Goal: Find specific page/section: Find specific page/section

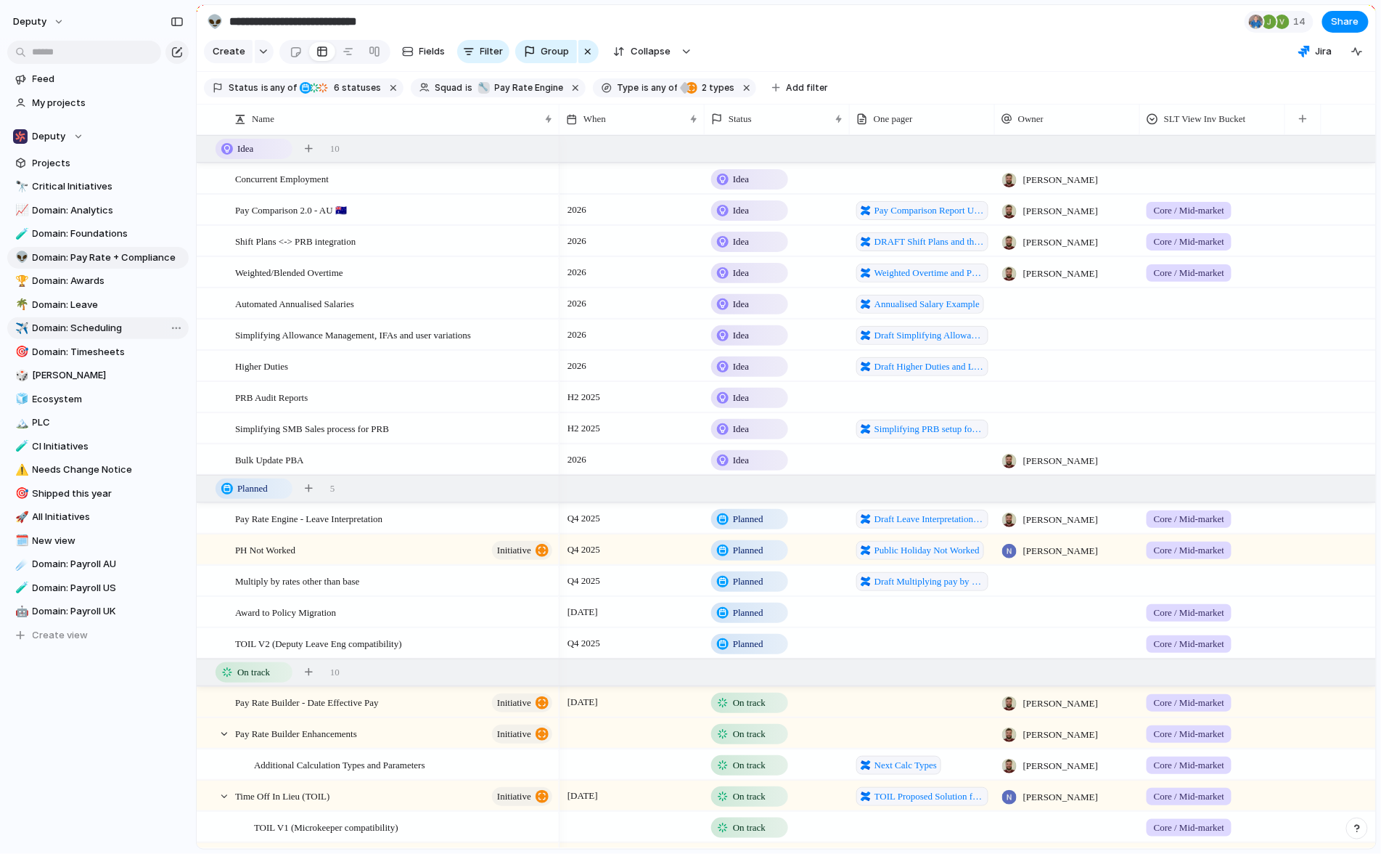
click at [136, 327] on span "Domain: Scheduling" at bounding box center [108, 328] width 151 height 15
type input "**********"
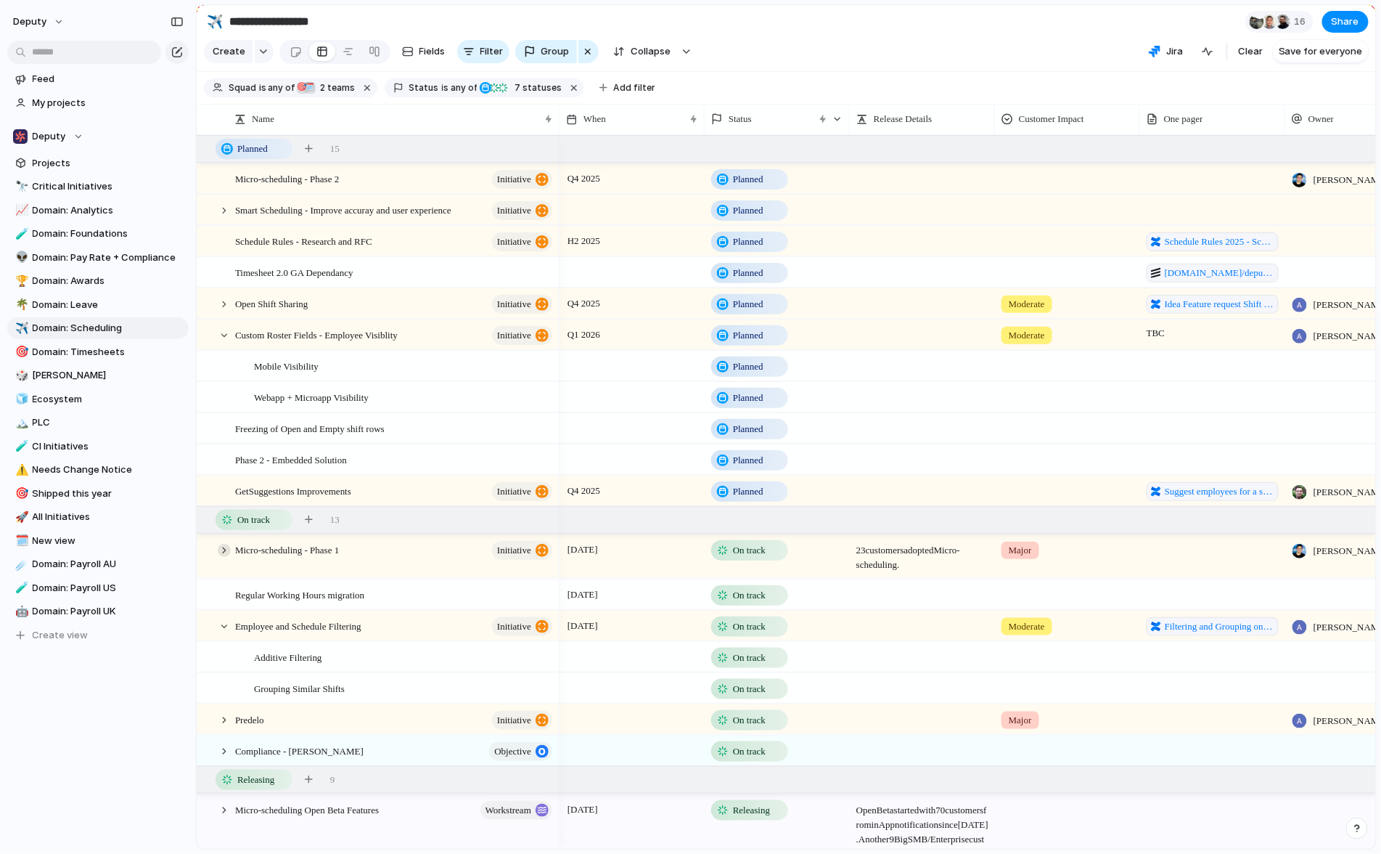
click at [221, 557] on div at bounding box center [224, 550] width 13 height 13
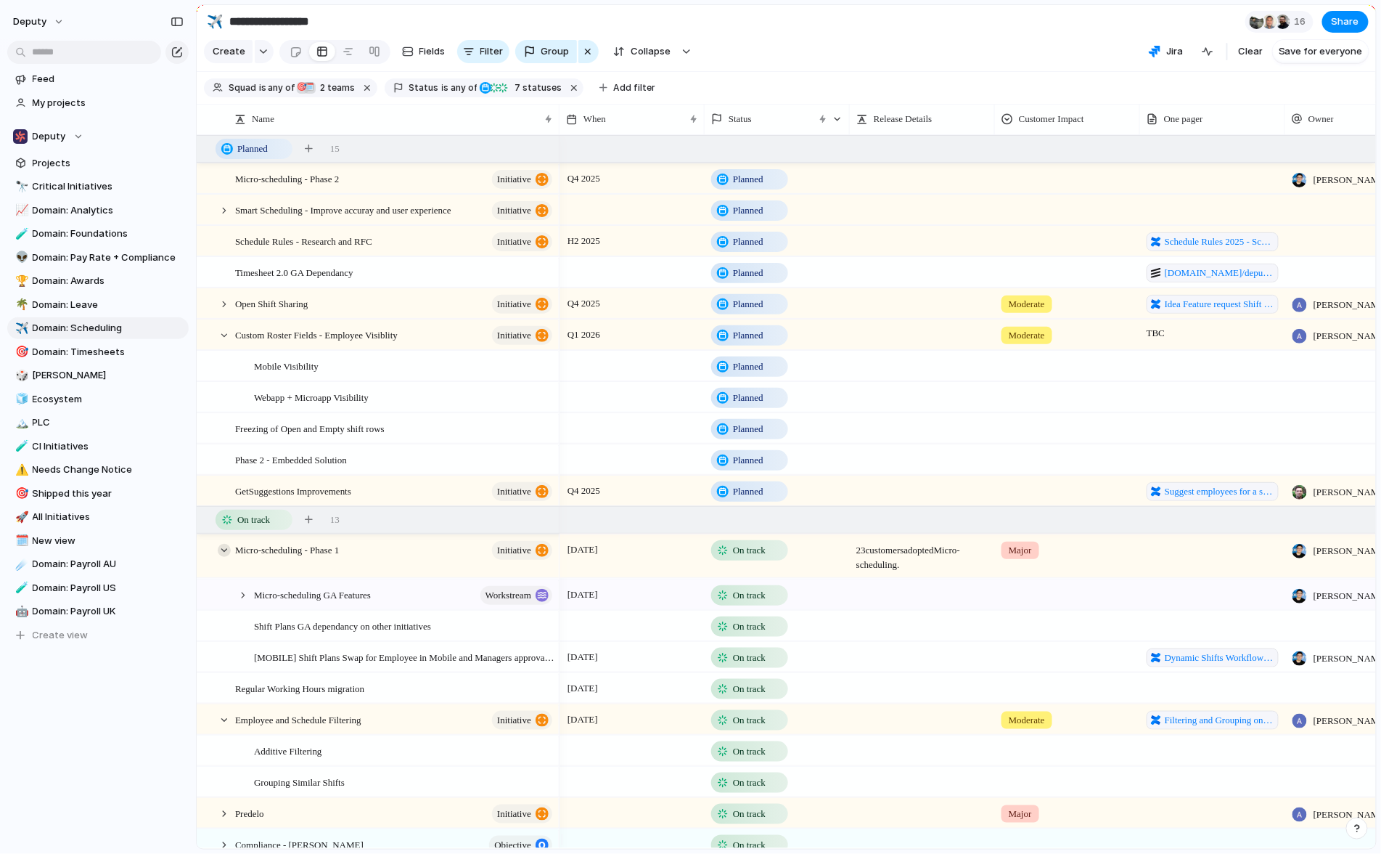
click at [223, 557] on div at bounding box center [224, 550] width 13 height 13
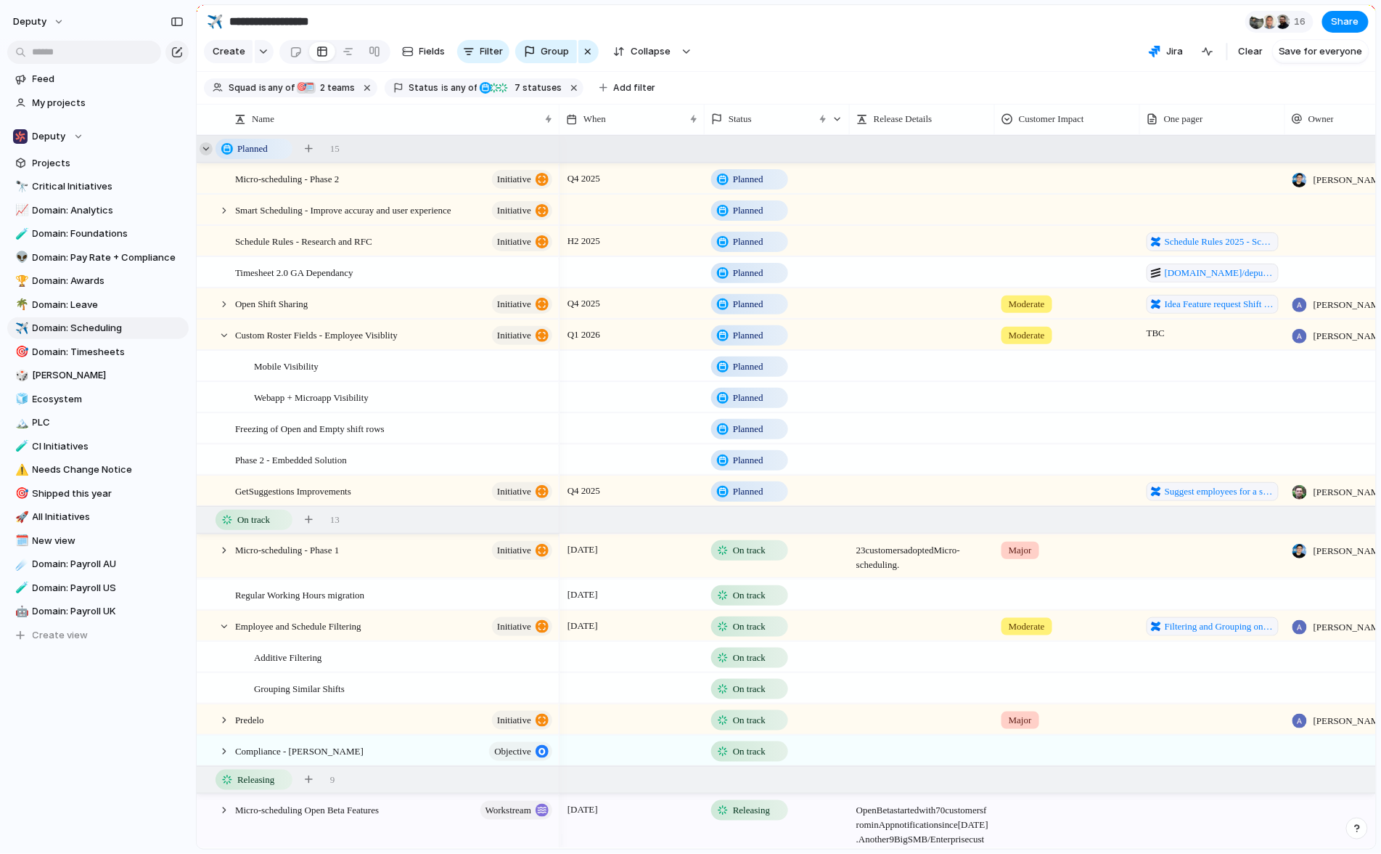
click at [208, 155] on div at bounding box center [206, 148] width 13 height 13
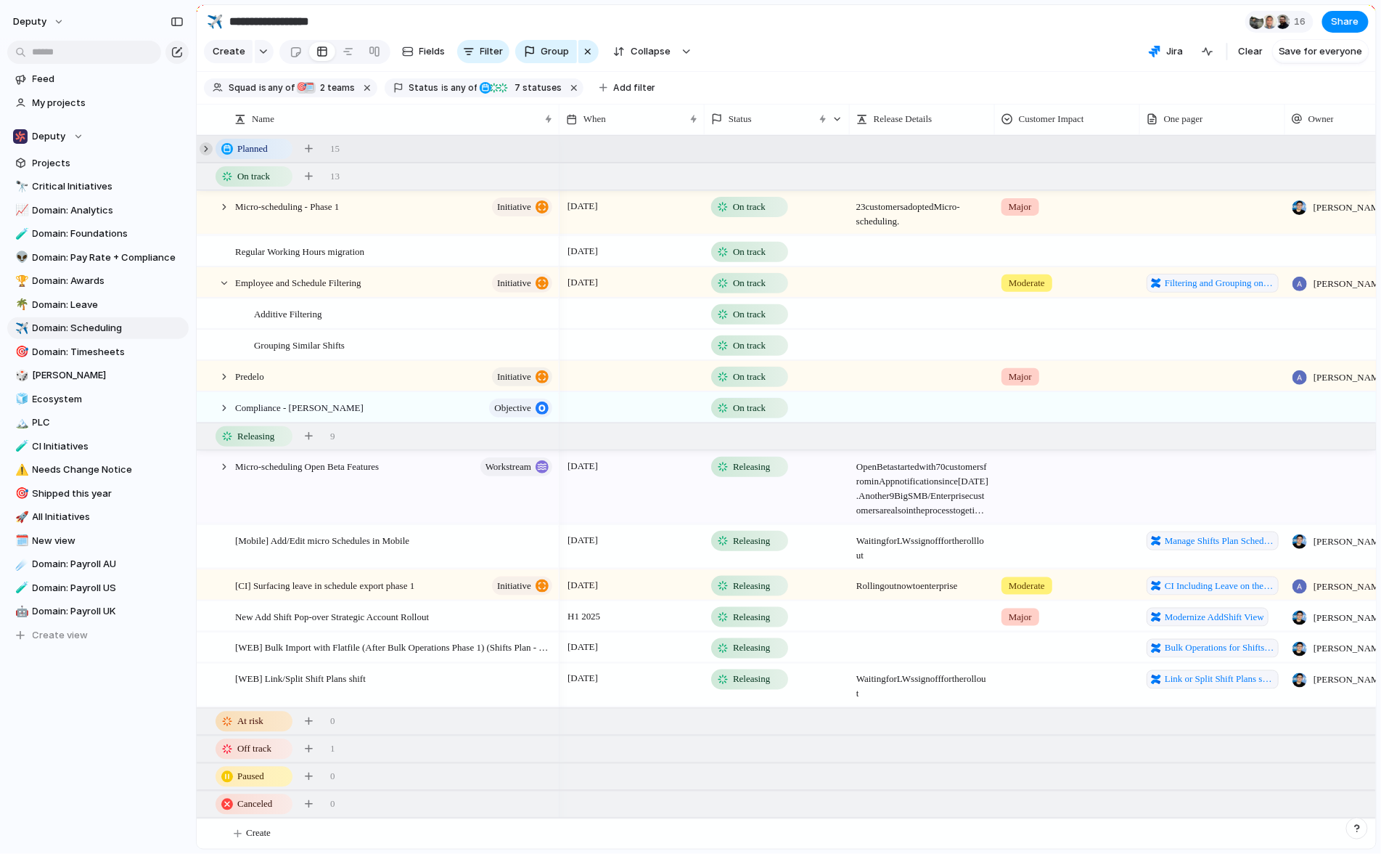
click at [208, 155] on div at bounding box center [206, 148] width 13 height 13
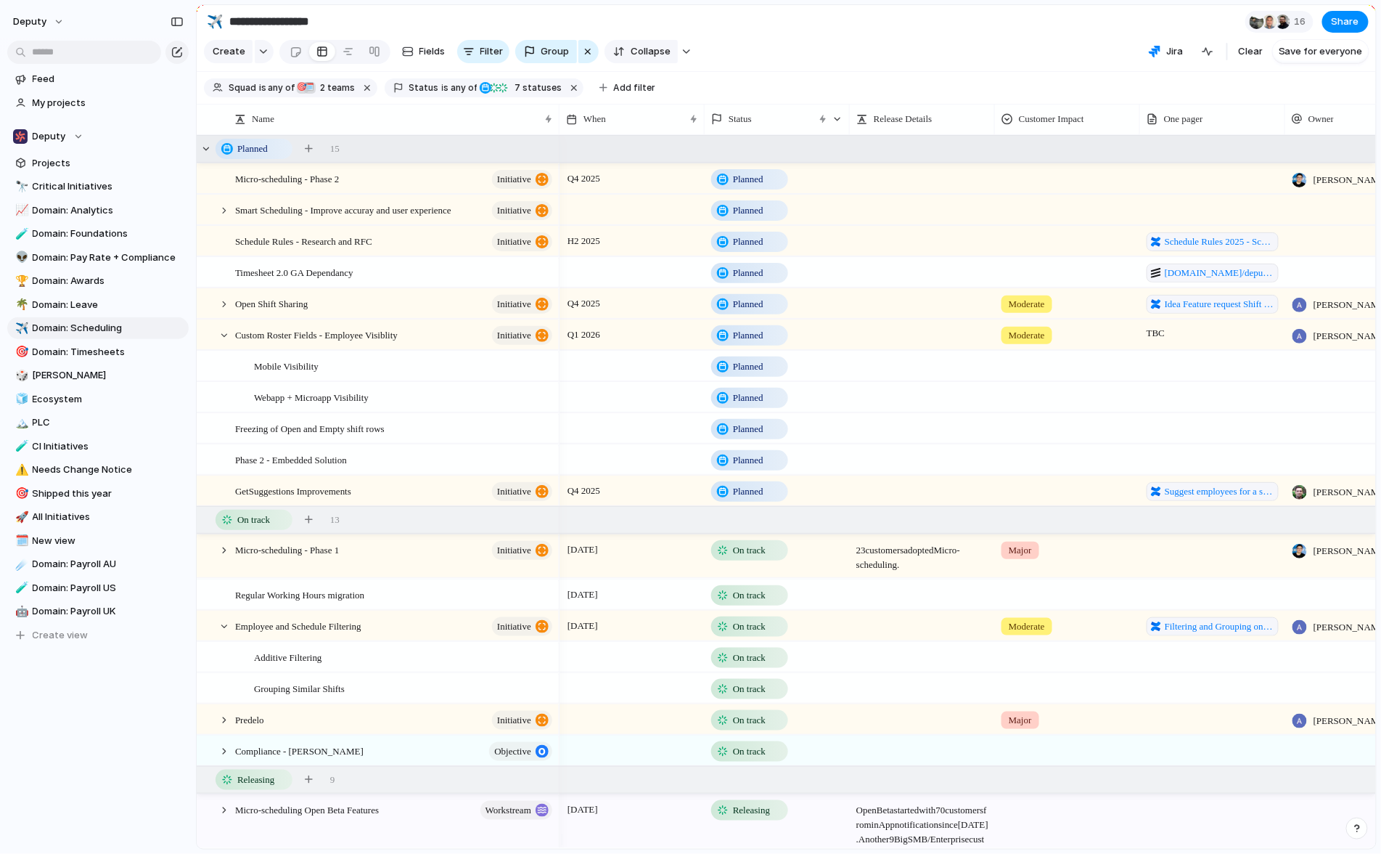
click at [586, 55] on div "button" at bounding box center [588, 51] width 12 height 17
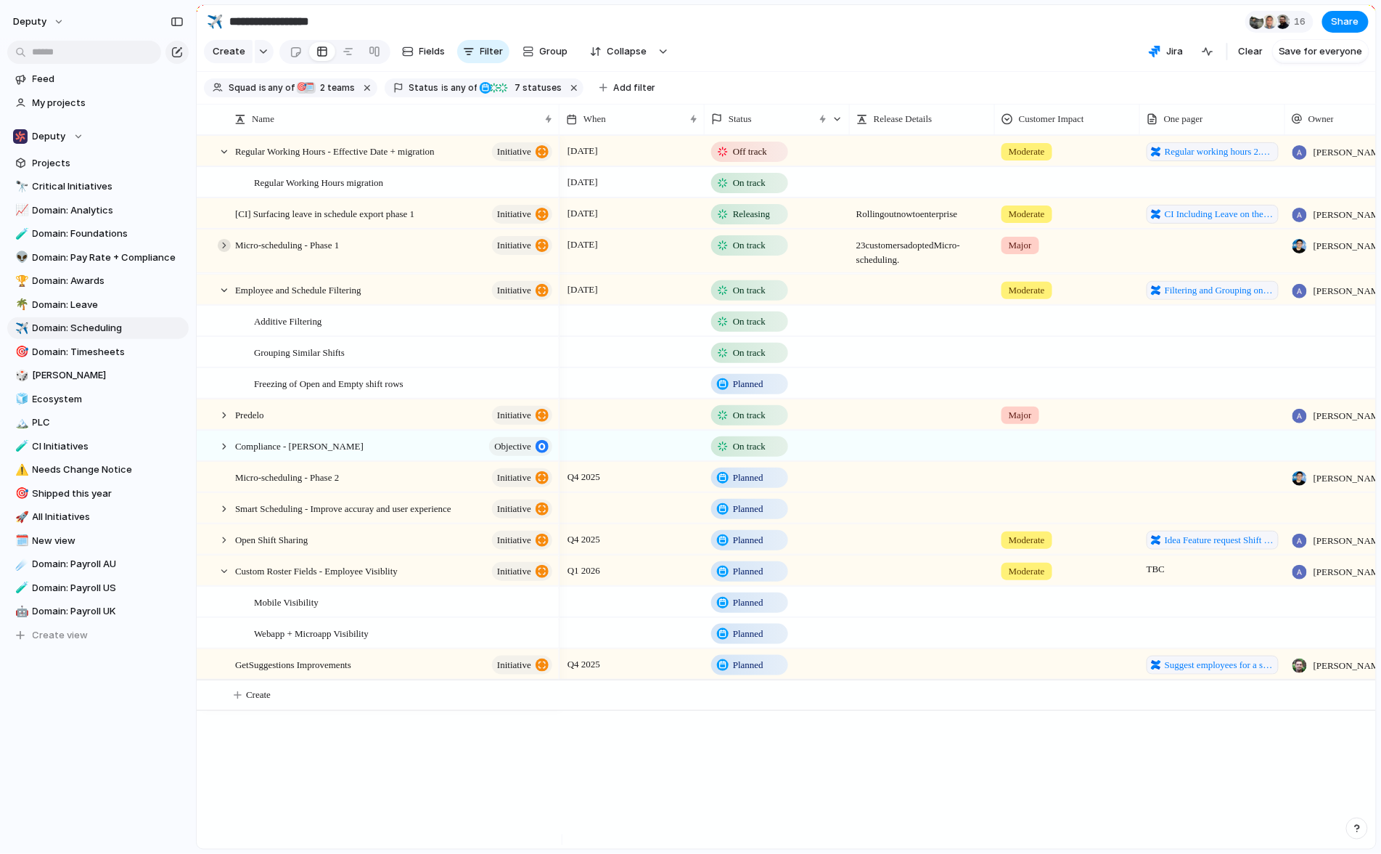
click at [224, 251] on div at bounding box center [224, 245] width 13 height 13
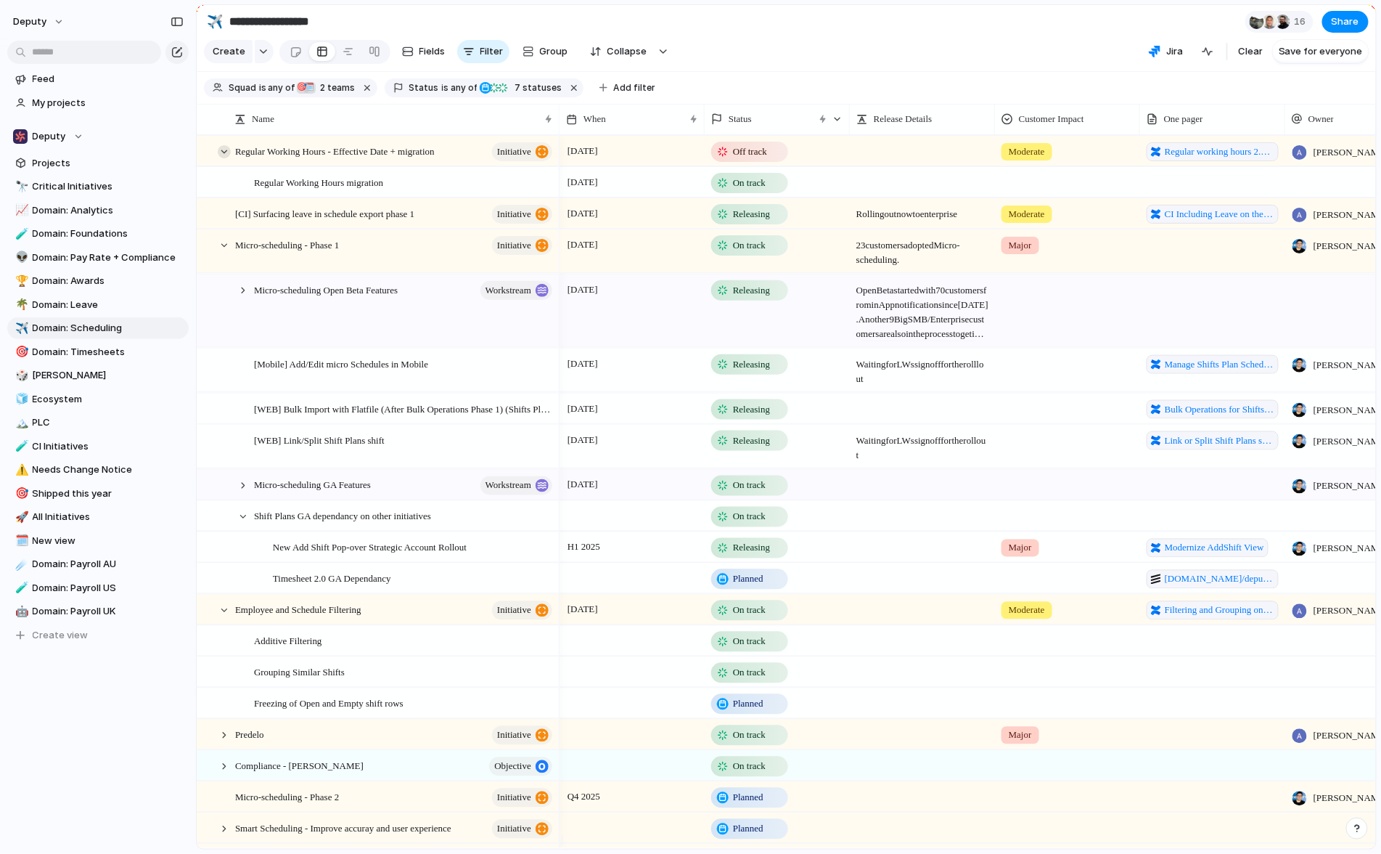
click at [221, 158] on div at bounding box center [224, 151] width 13 height 13
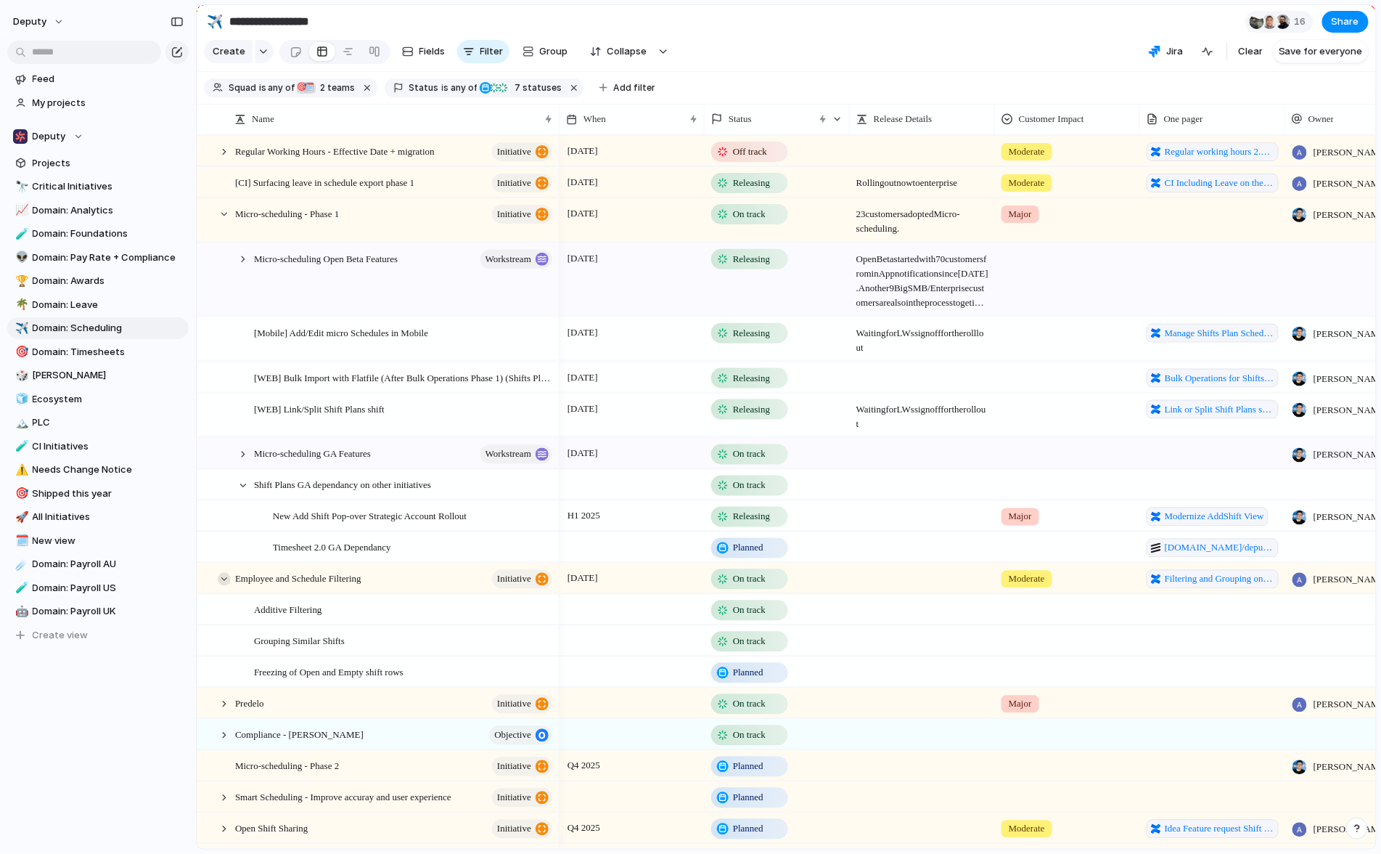
click at [221, 585] on div at bounding box center [224, 578] width 13 height 13
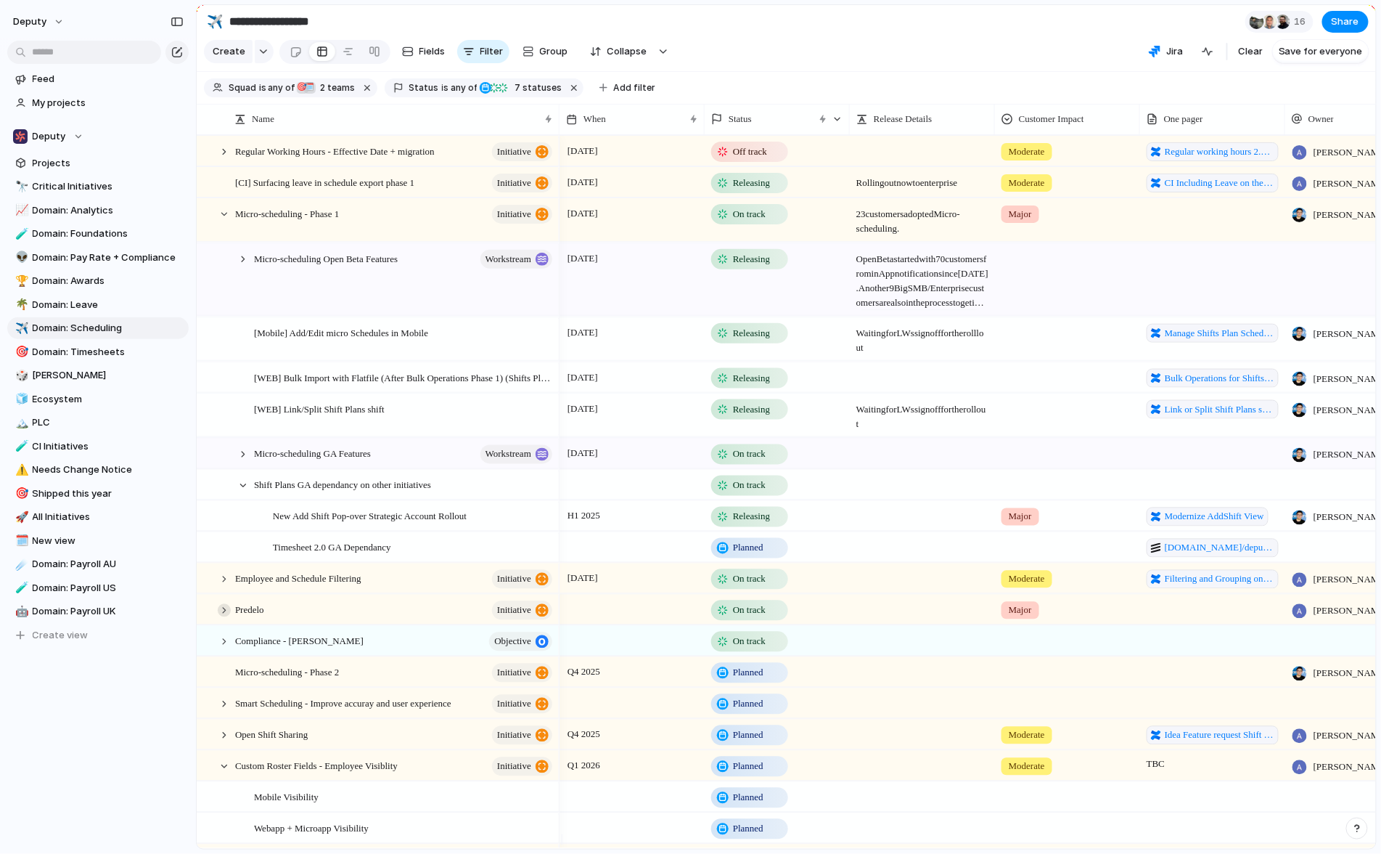
click at [223, 616] on div at bounding box center [224, 609] width 13 height 13
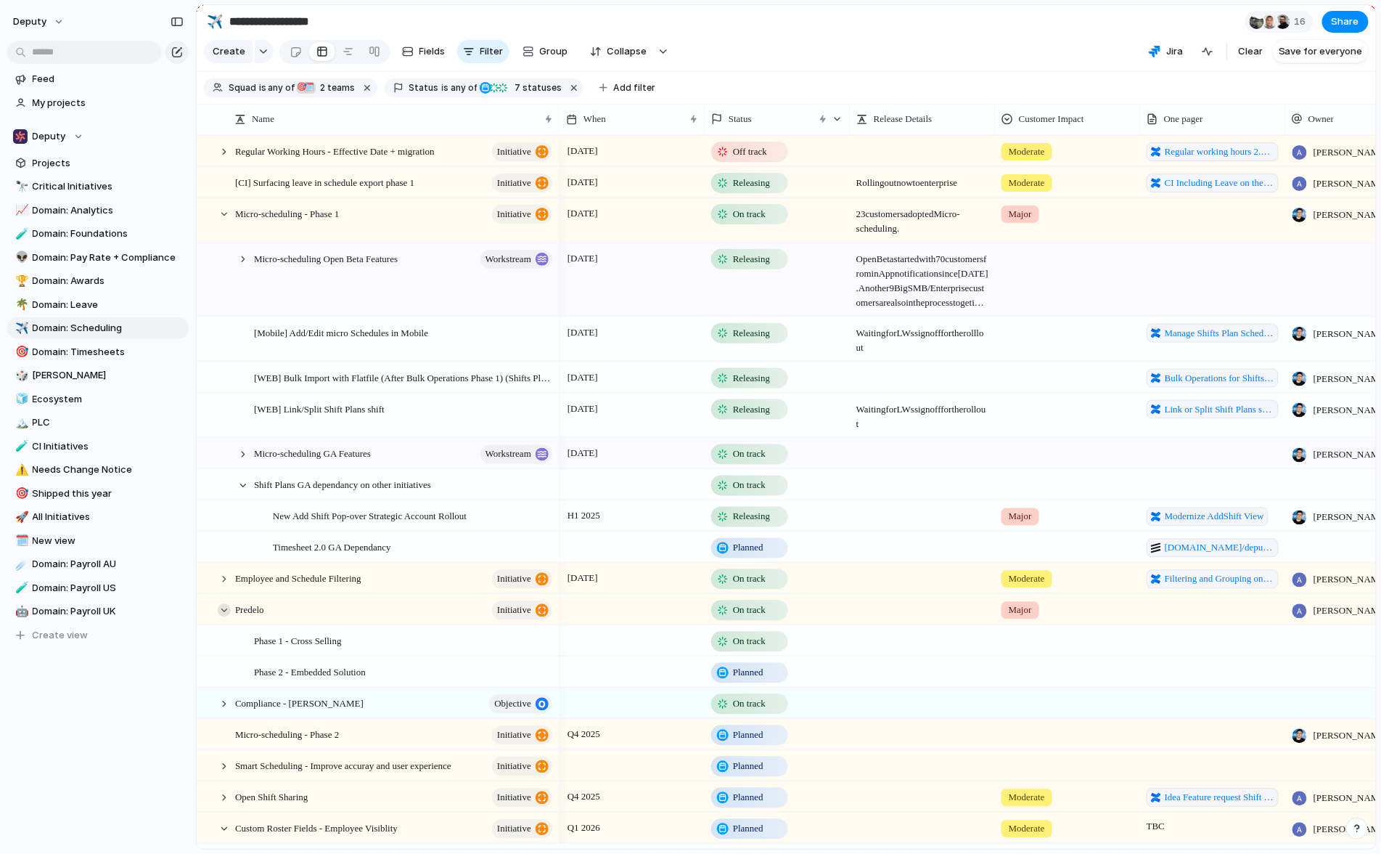
click at [224, 616] on div at bounding box center [224, 609] width 13 height 13
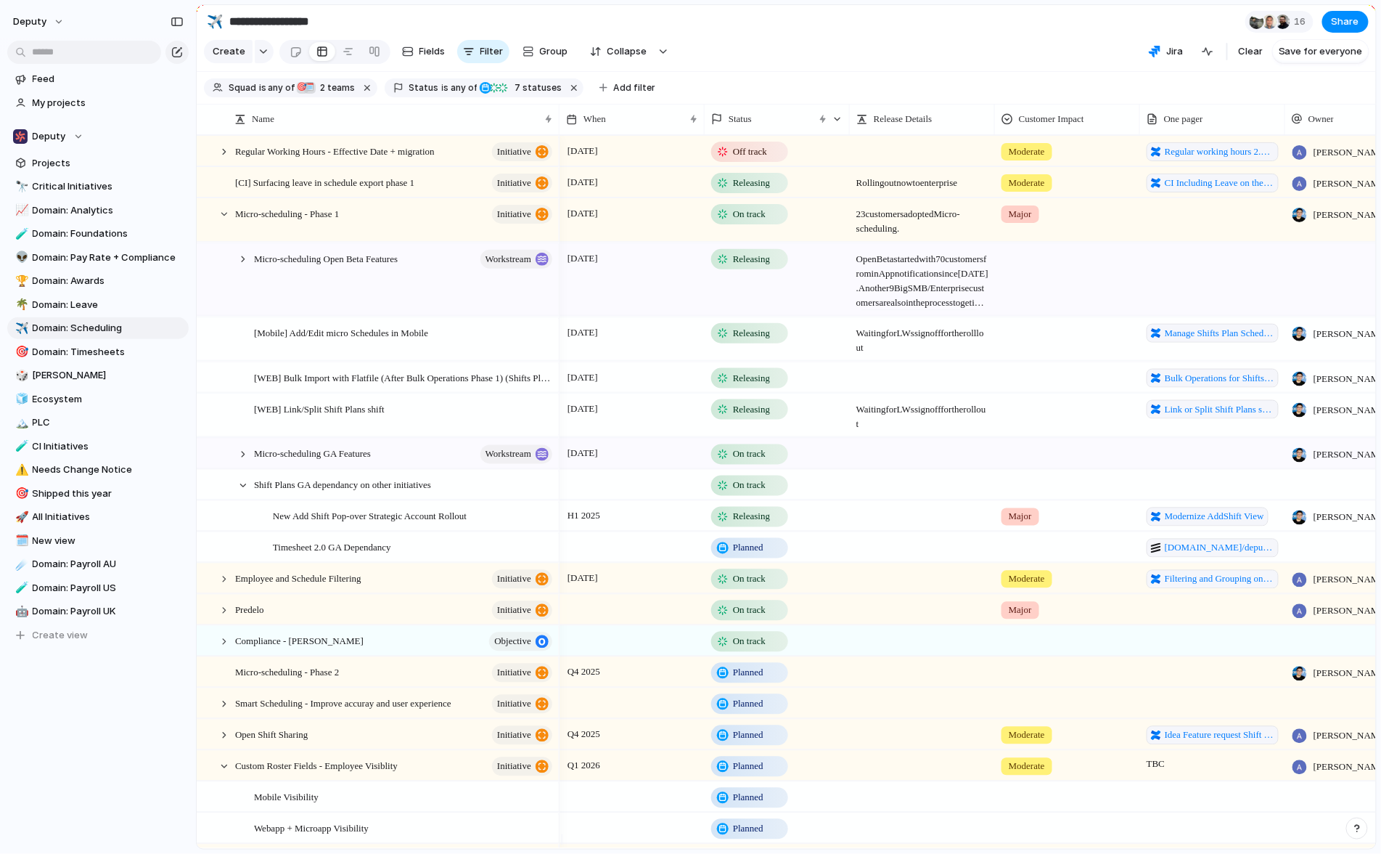
drag, startPoint x: 1050, startPoint y: 37, endPoint x: 1069, endPoint y: 24, distance: 22.4
click at [1053, 36] on section "**********" at bounding box center [787, 21] width 1180 height 33
click at [240, 265] on div at bounding box center [243, 258] width 13 height 13
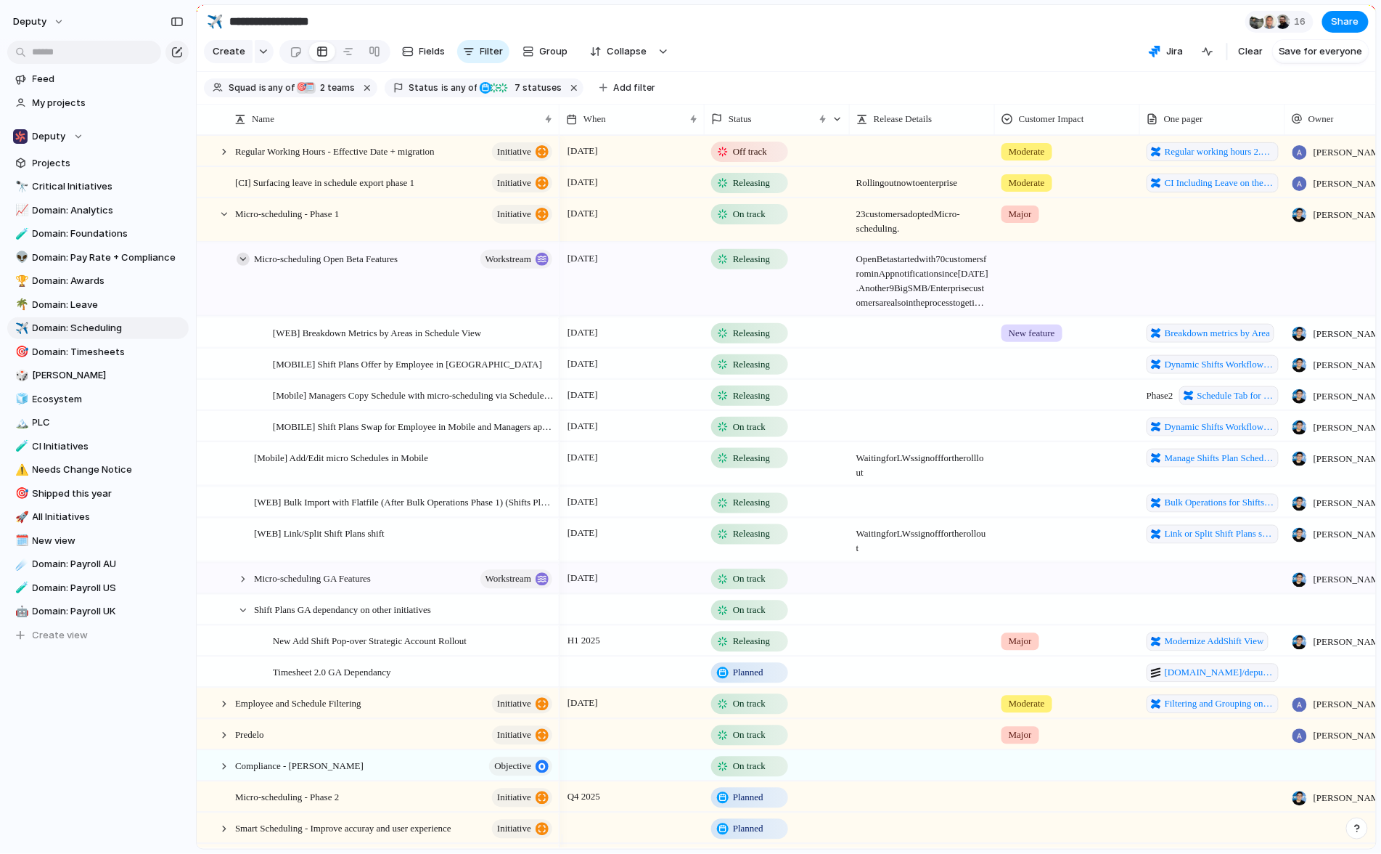
click at [240, 265] on div at bounding box center [243, 258] width 13 height 13
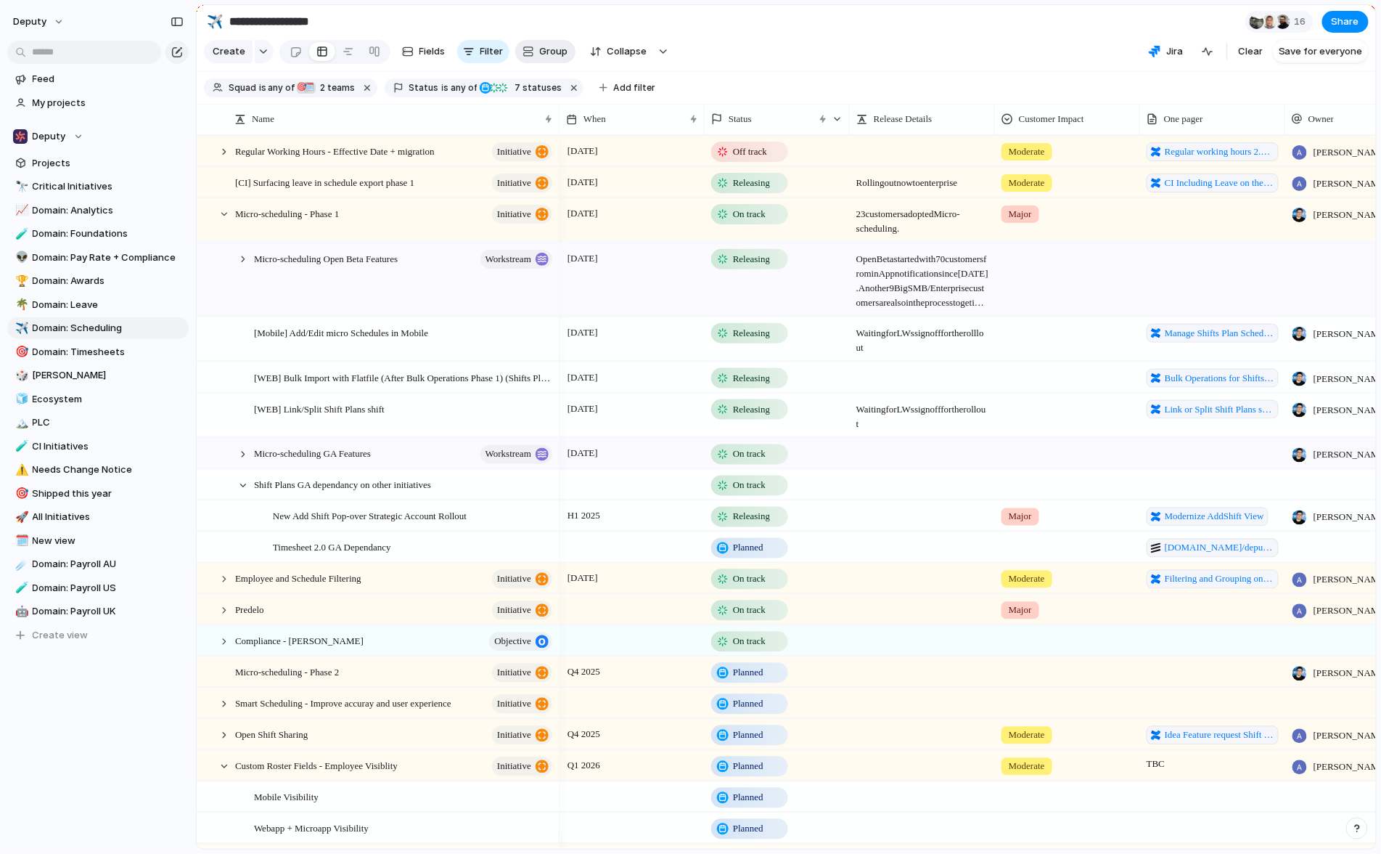
click at [540, 50] on span "Group" at bounding box center [554, 51] width 28 height 15
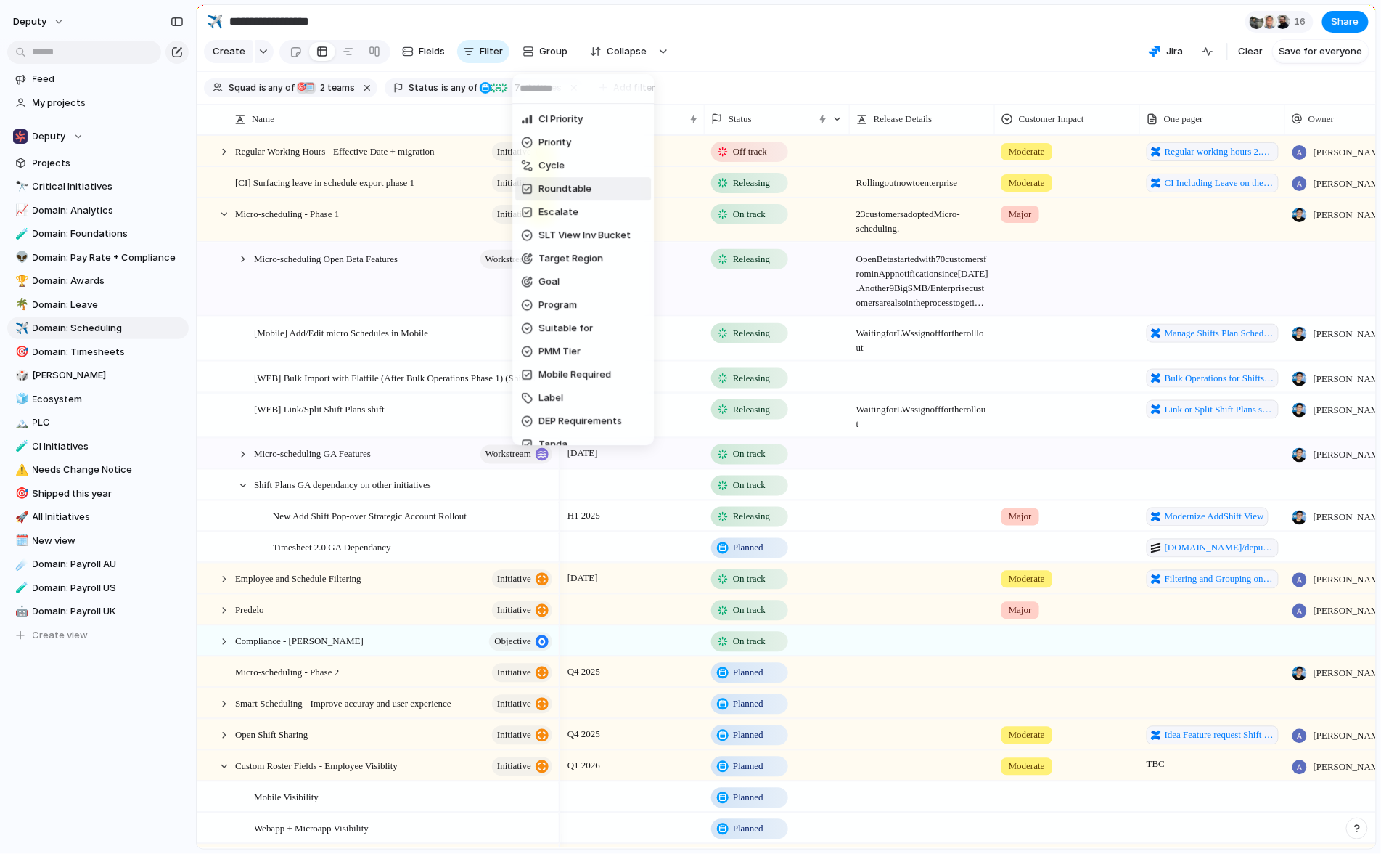
click at [835, 38] on div "CI Priority Priority Cycle Roundtable Escalate SLT View Inv Bucket Target Regio…" at bounding box center [690, 427] width 1381 height 854
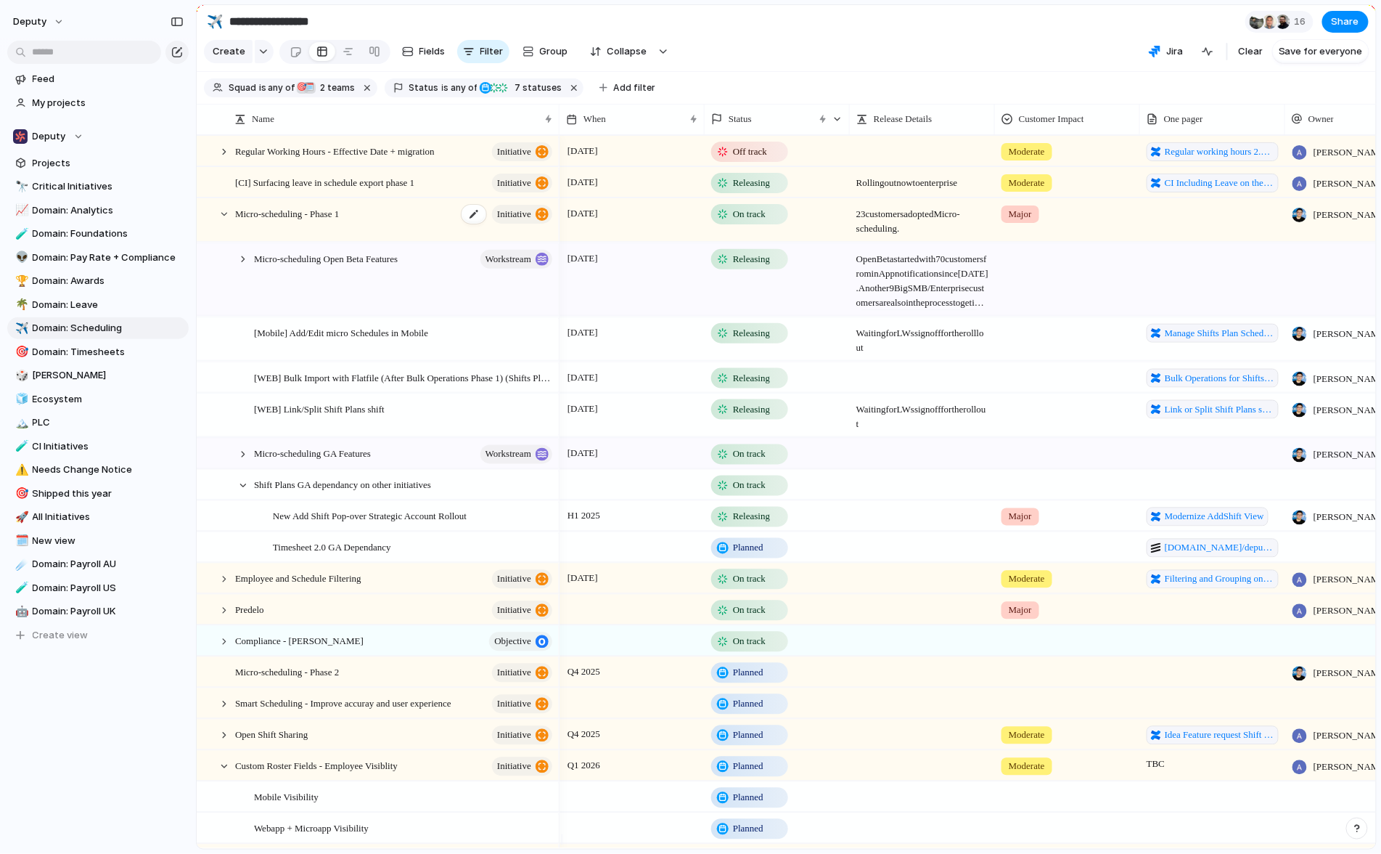
click at [412, 232] on div "Micro-scheduling - Phase 1 initiative" at bounding box center [394, 221] width 319 height 44
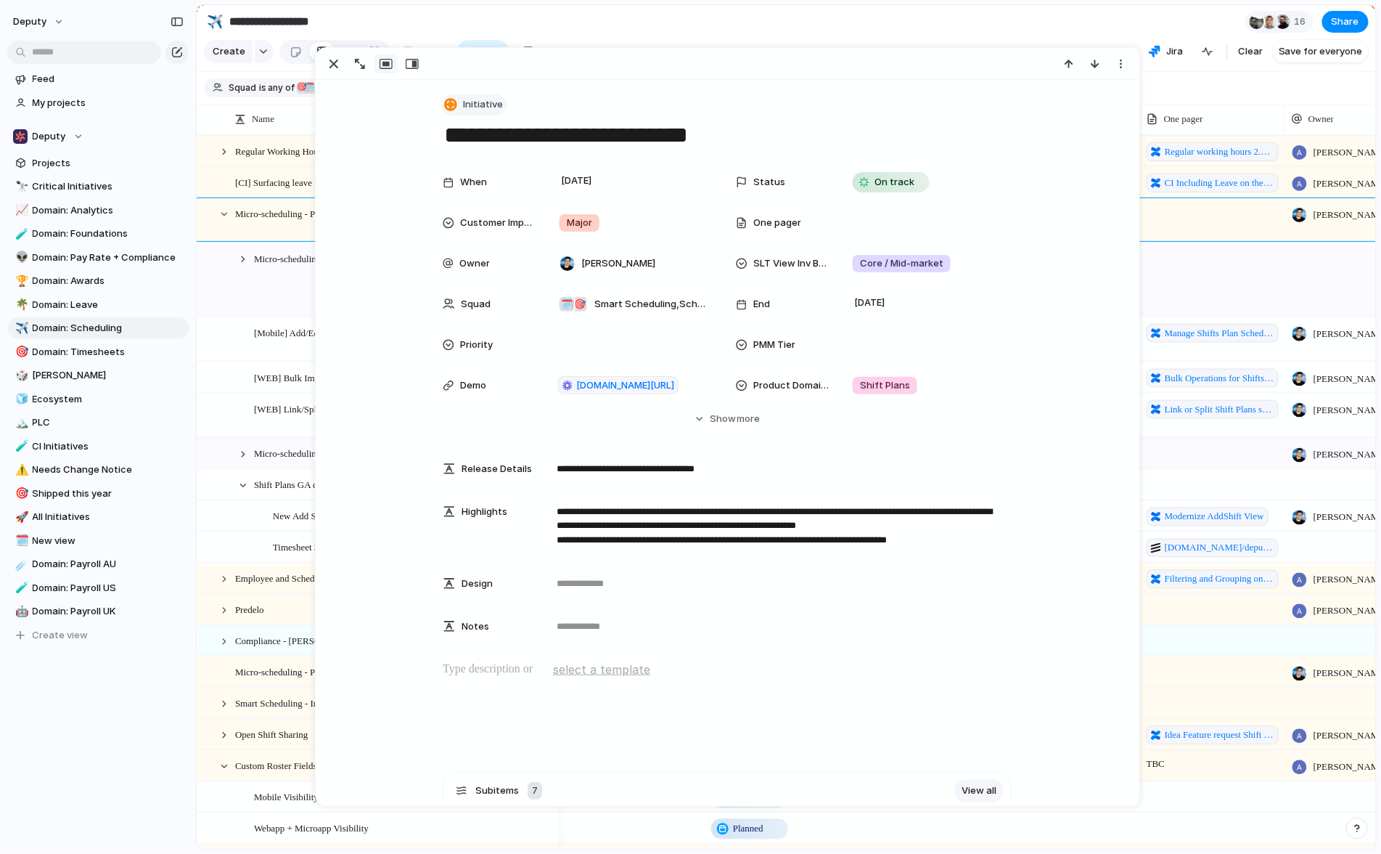
click at [494, 99] on span "Initiative" at bounding box center [483, 104] width 40 height 15
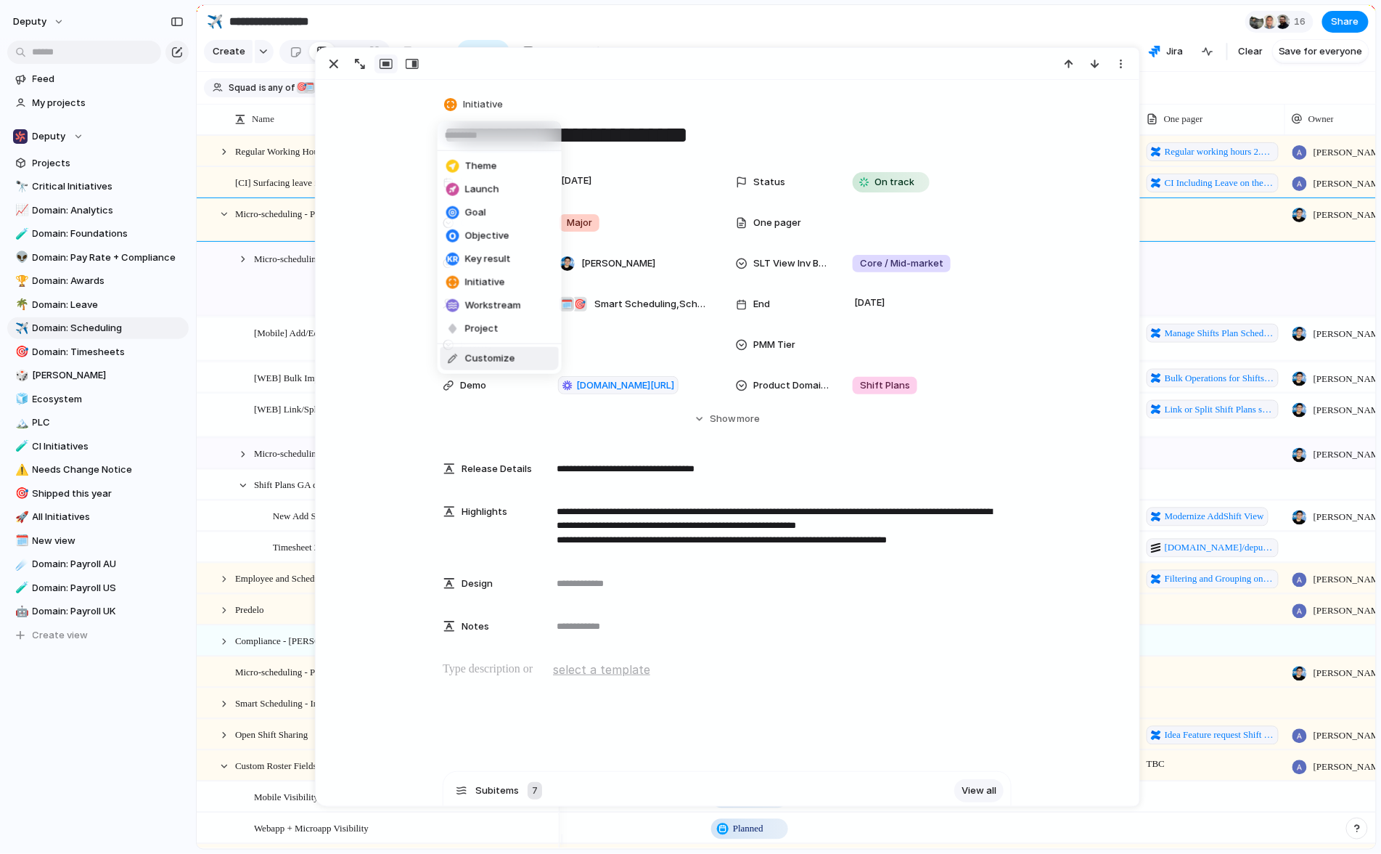
click at [515, 359] on li "Customize" at bounding box center [500, 358] width 118 height 23
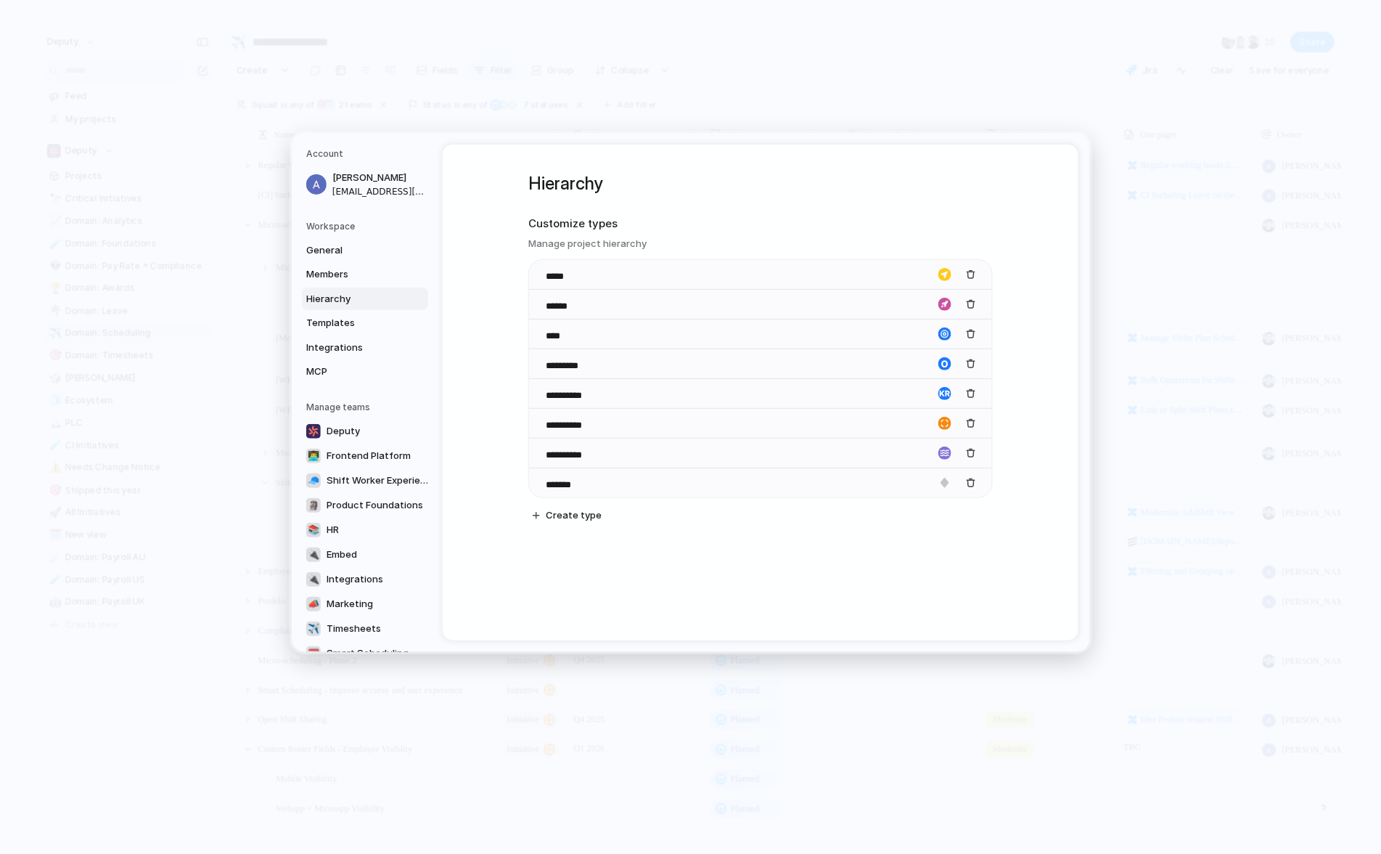
click at [1028, 201] on div "**********" at bounding box center [761, 392] width 636 height 496
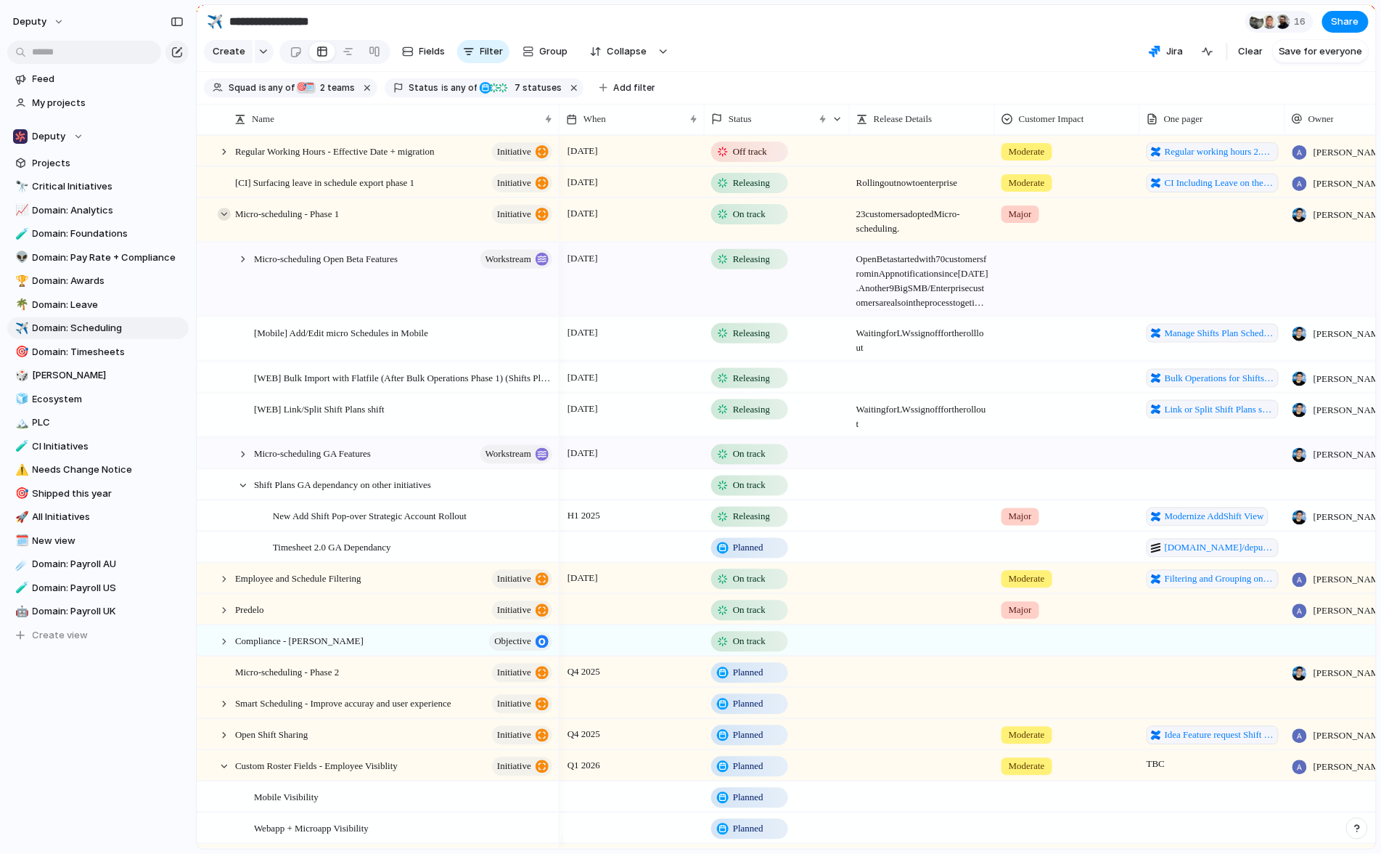
click at [226, 221] on div at bounding box center [224, 214] width 13 height 13
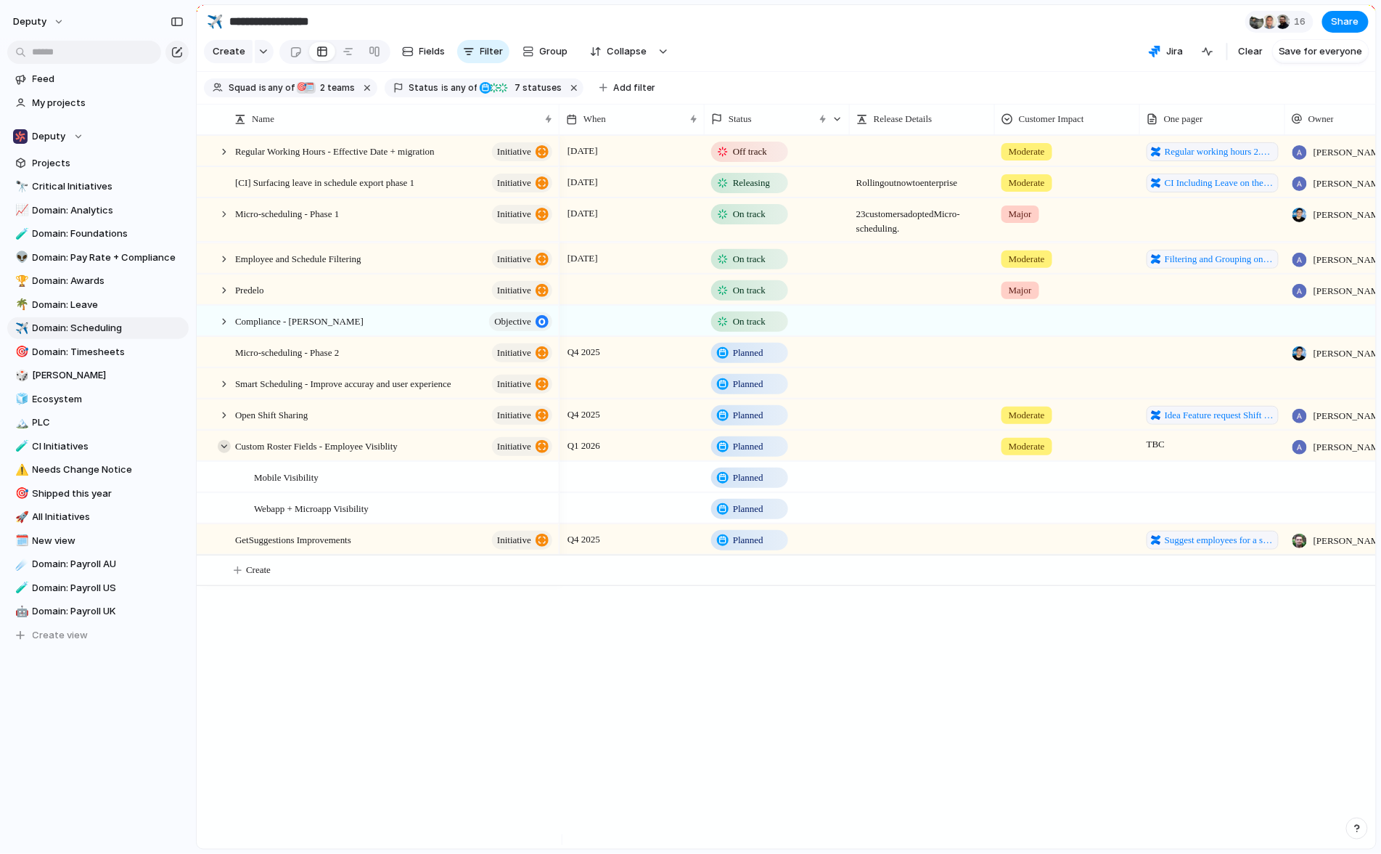
click at [219, 452] on div at bounding box center [224, 445] width 13 height 13
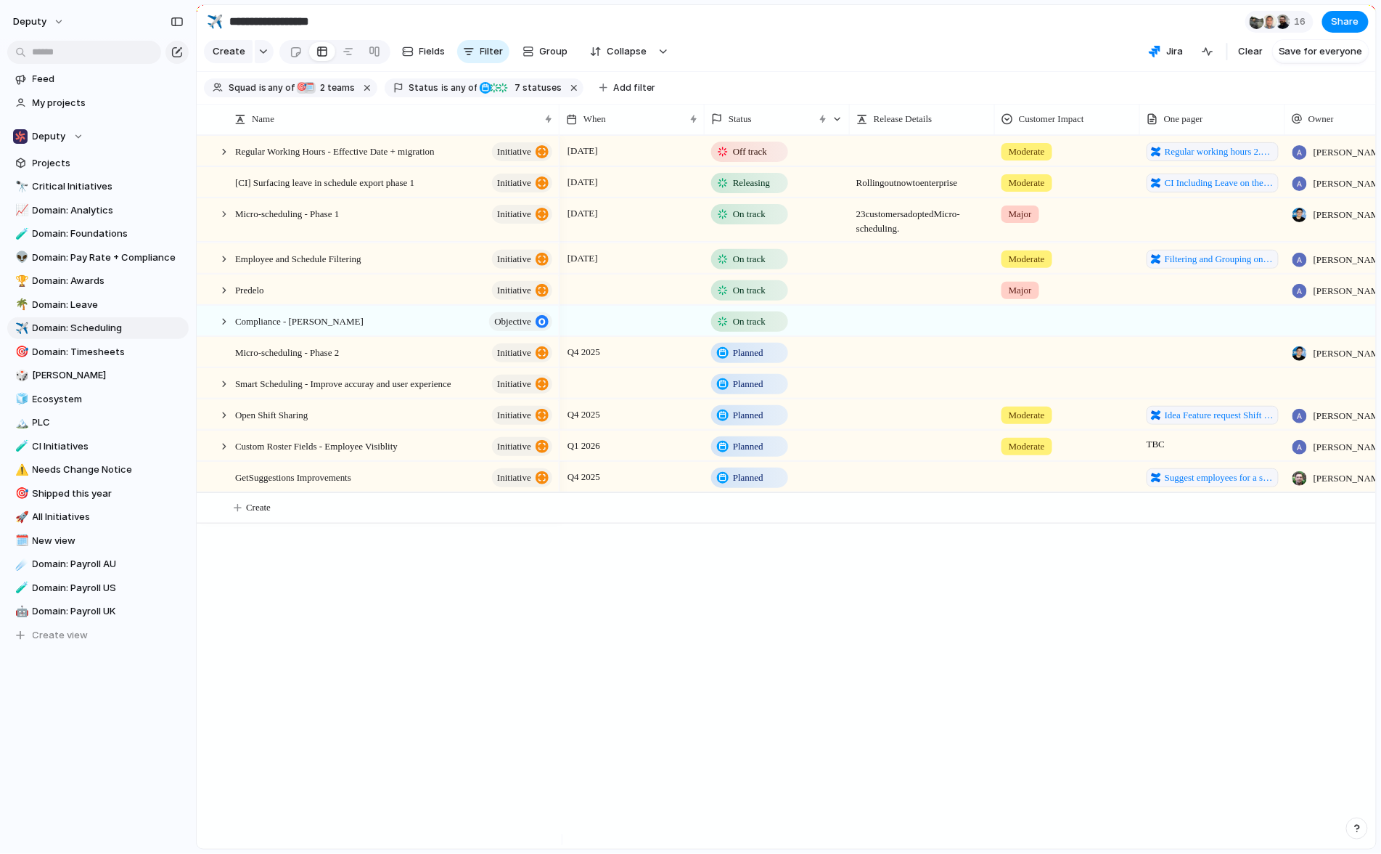
drag, startPoint x: 910, startPoint y: 685, endPoint x: 905, endPoint y: 674, distance: 11.1
click at [904, 681] on div "[DATE] Releasing Rolling out now to enterprise Moderate CI Including Leave on t…" at bounding box center [968, 492] width 817 height 714
click at [275, 815] on div "[CI] Surfacing leave in schedule export phase 1 initiative Employee and Schedul…" at bounding box center [787, 492] width 1180 height 714
drag, startPoint x: 462, startPoint y: 704, endPoint x: 452, endPoint y: 670, distance: 35.6
click at [460, 704] on div "[CI] Surfacing leave in schedule export phase 1 initiative Employee and Schedul…" at bounding box center [787, 492] width 1180 height 714
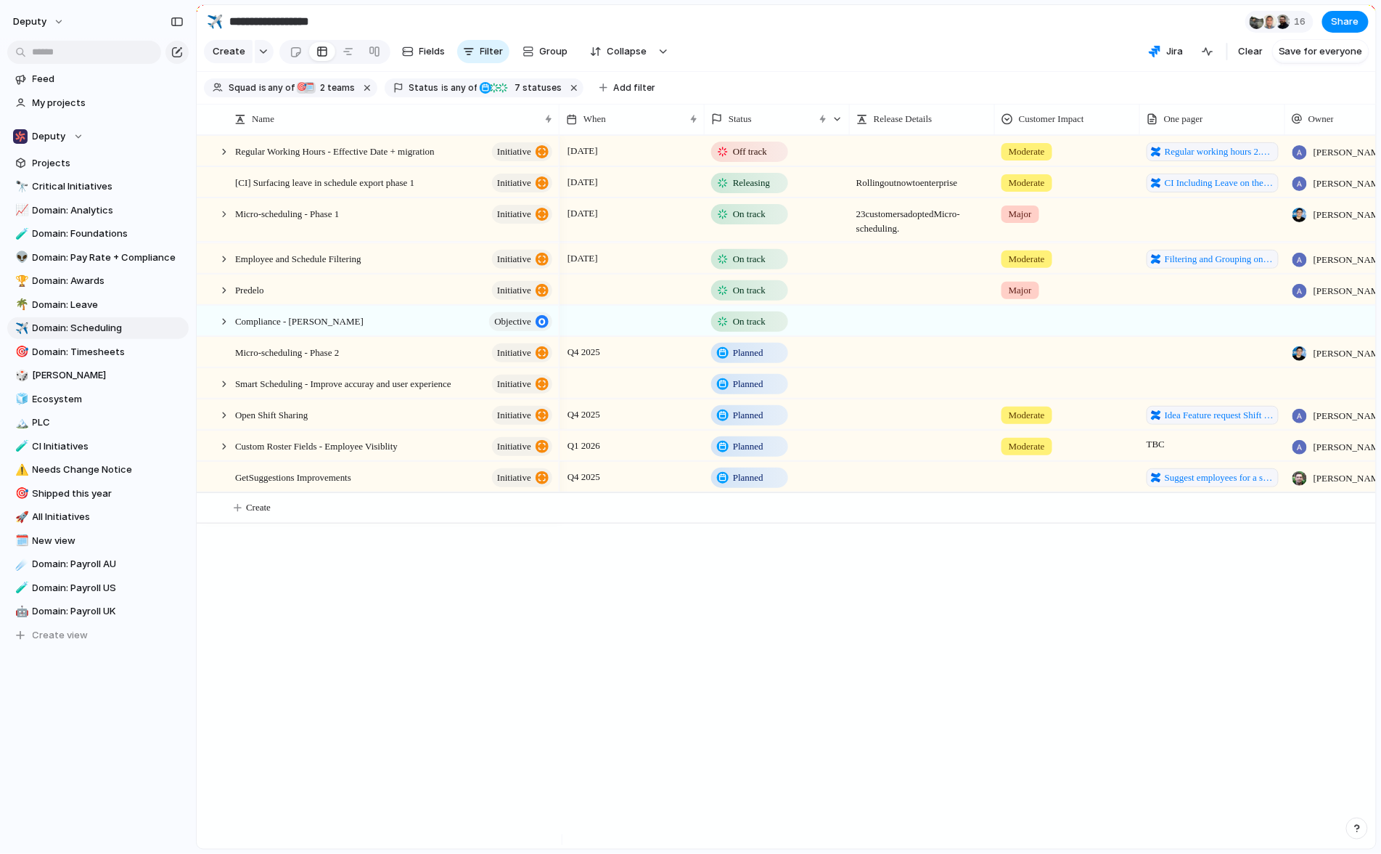
click at [732, 748] on div "[DATE] Releasing Rolling out now to enterprise Moderate CI Including Leave on t…" at bounding box center [968, 492] width 817 height 714
drag, startPoint x: 786, startPoint y: 645, endPoint x: 792, endPoint y: 636, distance: 10.5
click at [786, 645] on div "[DATE] Releasing Rolling out now to enterprise Moderate CI Including Leave on t…" at bounding box center [968, 492] width 817 height 714
click at [223, 327] on div at bounding box center [224, 320] width 13 height 13
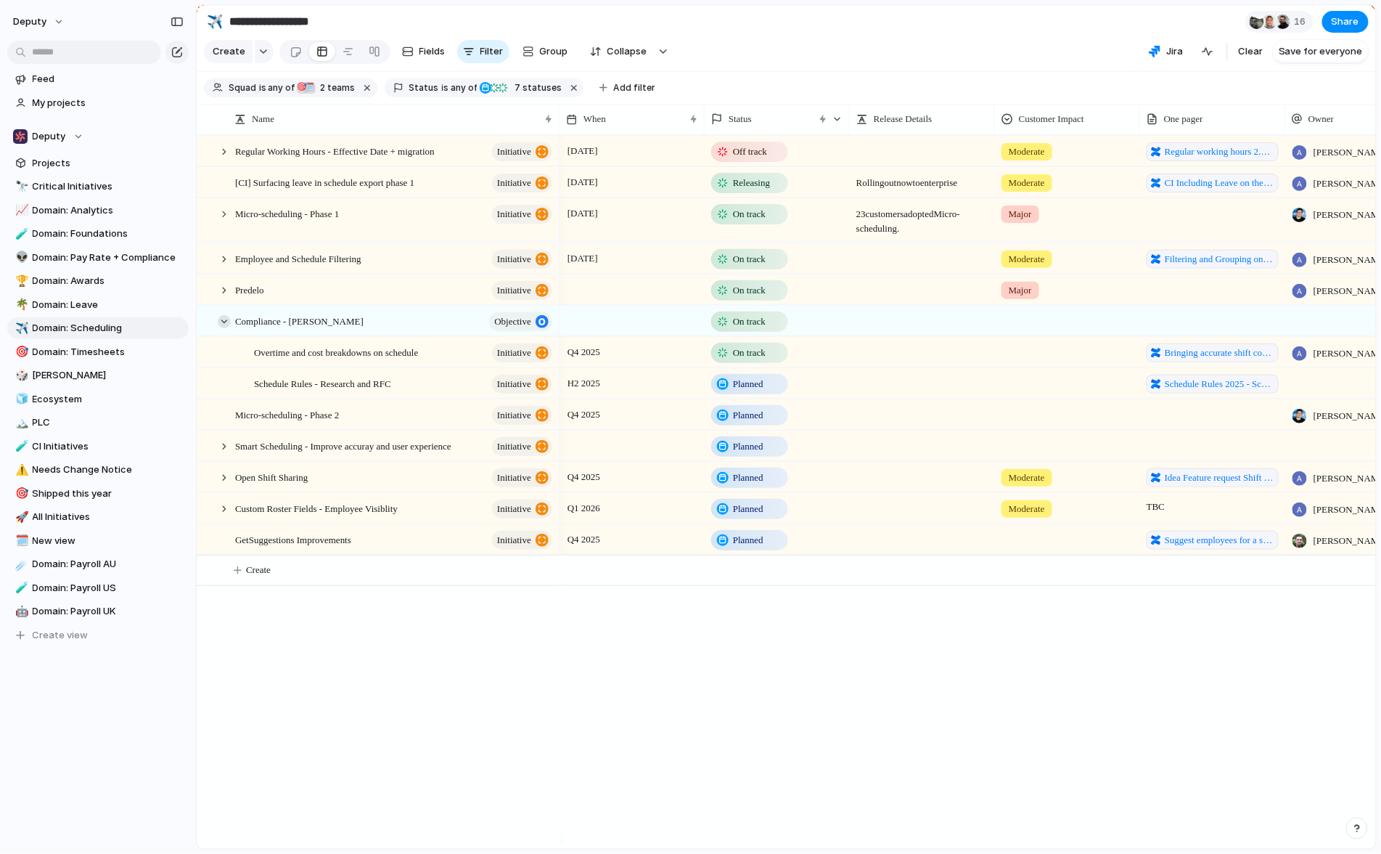
click at [223, 327] on div at bounding box center [224, 320] width 13 height 13
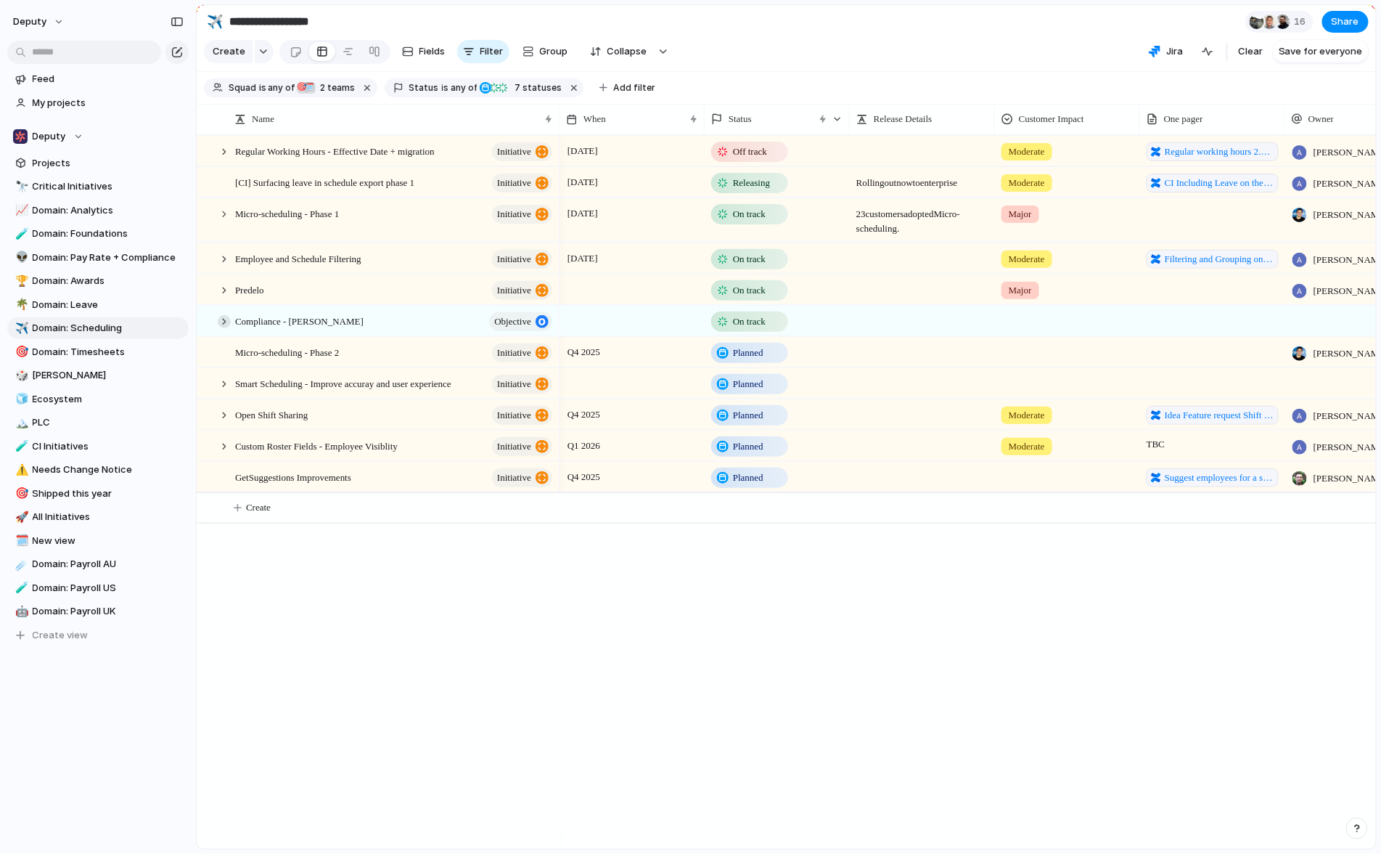
click at [221, 327] on div at bounding box center [224, 320] width 13 height 13
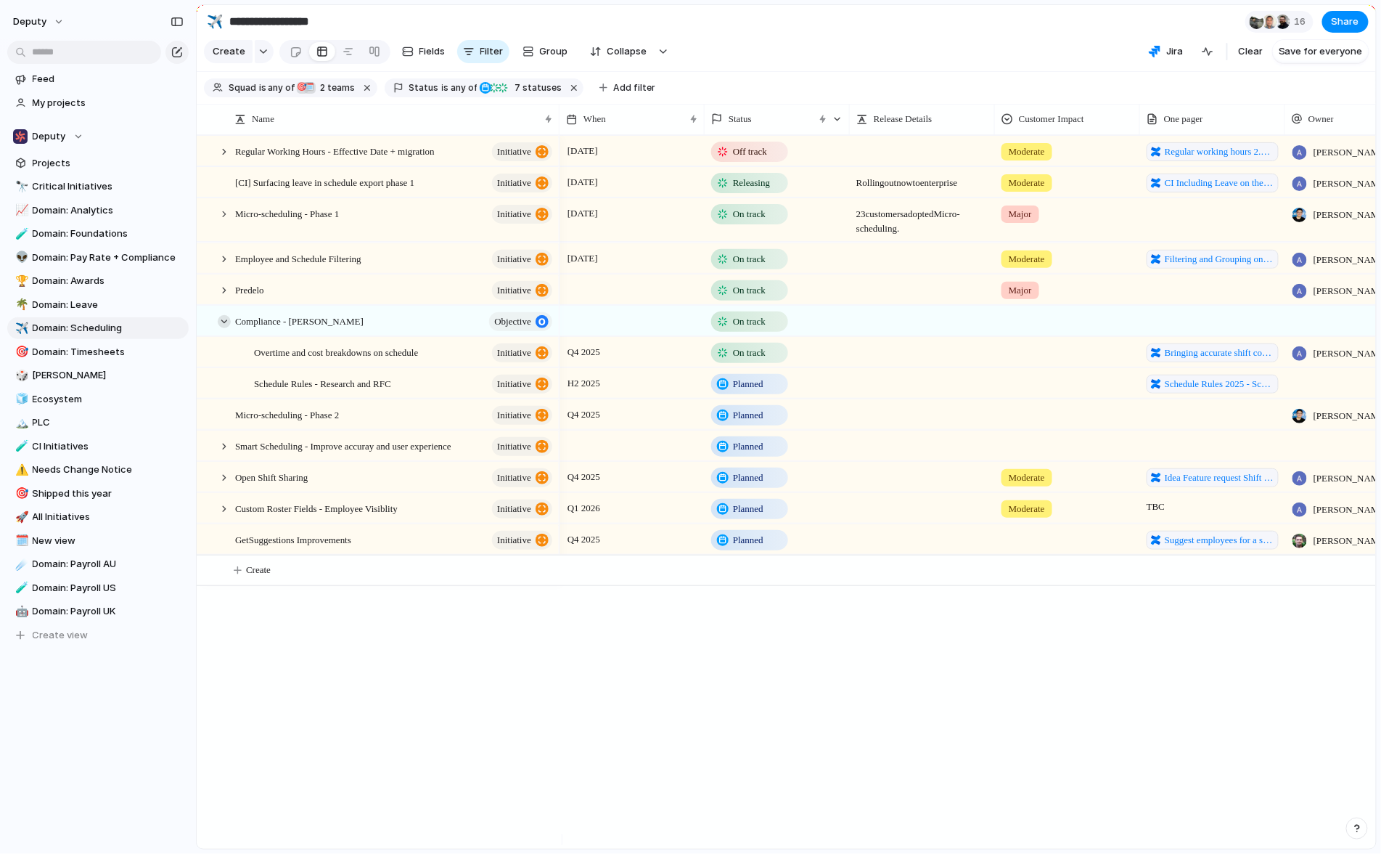
click at [221, 327] on div at bounding box center [224, 320] width 13 height 13
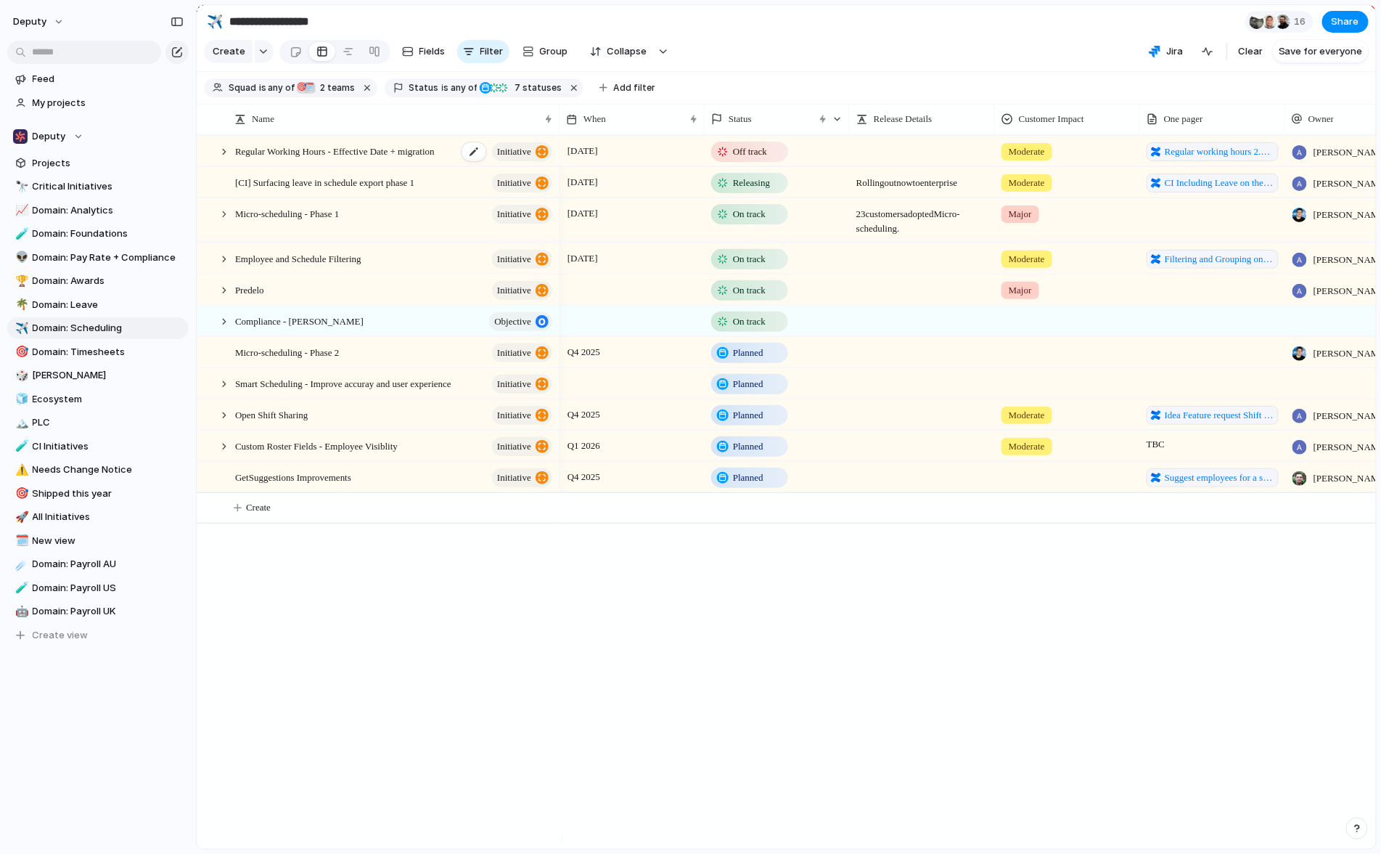
click at [388, 152] on span "Regular Working Hours - Effective Date + migration" at bounding box center [335, 150] width 200 height 17
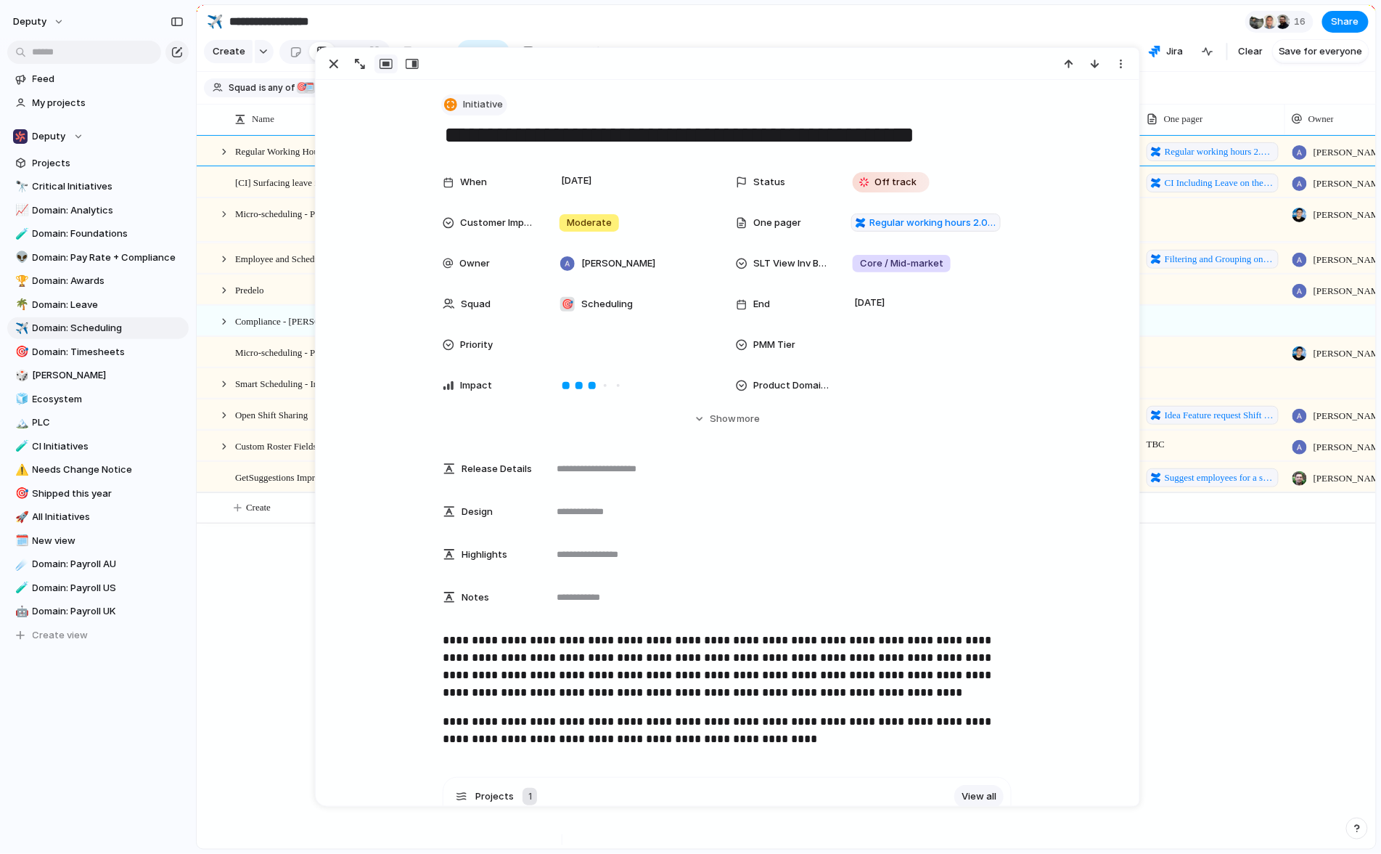
click at [462, 97] on button "Initiative" at bounding box center [474, 104] width 66 height 21
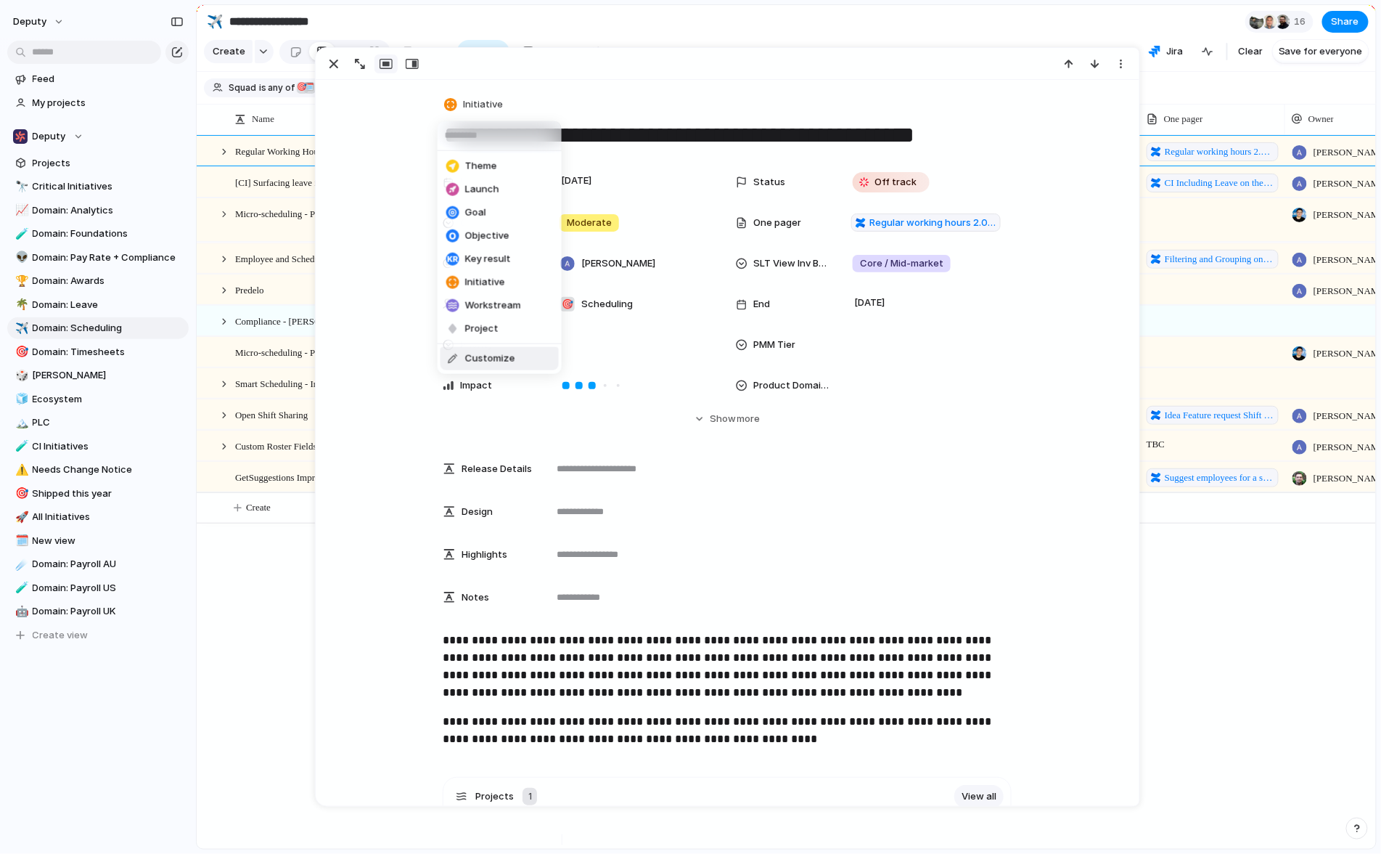
click at [518, 354] on li "Customize" at bounding box center [500, 358] width 118 height 23
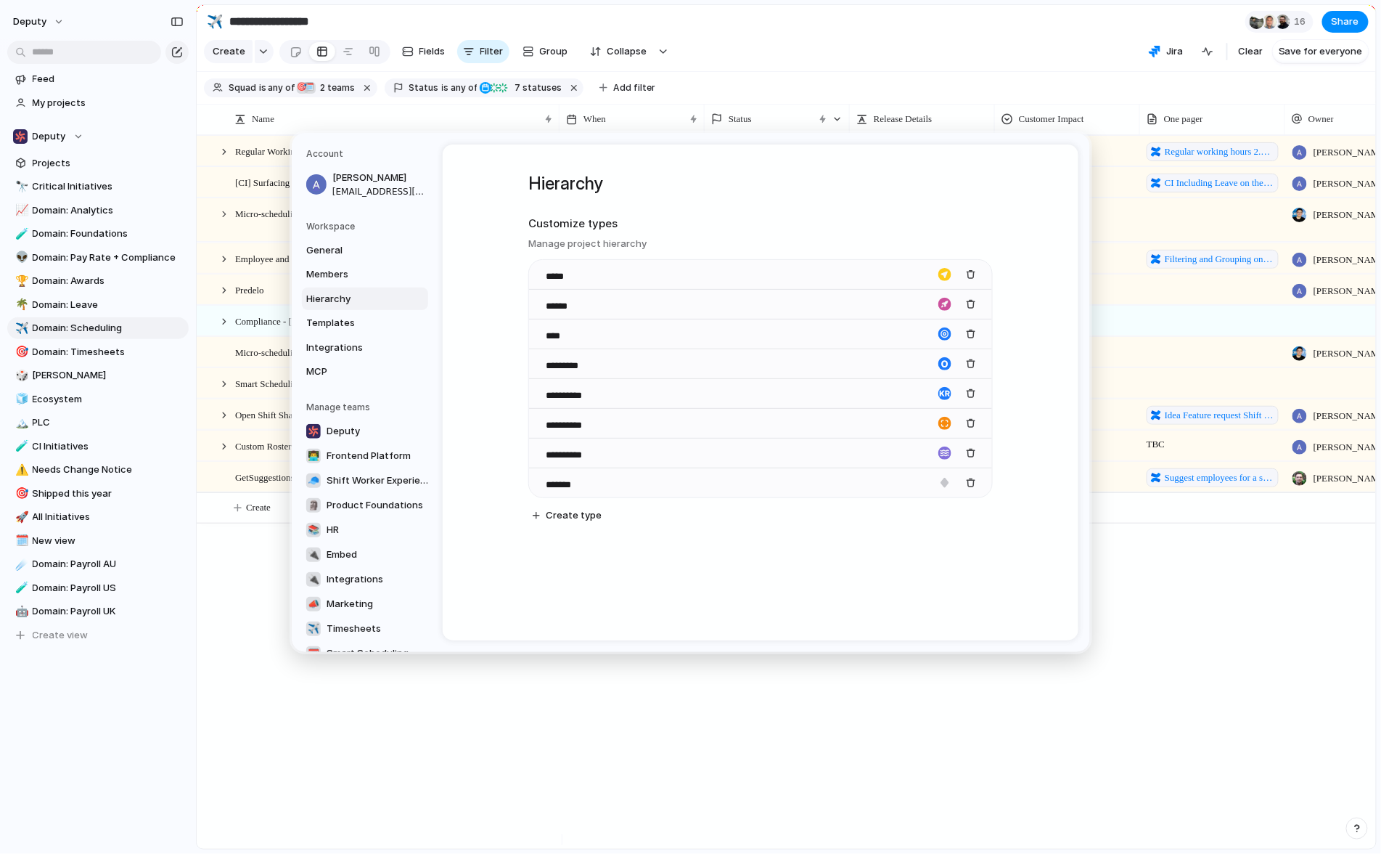
drag, startPoint x: 922, startPoint y: 693, endPoint x: 913, endPoint y: 698, distance: 10.5
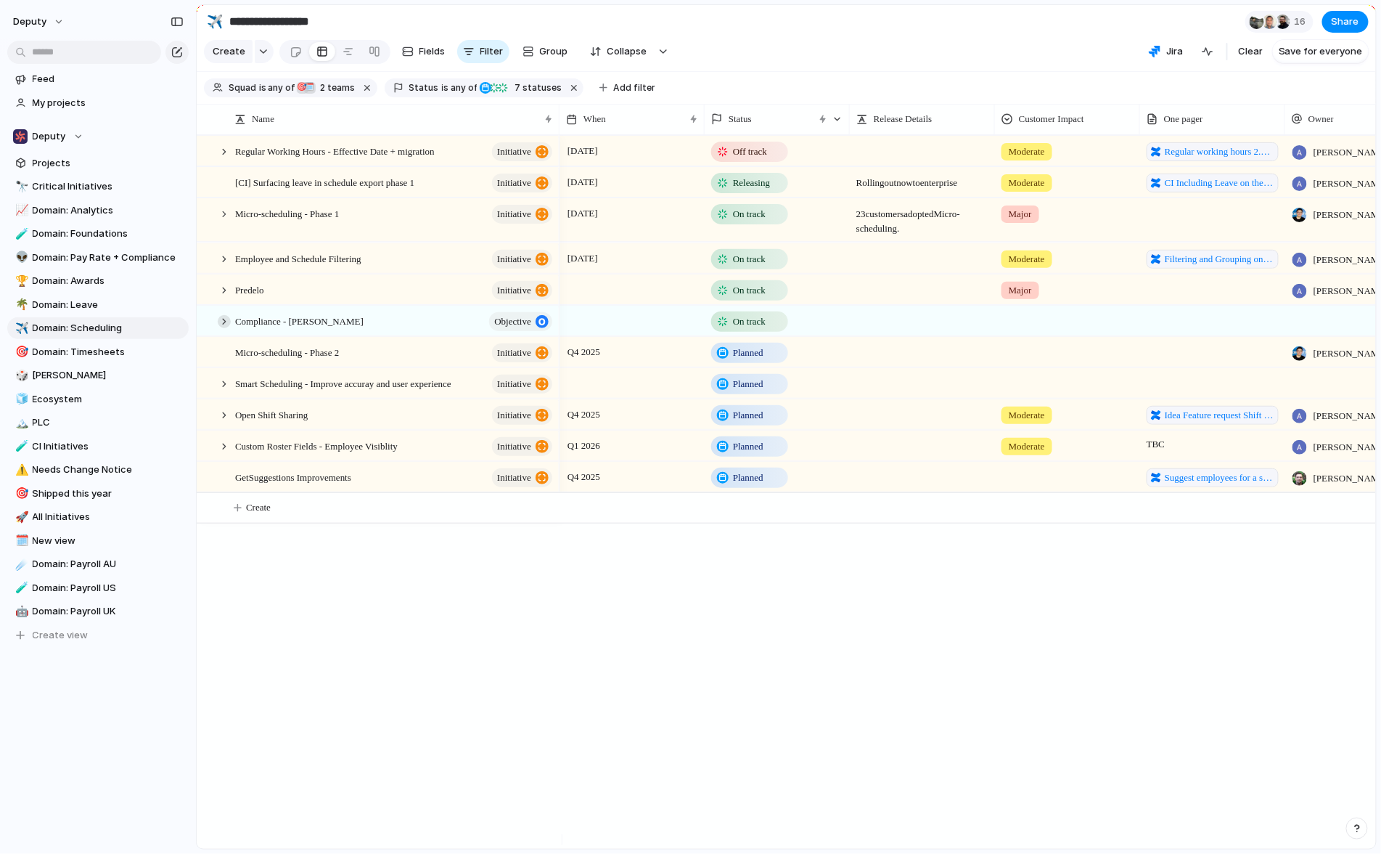
click at [222, 327] on div at bounding box center [224, 320] width 13 height 13
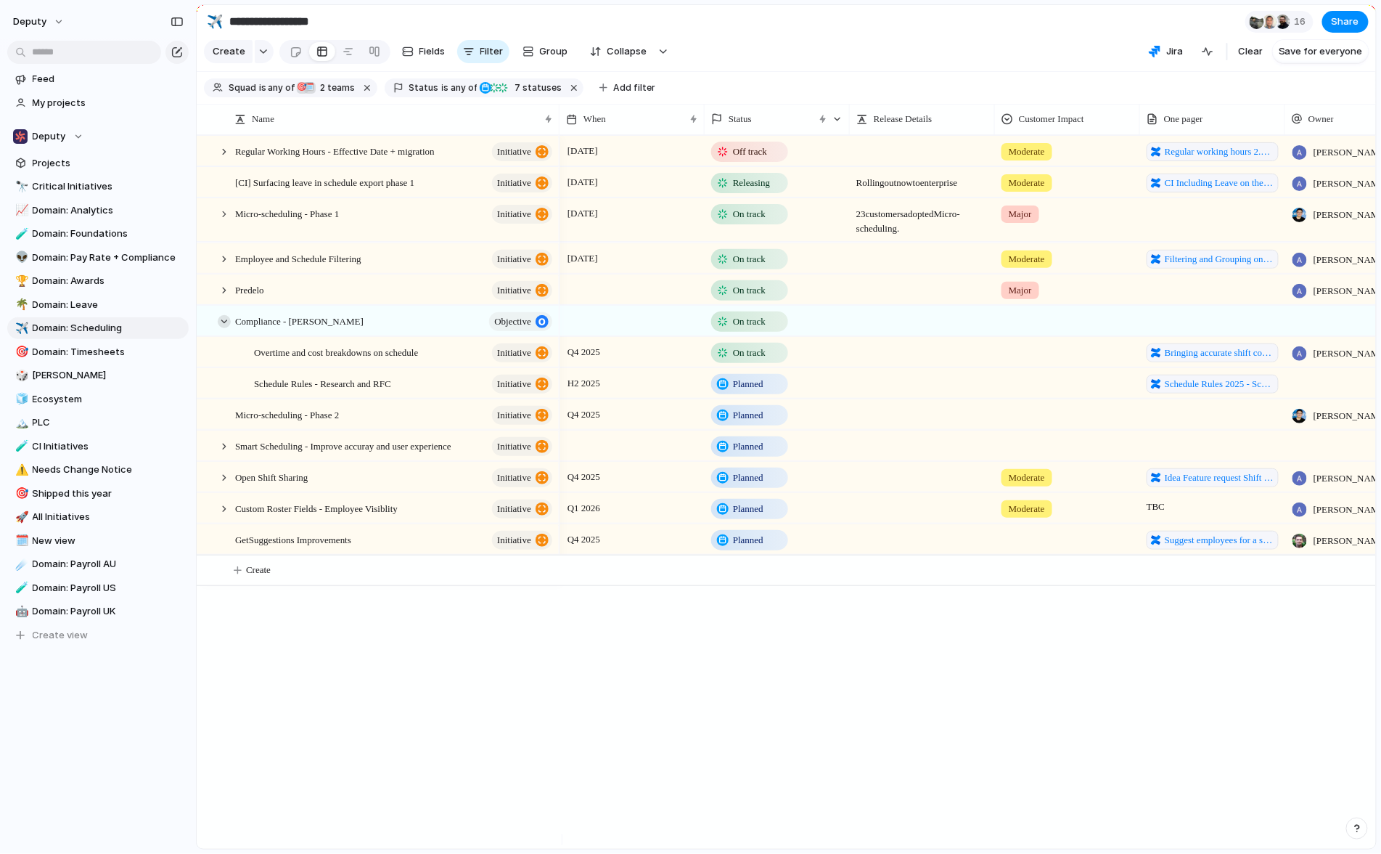
click at [222, 327] on div at bounding box center [224, 320] width 13 height 13
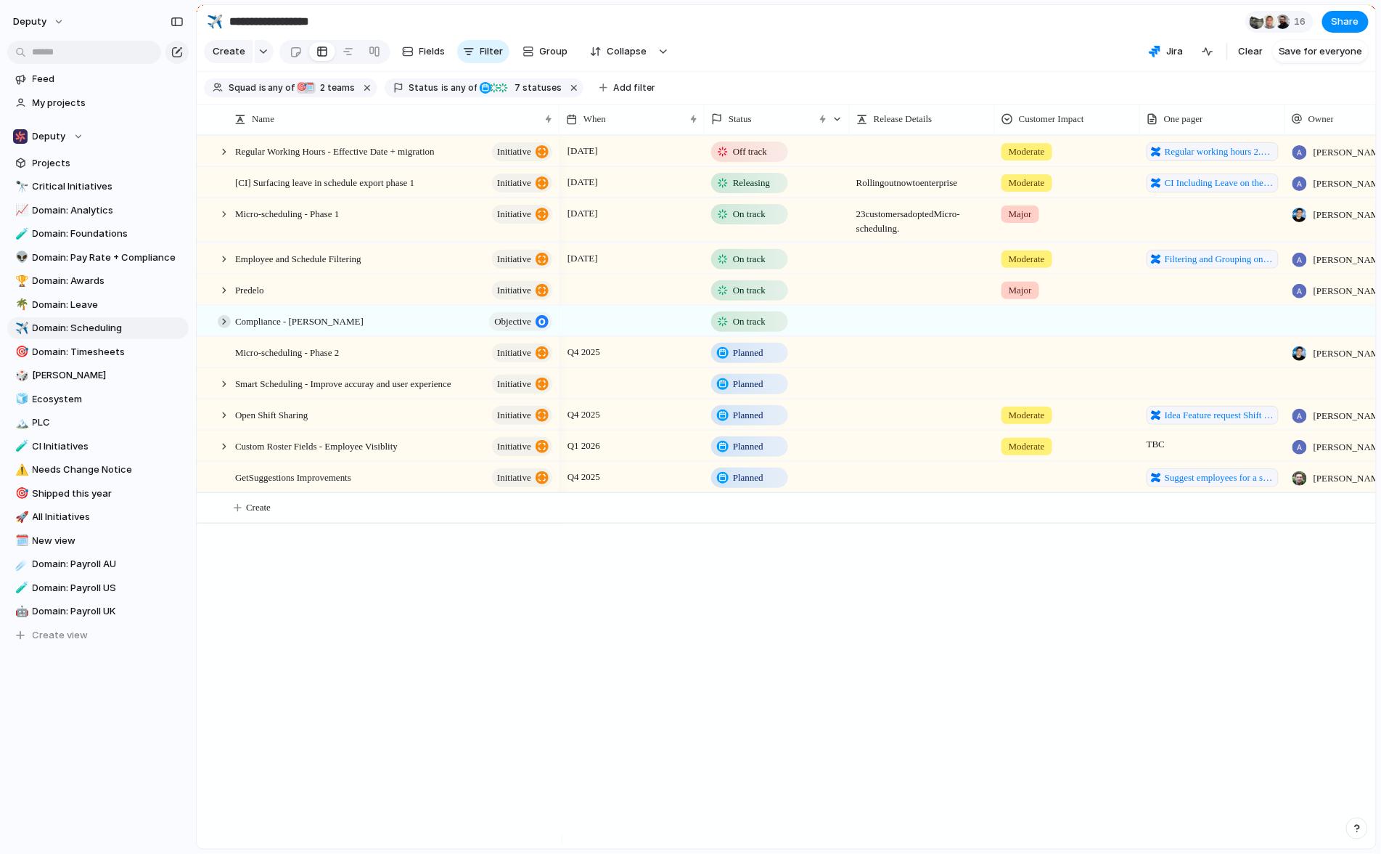
click at [222, 327] on div at bounding box center [224, 320] width 13 height 13
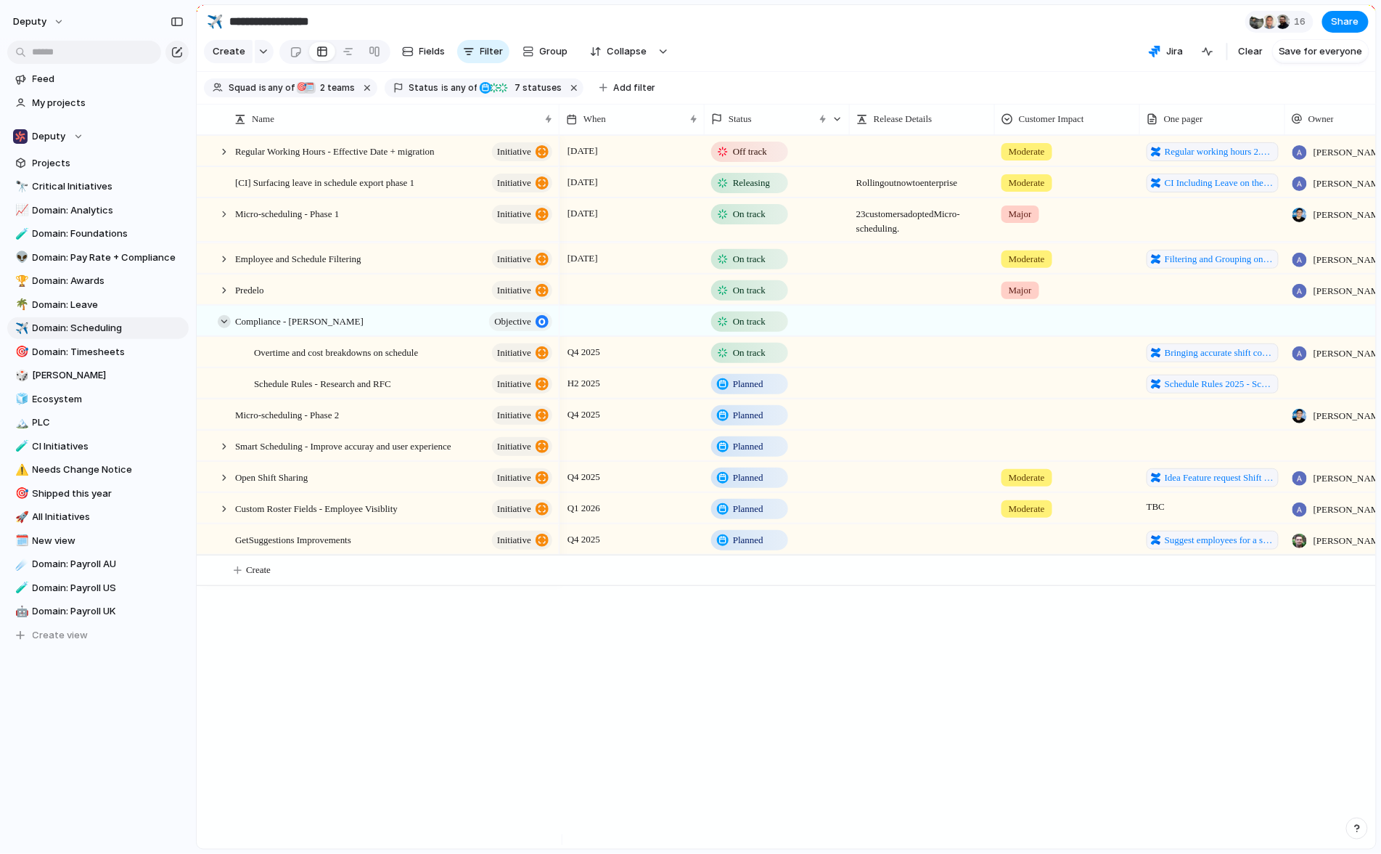
click at [222, 327] on div at bounding box center [224, 320] width 13 height 13
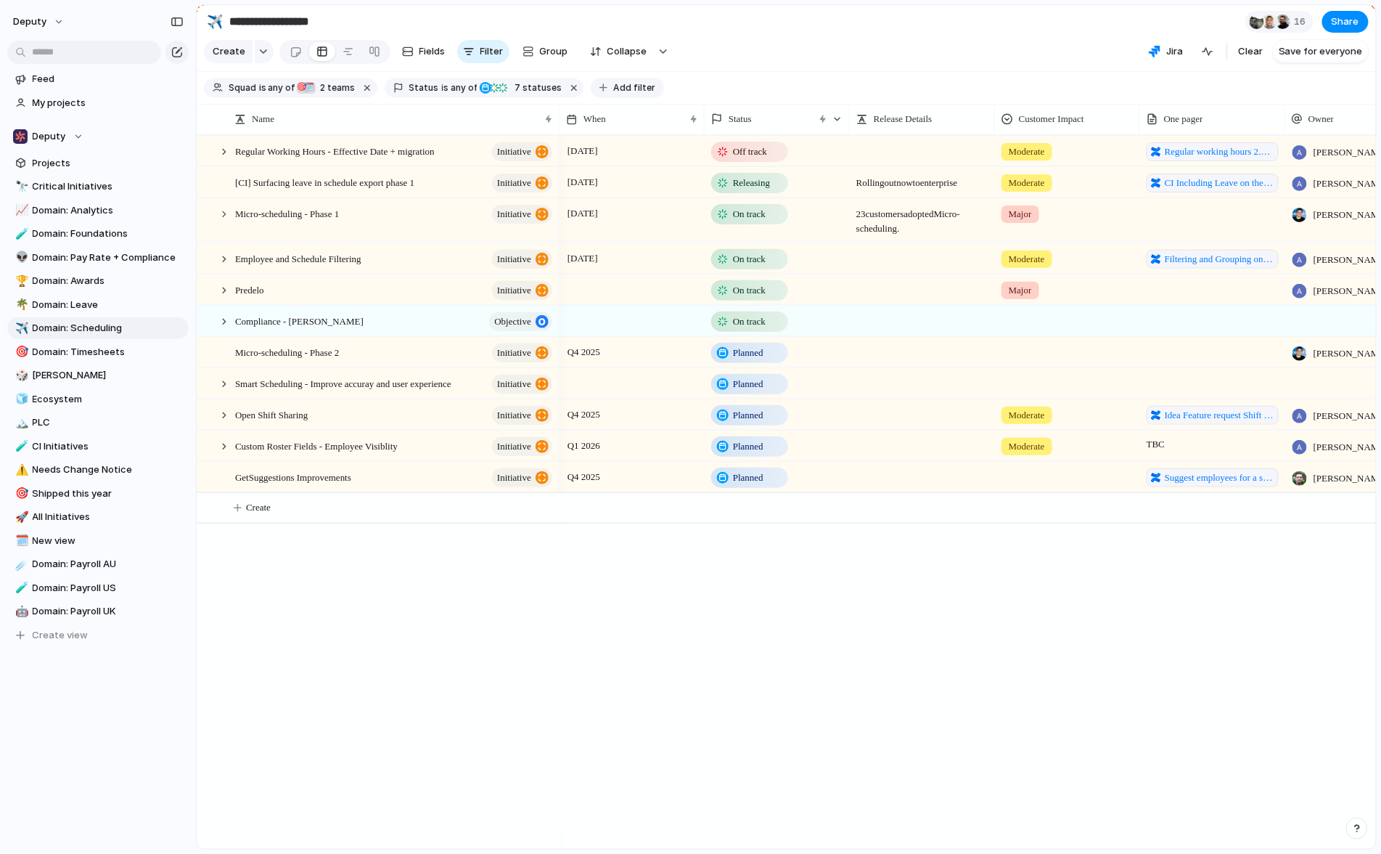
click at [629, 91] on span "Add filter" at bounding box center [634, 87] width 42 height 13
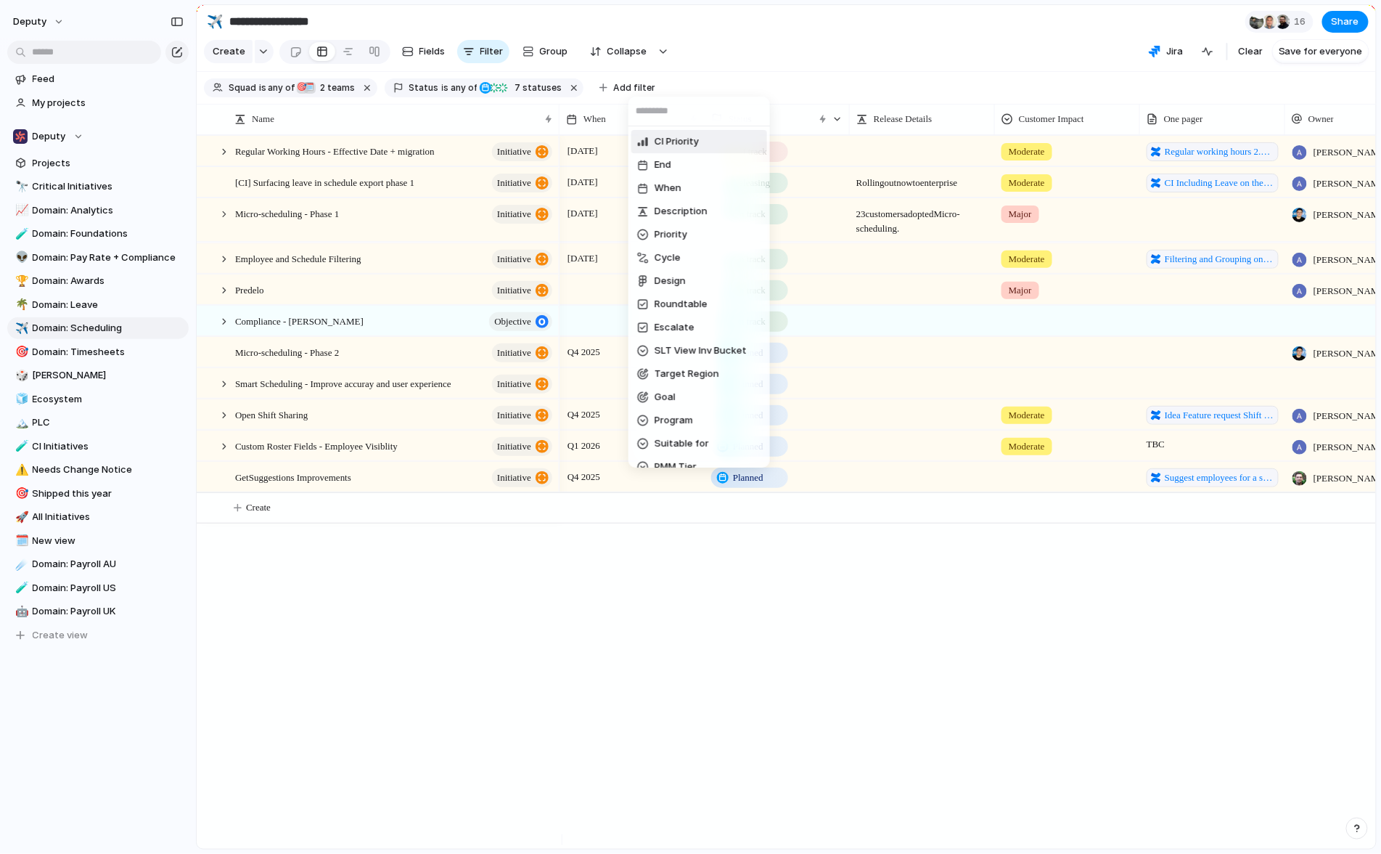
click at [775, 44] on div "CI Priority End When Description Priority Cycle Design Roundtable Escalate SLT …" at bounding box center [690, 427] width 1381 height 854
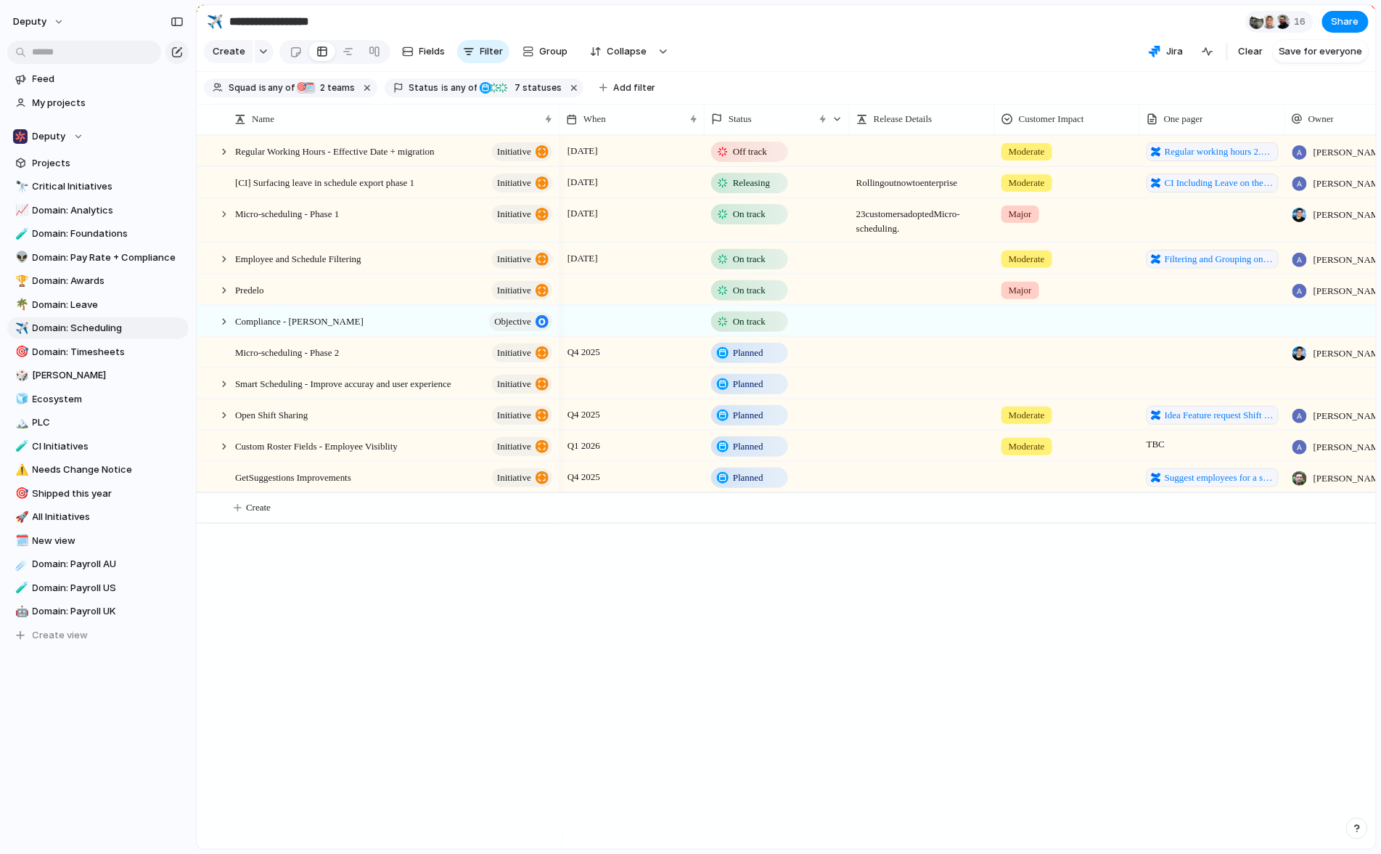
click at [677, 638] on div "[DATE] Releasing Rolling out now to enterprise Moderate CI Including Leave on t…" at bounding box center [968, 492] width 817 height 714
click at [474, 329] on div at bounding box center [471, 320] width 25 height 19
click at [333, 330] on textarea "**********" at bounding box center [356, 333] width 243 height 18
drag, startPoint x: 331, startPoint y: 329, endPoint x: 301, endPoint y: 325, distance: 30.7
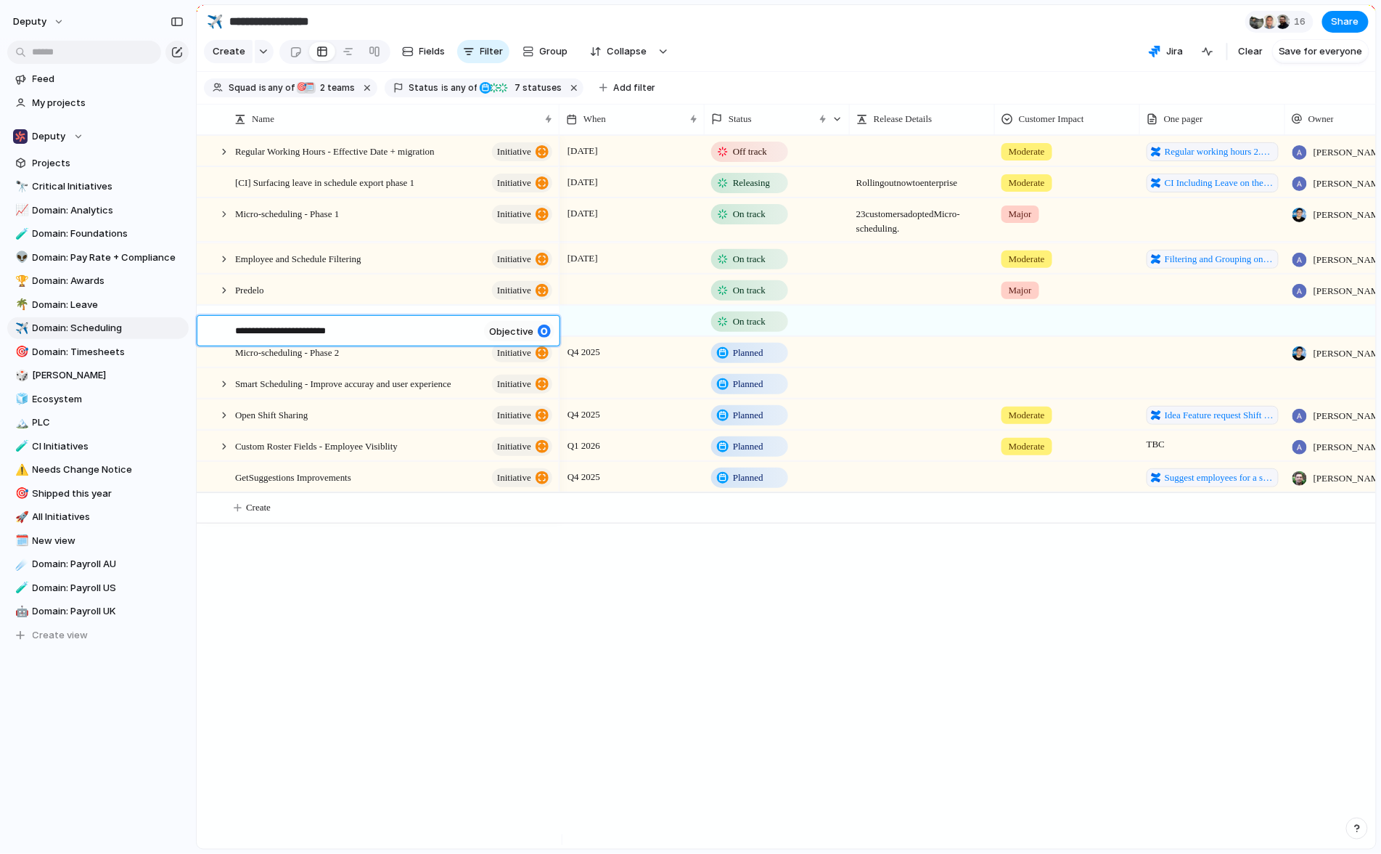
click at [301, 325] on textarea "**********" at bounding box center [356, 333] width 243 height 18
type textarea "**********"
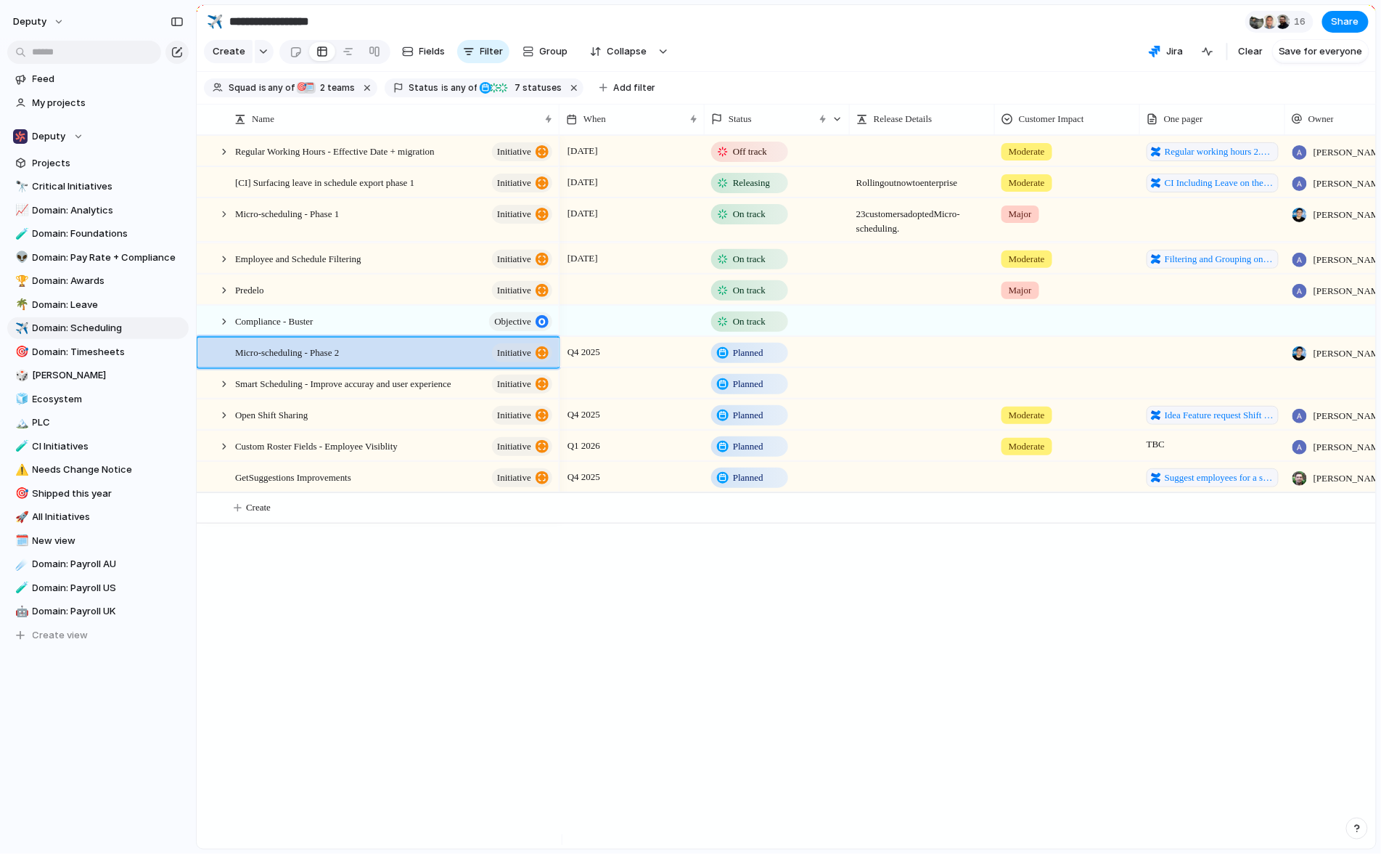
click at [526, 759] on div "[CI] Surfacing leave in schedule export phase 1 initiative Employee and Schedul…" at bounding box center [787, 492] width 1180 height 714
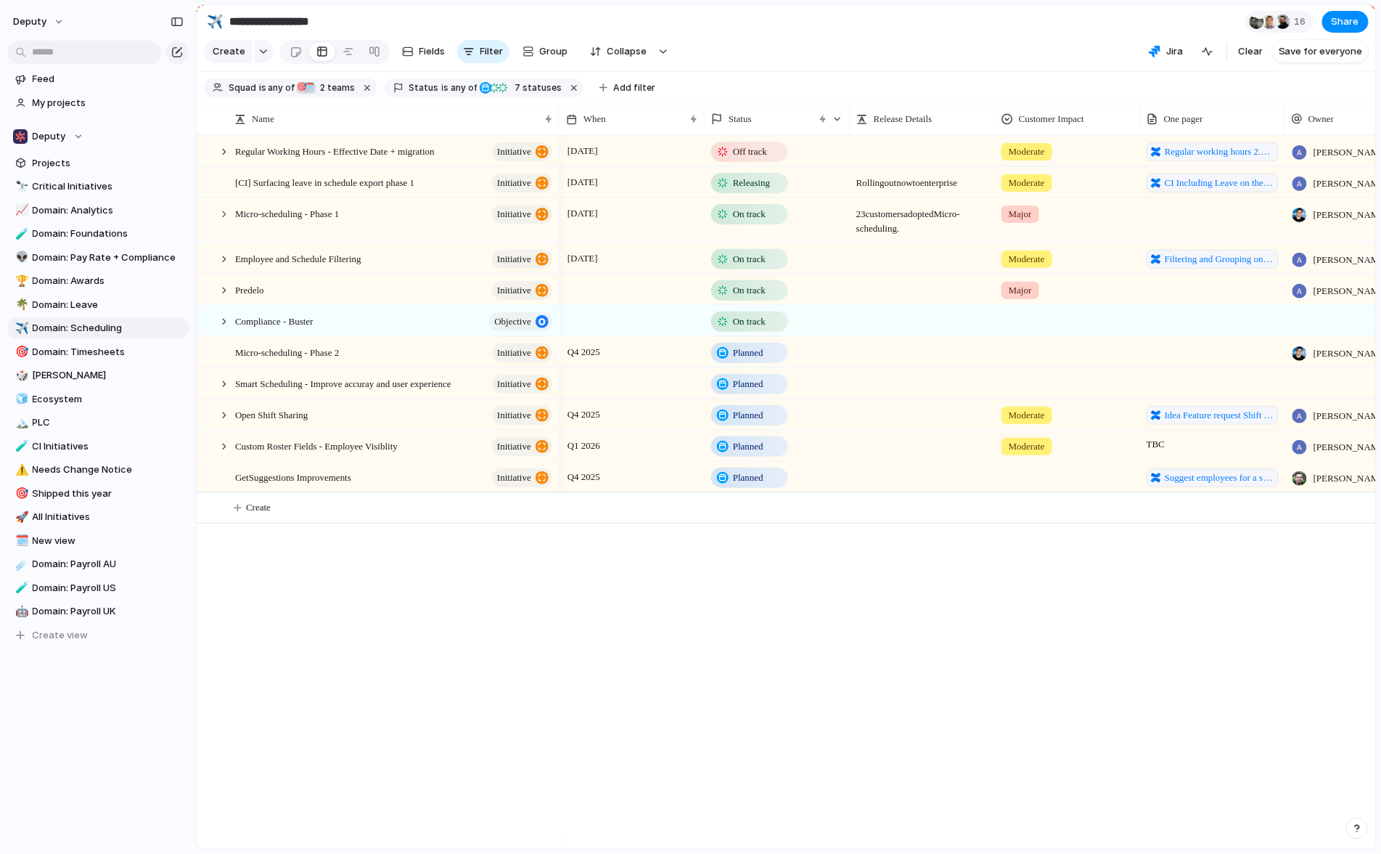
click at [875, 733] on div "[DATE] Releasing Rolling out now to enterprise Moderate CI Including Leave on t…" at bounding box center [968, 492] width 817 height 714
click at [877, 709] on div "[DATE] Releasing Rolling out now to enterprise Moderate CI Including Leave on t…" at bounding box center [968, 492] width 817 height 714
click at [224, 265] on div at bounding box center [224, 258] width 13 height 13
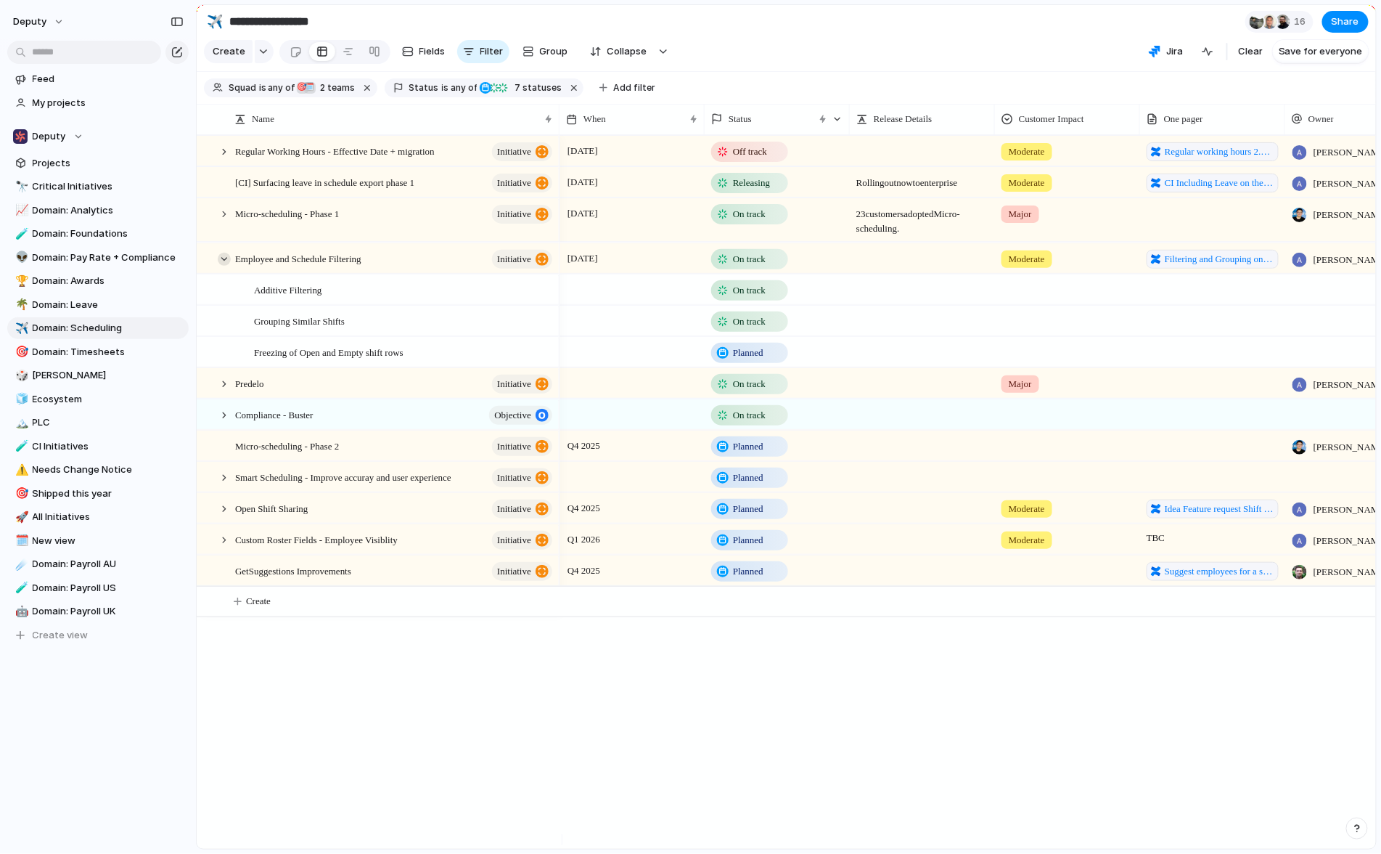
click at [226, 265] on div at bounding box center [224, 258] width 13 height 13
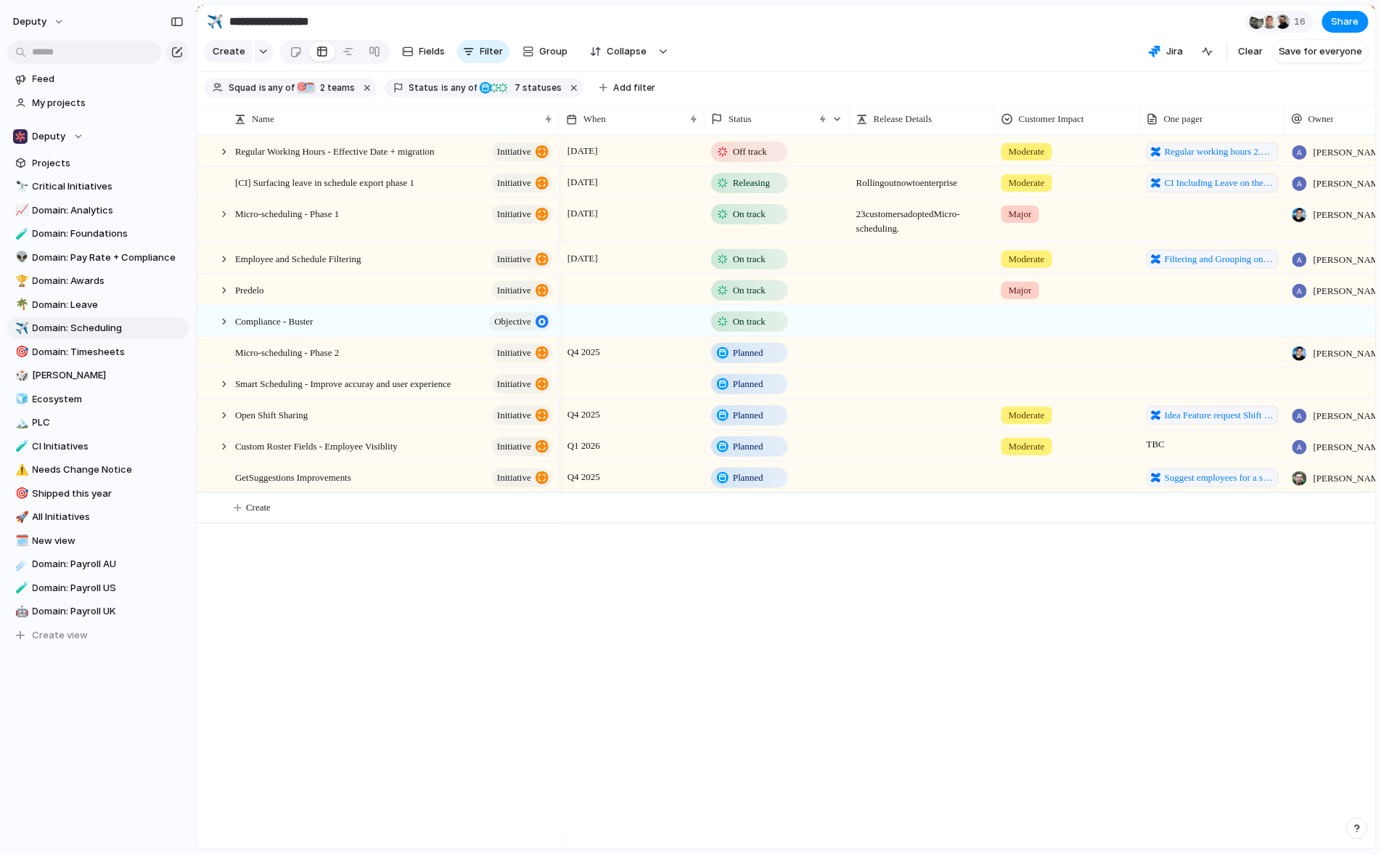
drag, startPoint x: 520, startPoint y: 608, endPoint x: 496, endPoint y: 398, distance: 211.2
click at [521, 607] on div "[CI] Surfacing leave in schedule export phase 1 initiative Employee and Schedul…" at bounding box center [787, 492] width 1180 height 714
click at [223, 158] on div at bounding box center [224, 151] width 13 height 13
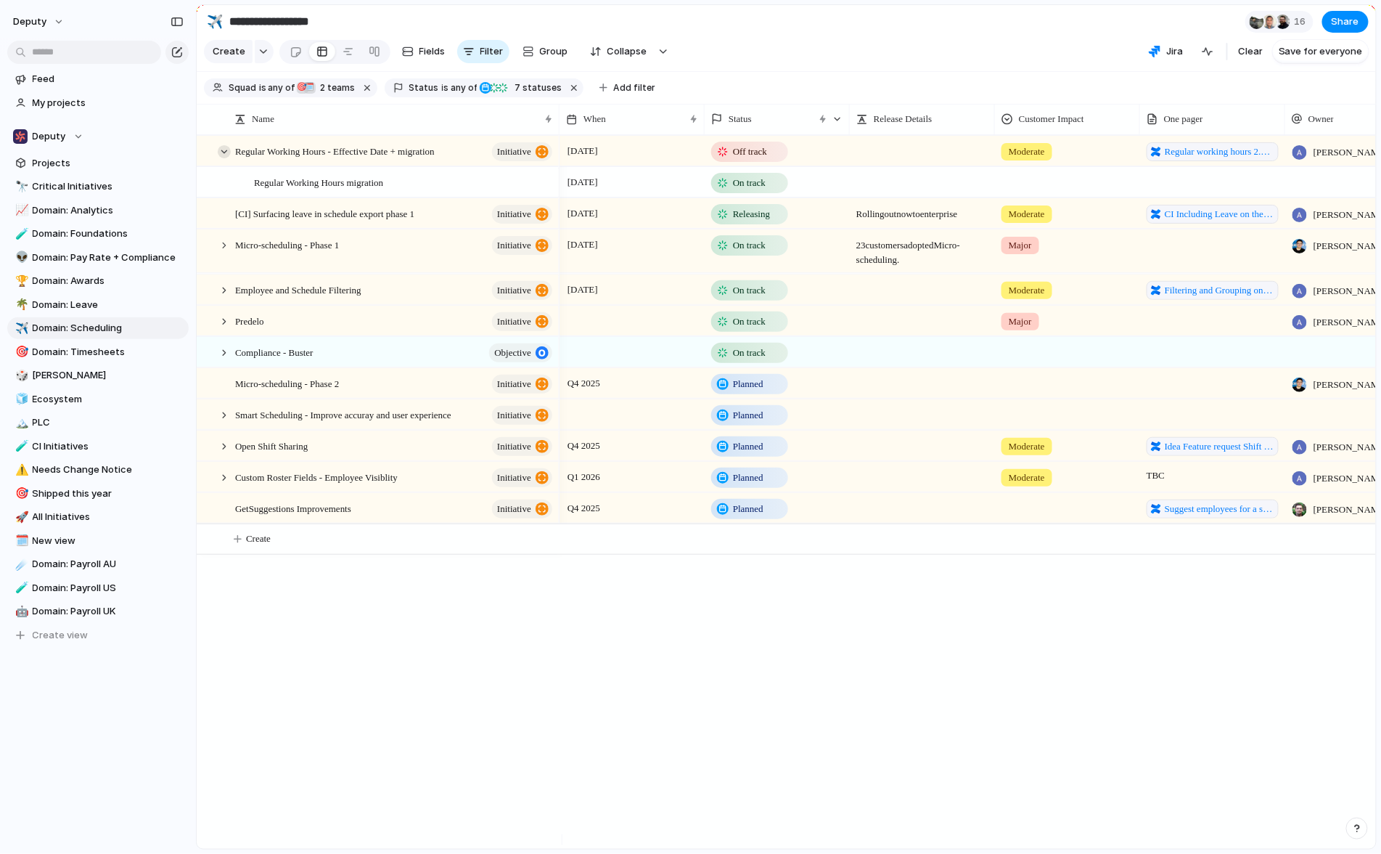
click at [223, 158] on div at bounding box center [224, 151] width 13 height 13
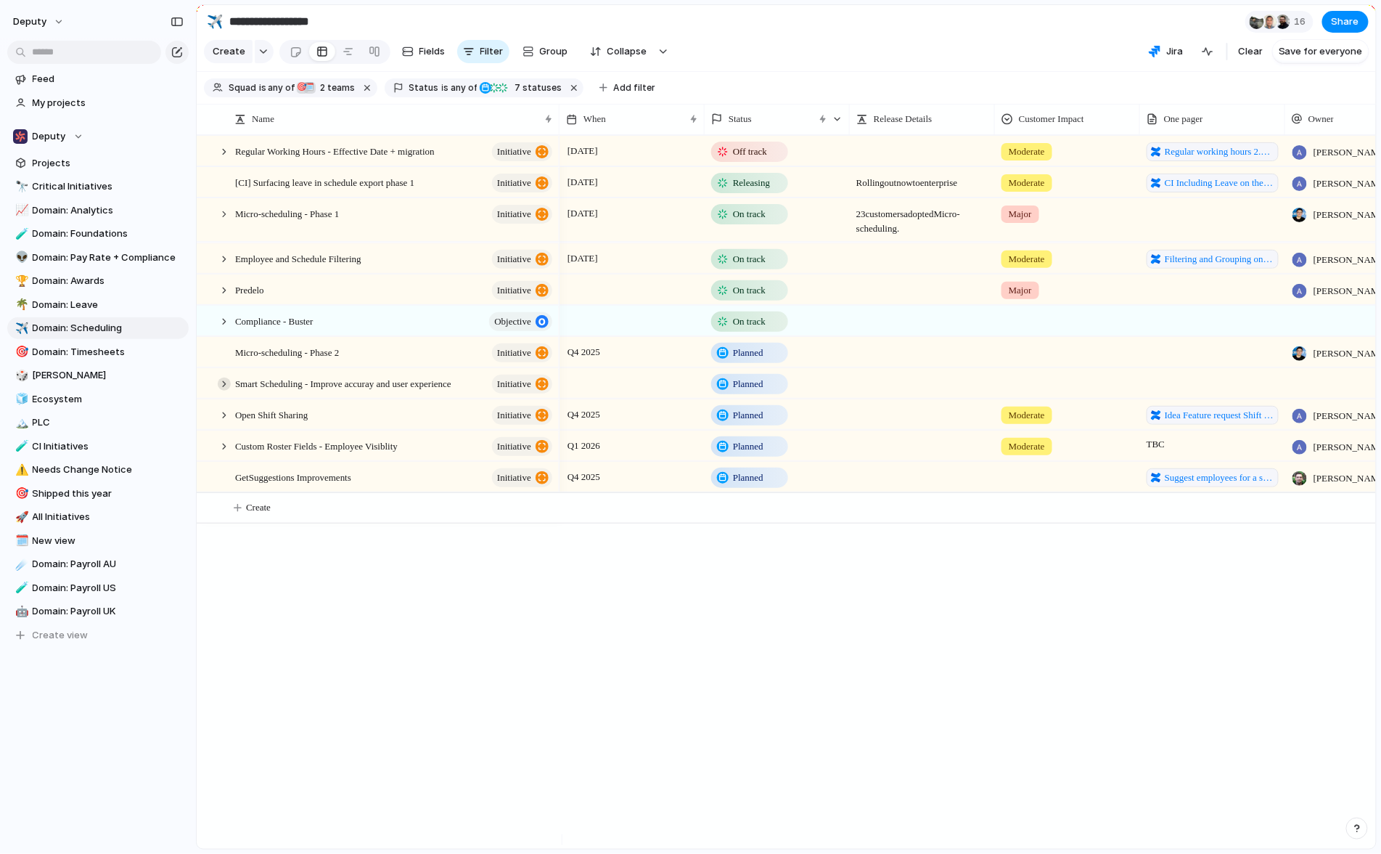
click at [225, 390] on div at bounding box center [224, 383] width 13 height 13
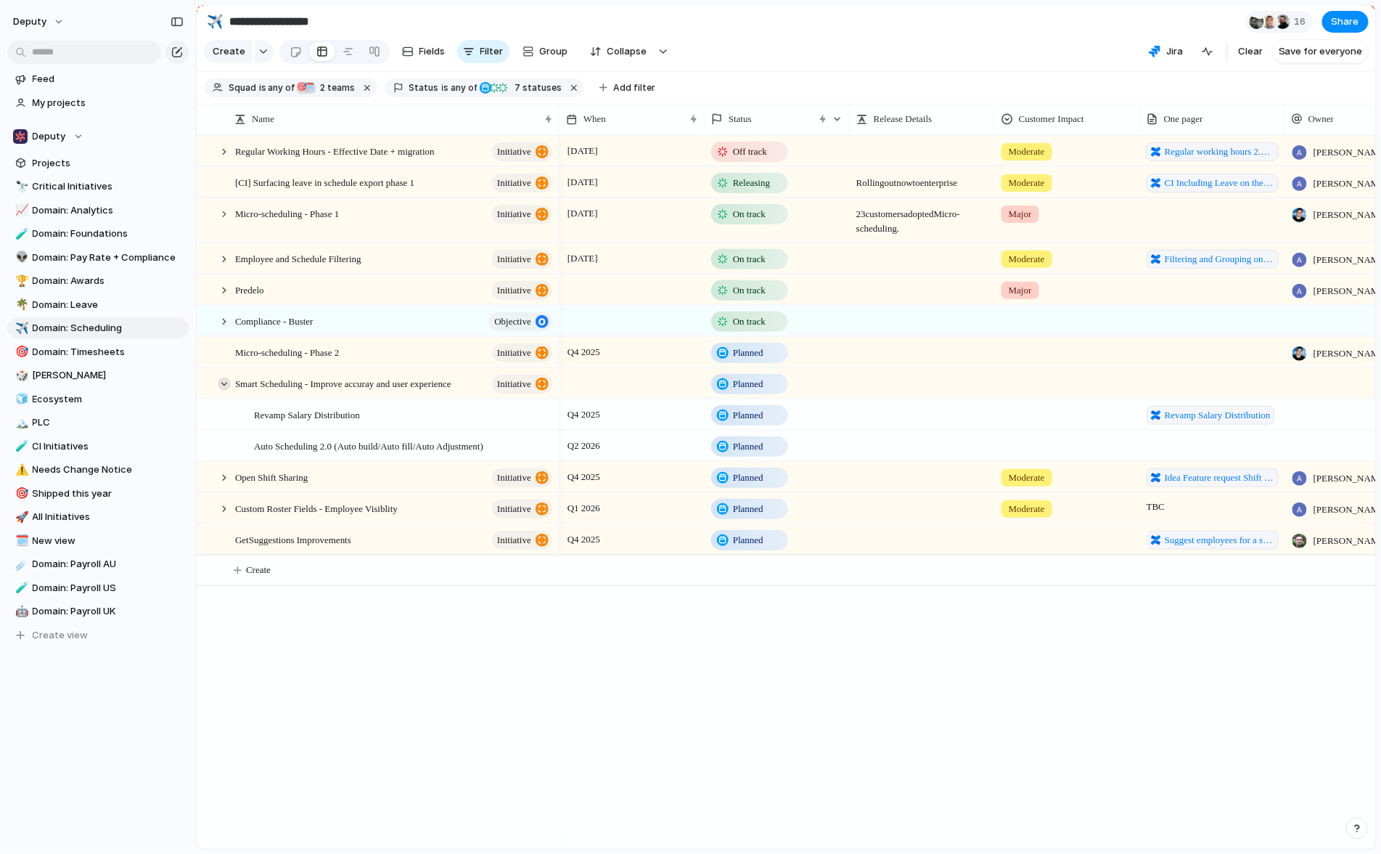
click at [225, 390] on div at bounding box center [224, 383] width 13 height 13
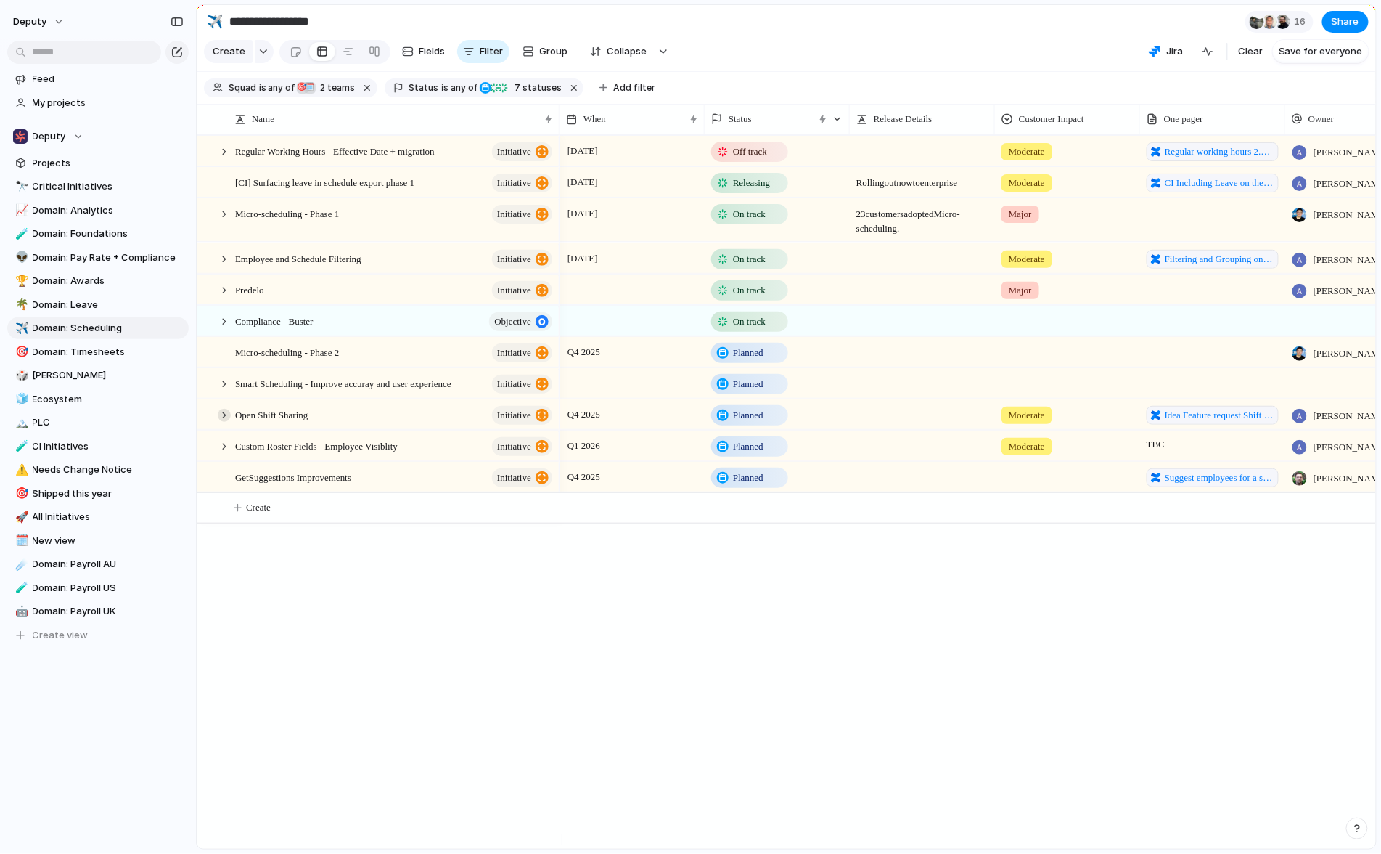
click at [226, 421] on div at bounding box center [224, 414] width 13 height 13
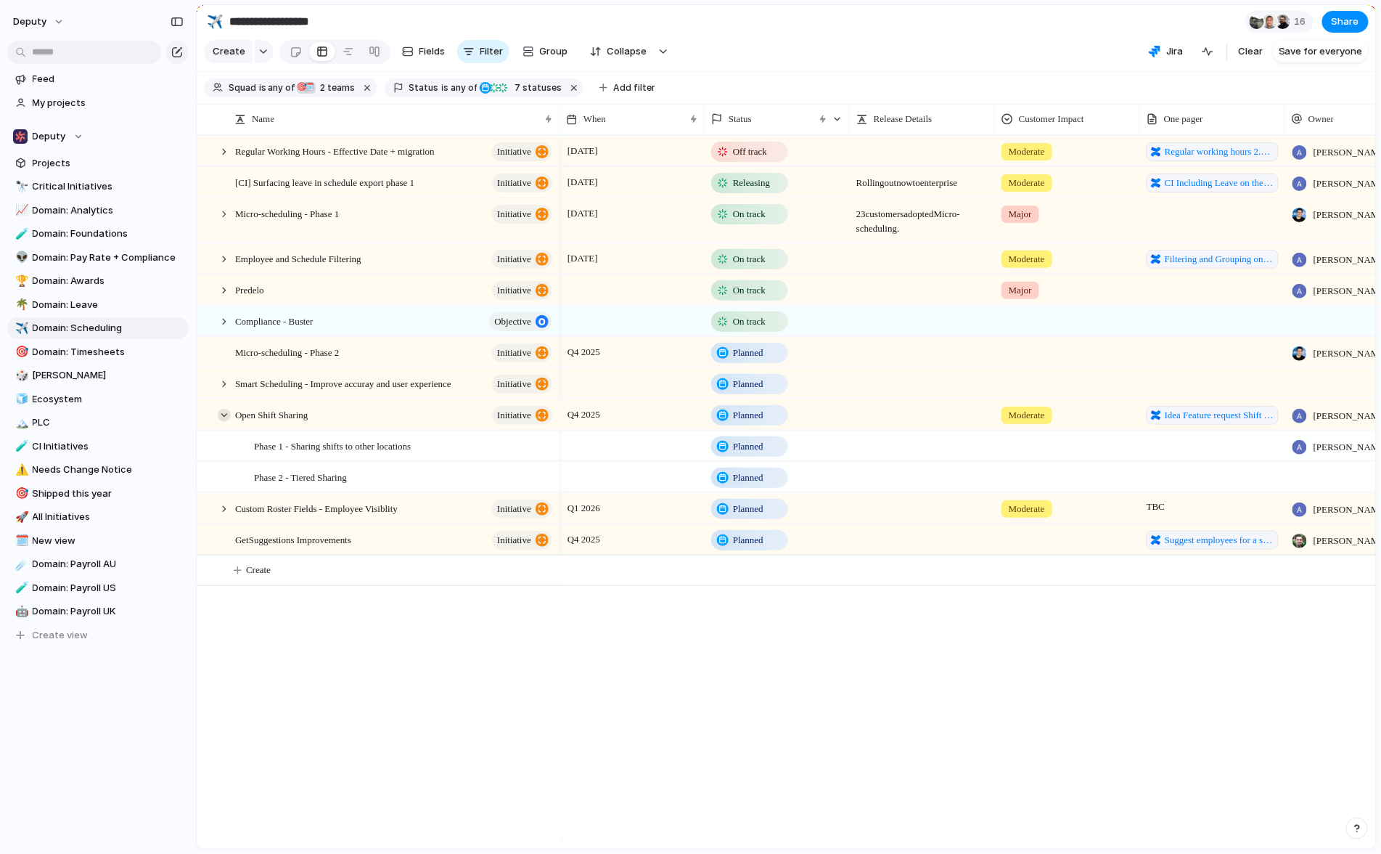
click at [226, 421] on div at bounding box center [224, 414] width 13 height 13
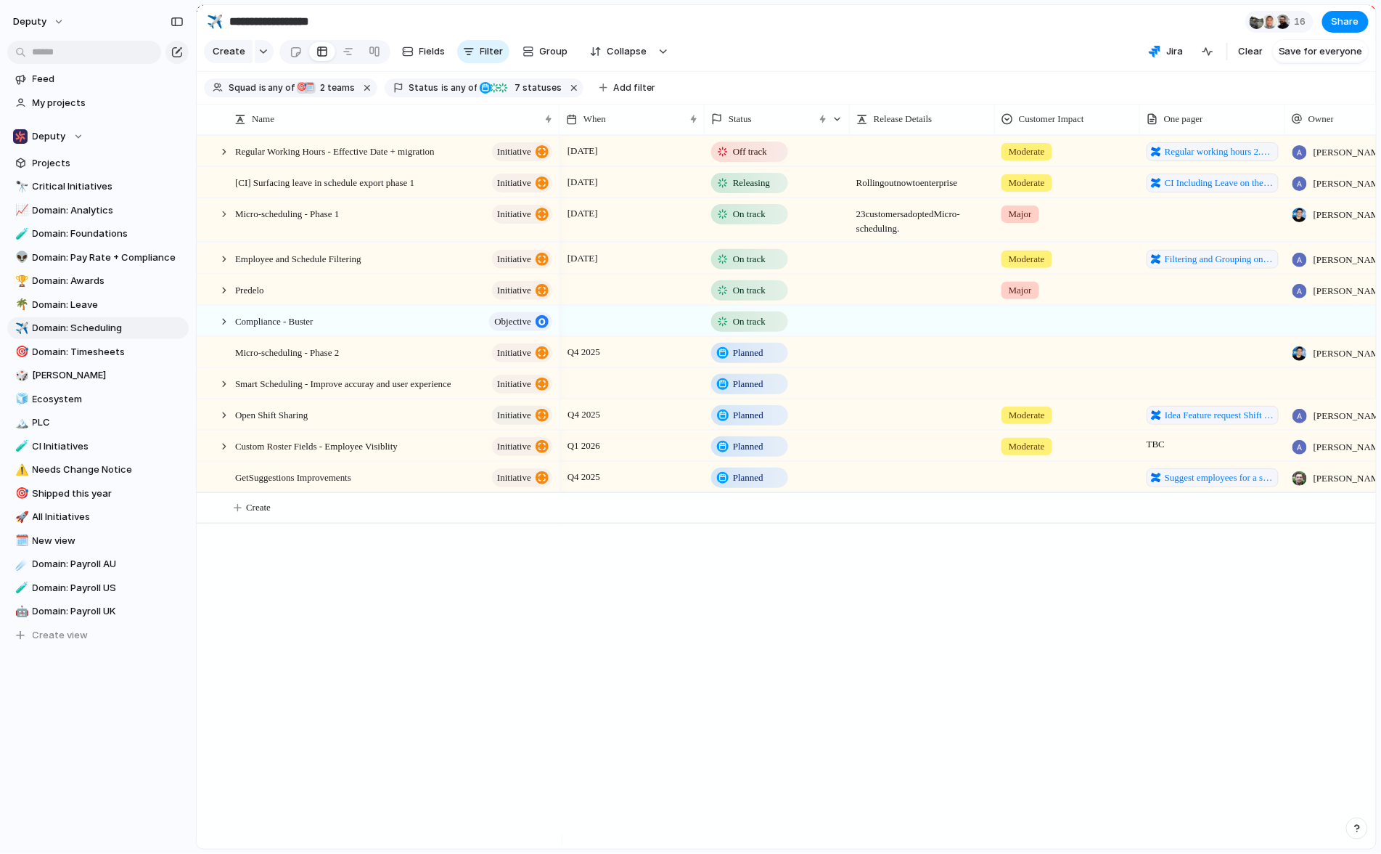
click at [224, 460] on div at bounding box center [216, 445] width 39 height 30
click at [224, 265] on div at bounding box center [224, 258] width 13 height 13
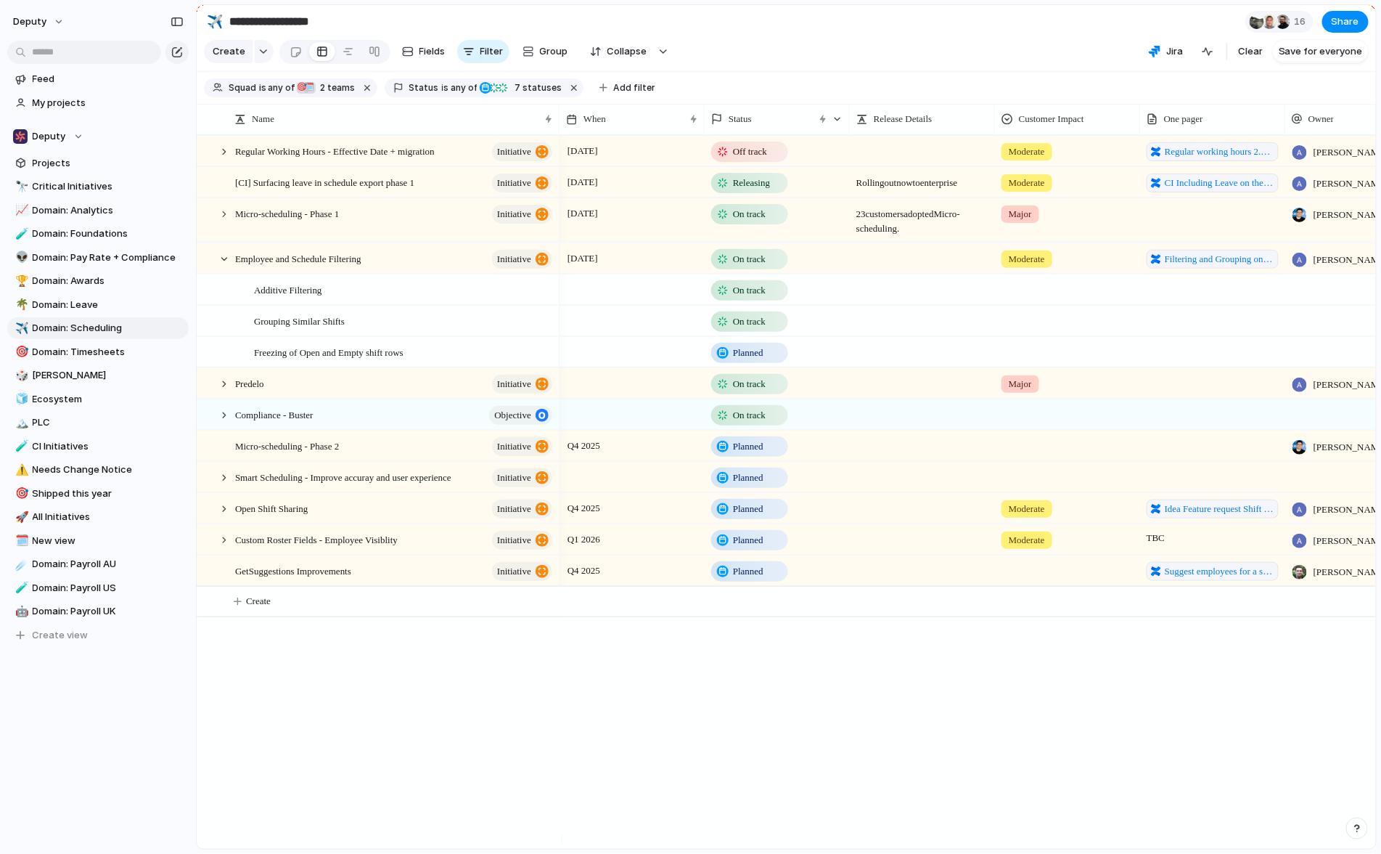
click at [883, 731] on div "[DATE] Releasing Rolling out now to enterprise Moderate CI Including Leave on t…" at bounding box center [968, 492] width 817 height 714
click at [226, 265] on div at bounding box center [224, 258] width 13 height 13
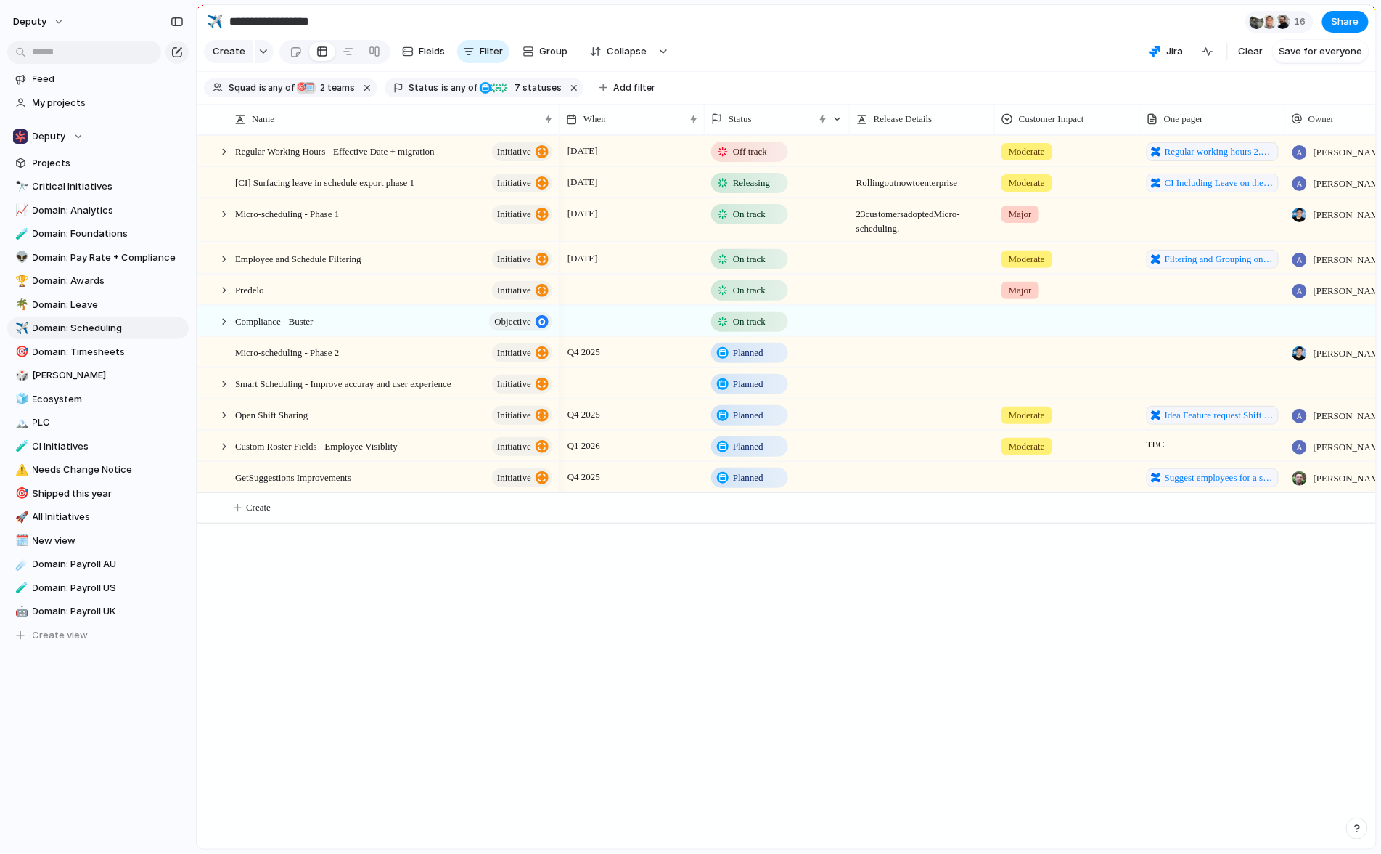
click at [1322, 769] on div "[DATE] Releasing Rolling out now to enterprise Moderate CI Including Leave on t…" at bounding box center [968, 492] width 817 height 714
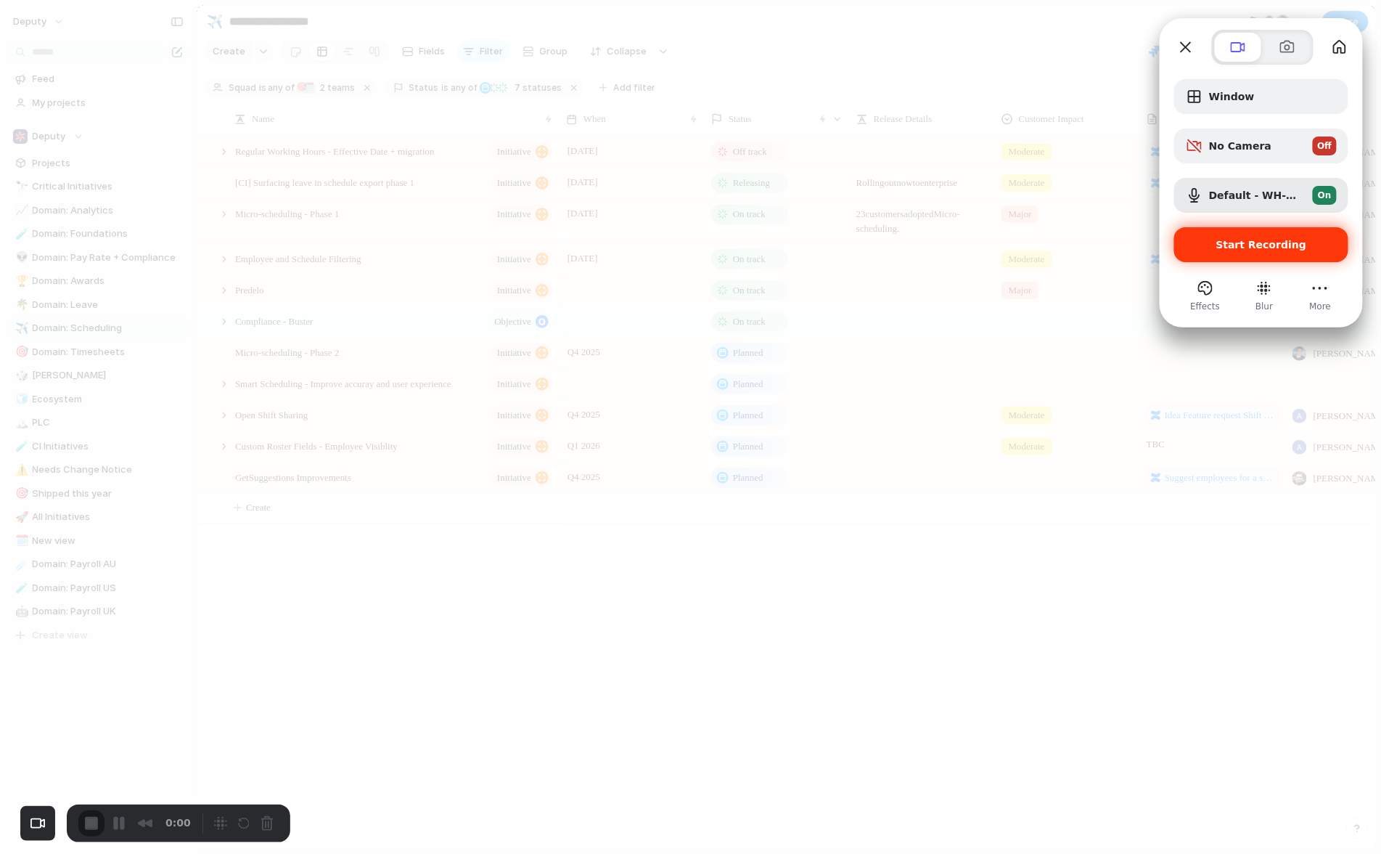
click at [1209, 245] on span "Start Recording" at bounding box center [1261, 245] width 151 height 12
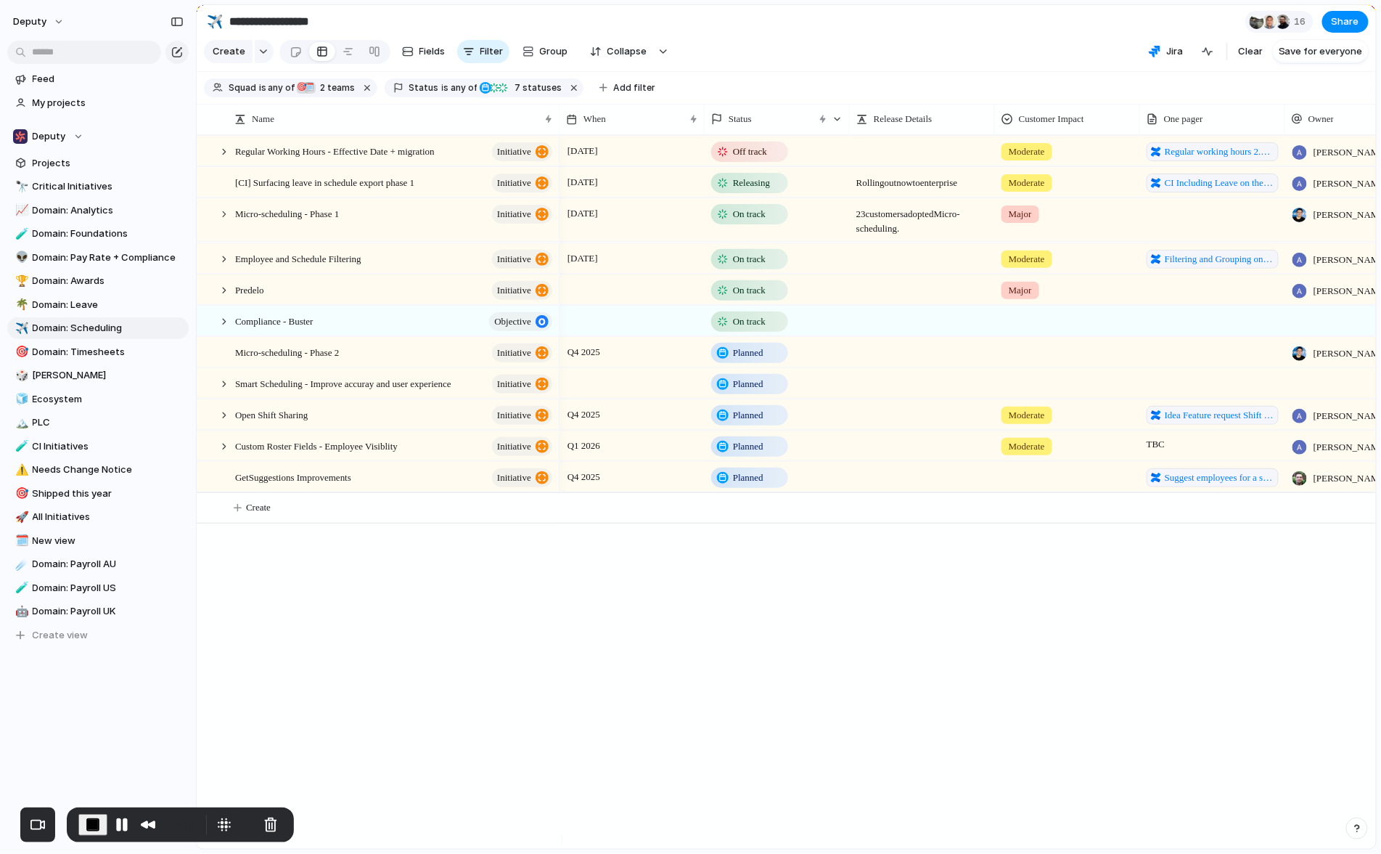
click at [706, 763] on div "[DATE] Releasing Rolling out now to enterprise Moderate CI Including Leave on t…" at bounding box center [968, 492] width 817 height 714
click at [225, 221] on div at bounding box center [224, 214] width 13 height 13
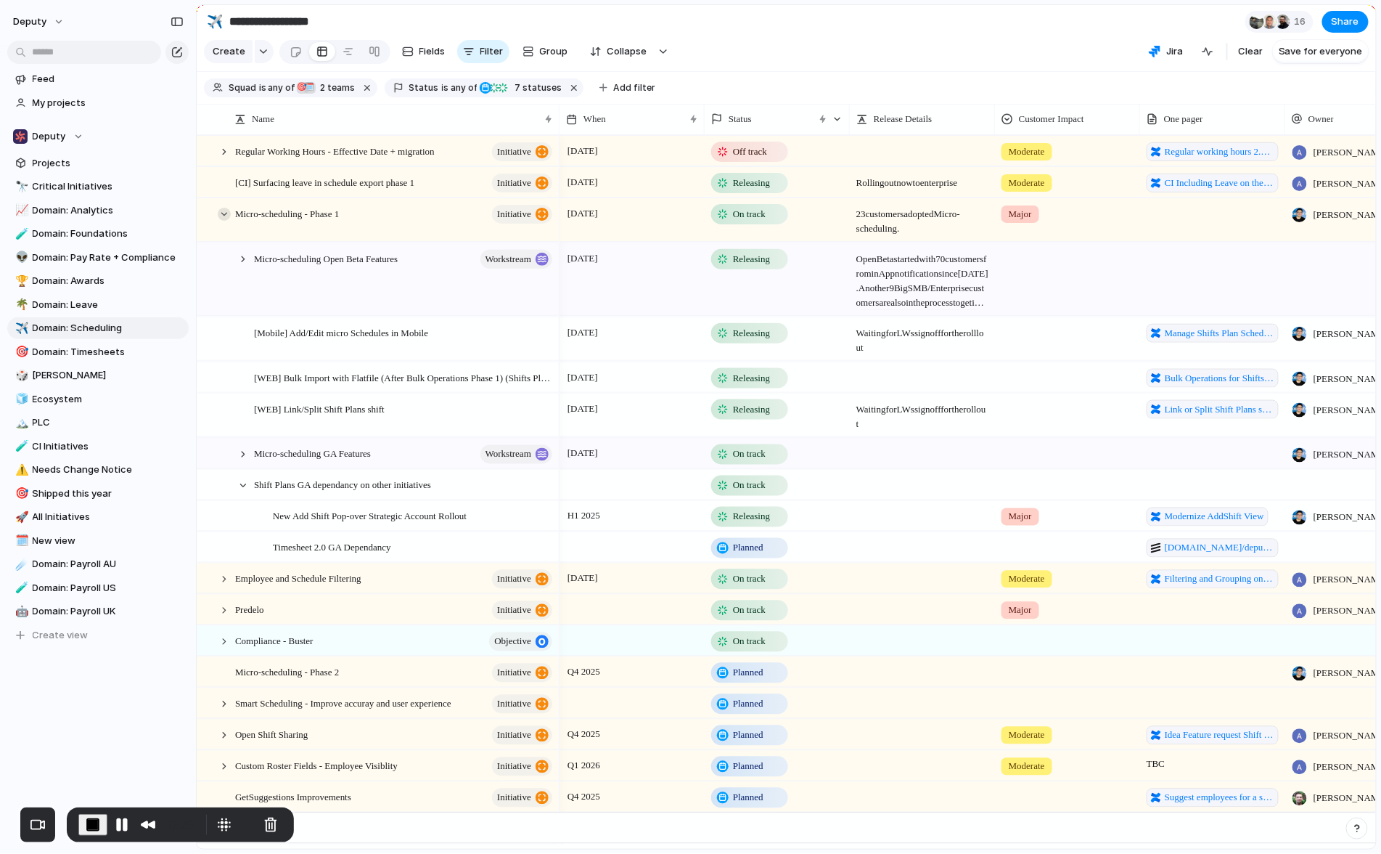
click at [222, 220] on div at bounding box center [224, 214] width 13 height 13
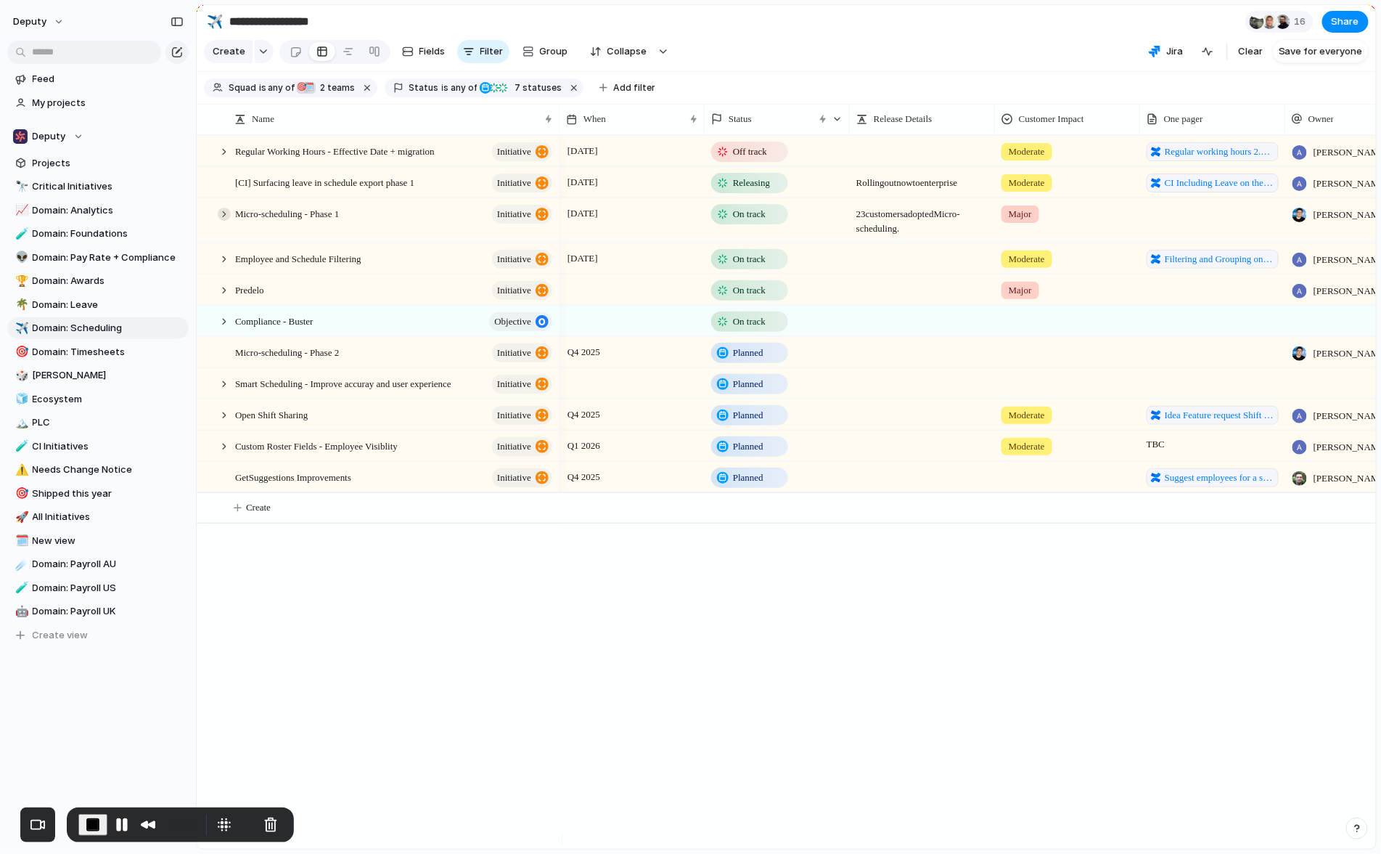
click at [222, 221] on div at bounding box center [224, 214] width 13 height 13
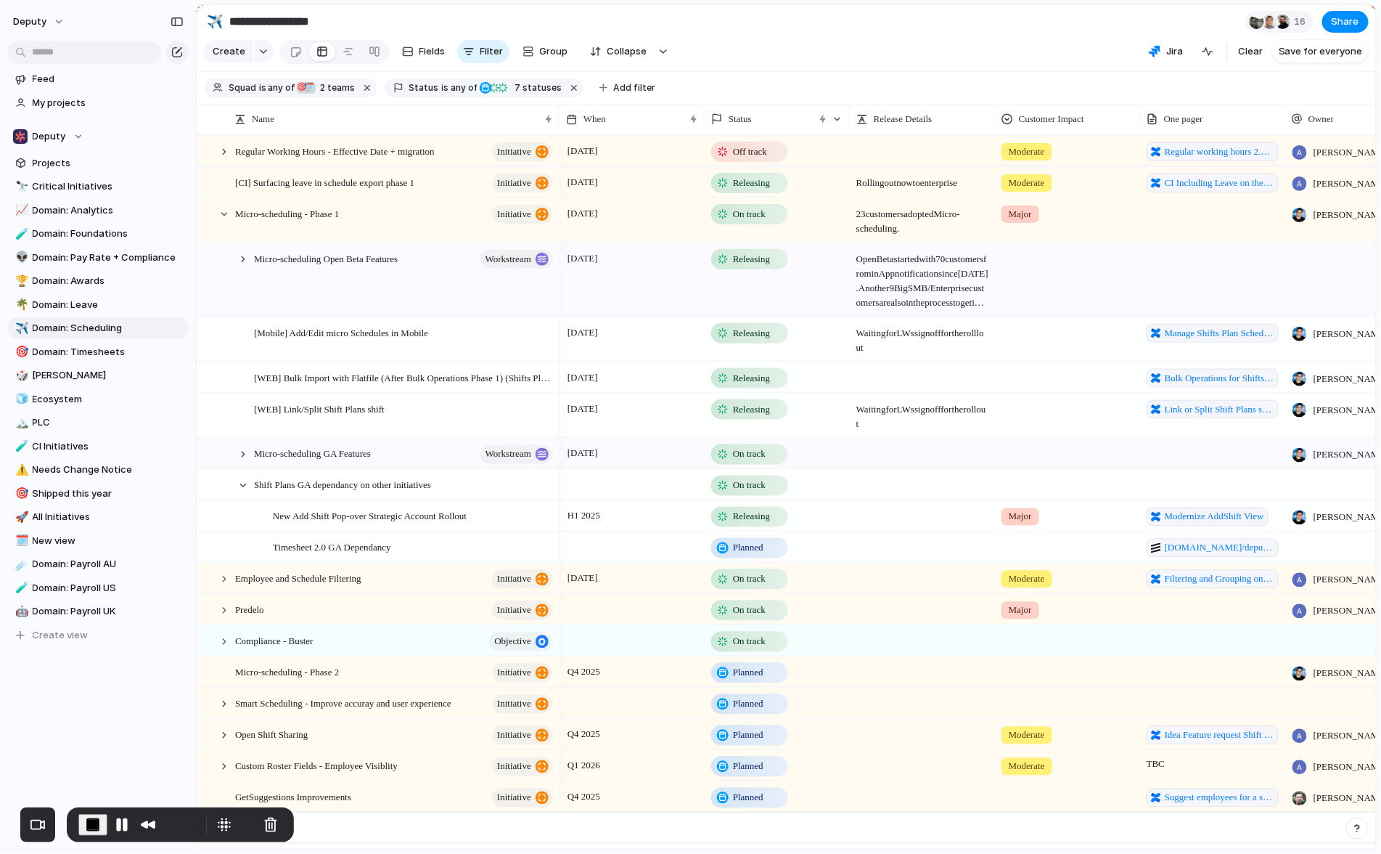
drag, startPoint x: 221, startPoint y: 225, endPoint x: 293, endPoint y: 261, distance: 80.5
click at [219, 221] on div at bounding box center [224, 214] width 13 height 13
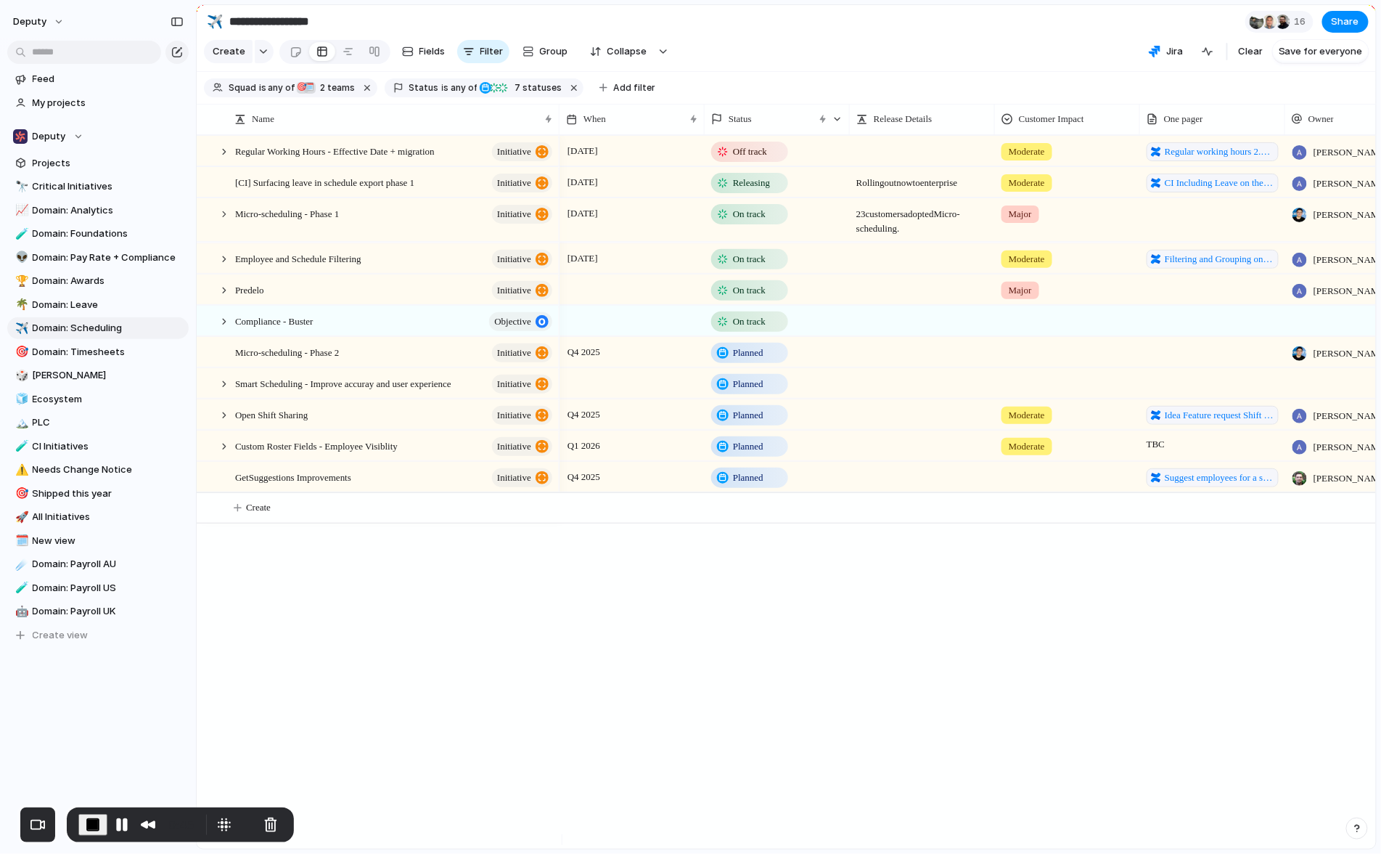
click at [671, 737] on div "[DATE] Releasing Rolling out now to enterprise Moderate CI Including Leave on t…" at bounding box center [968, 492] width 817 height 714
click at [544, 59] on span "Group" at bounding box center [554, 51] width 28 height 15
type input "***"
click at [584, 115] on li "Status" at bounding box center [583, 118] width 136 height 23
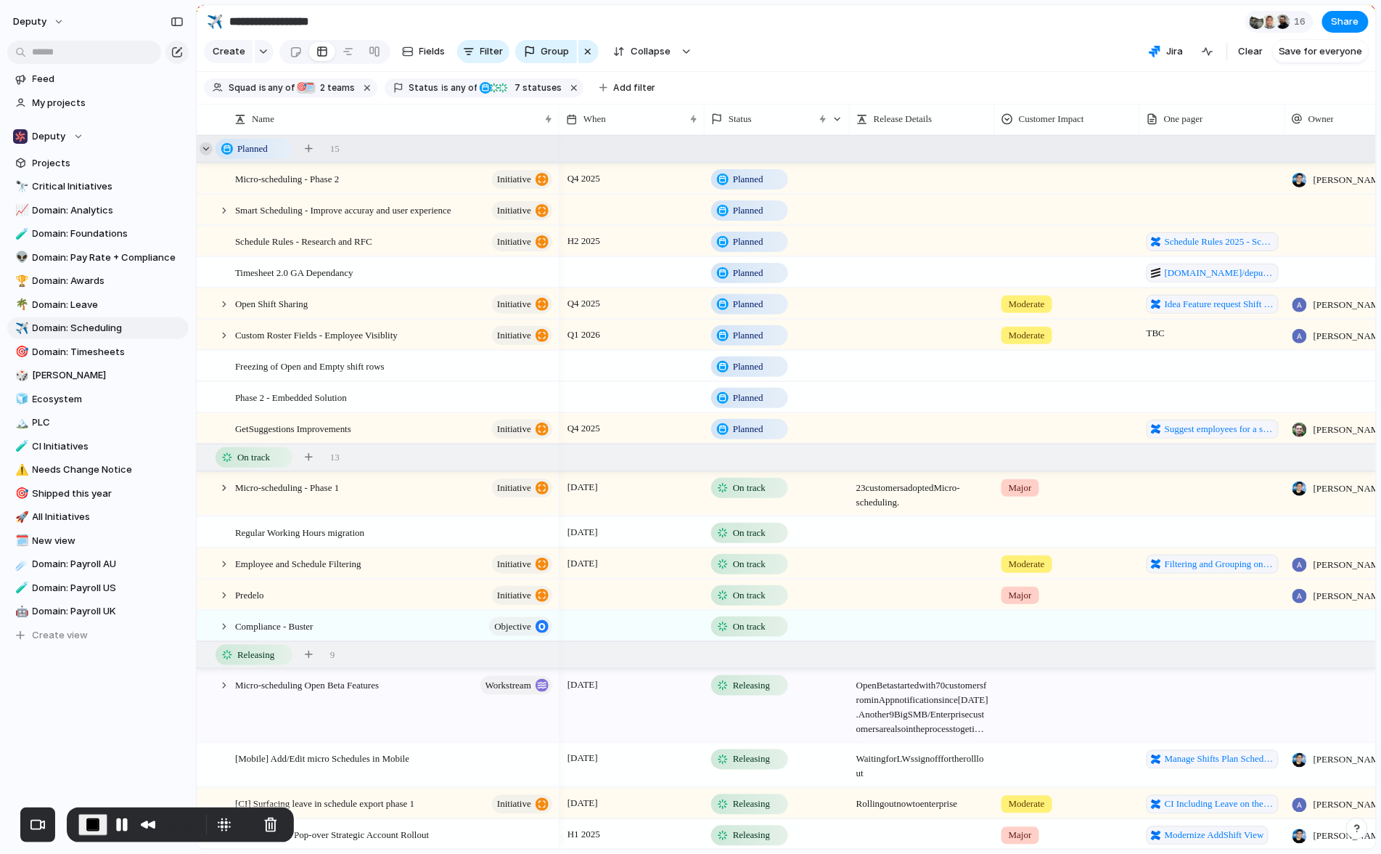
click at [211, 155] on div at bounding box center [206, 148] width 13 height 13
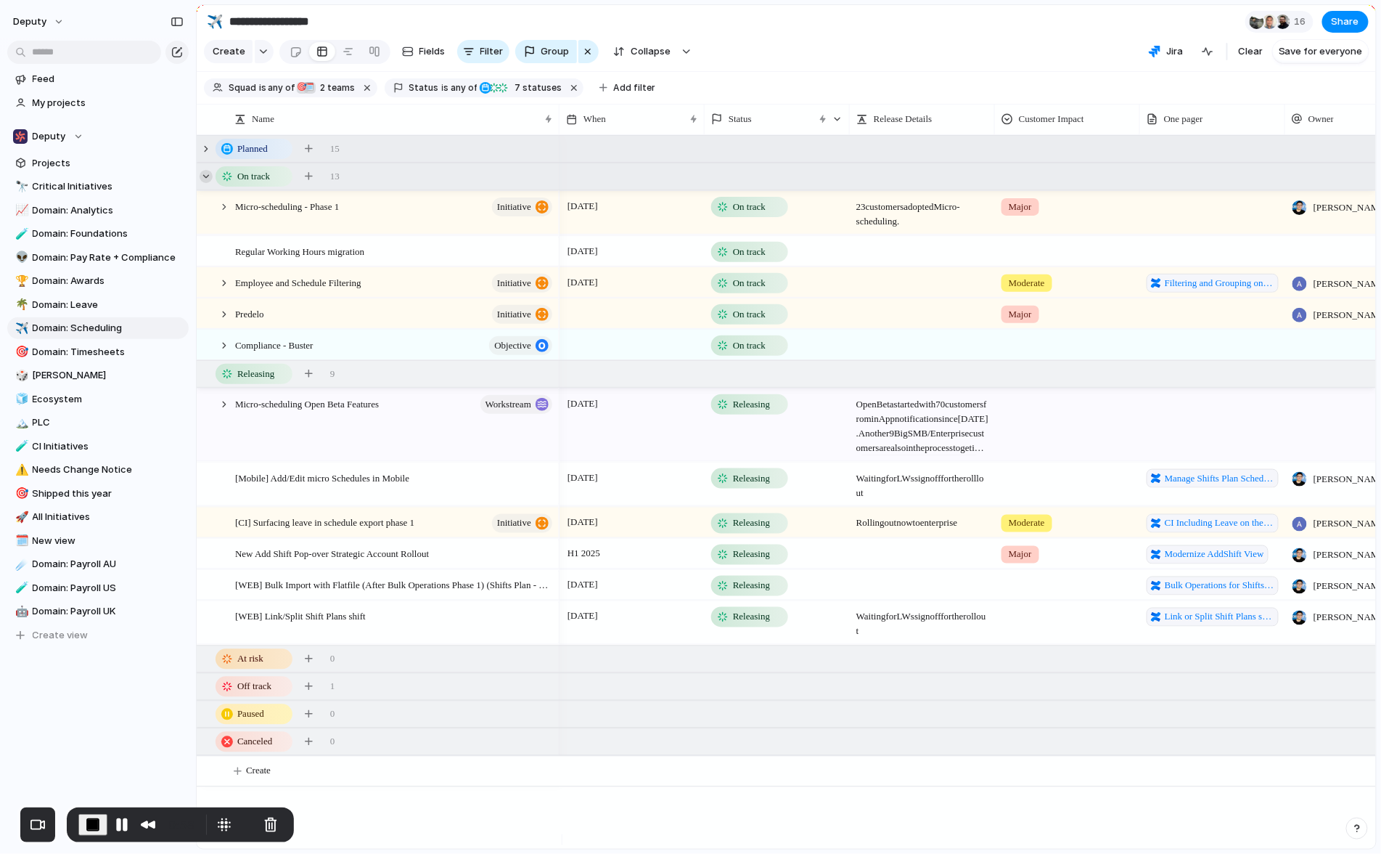
click at [206, 183] on div at bounding box center [206, 176] width 13 height 13
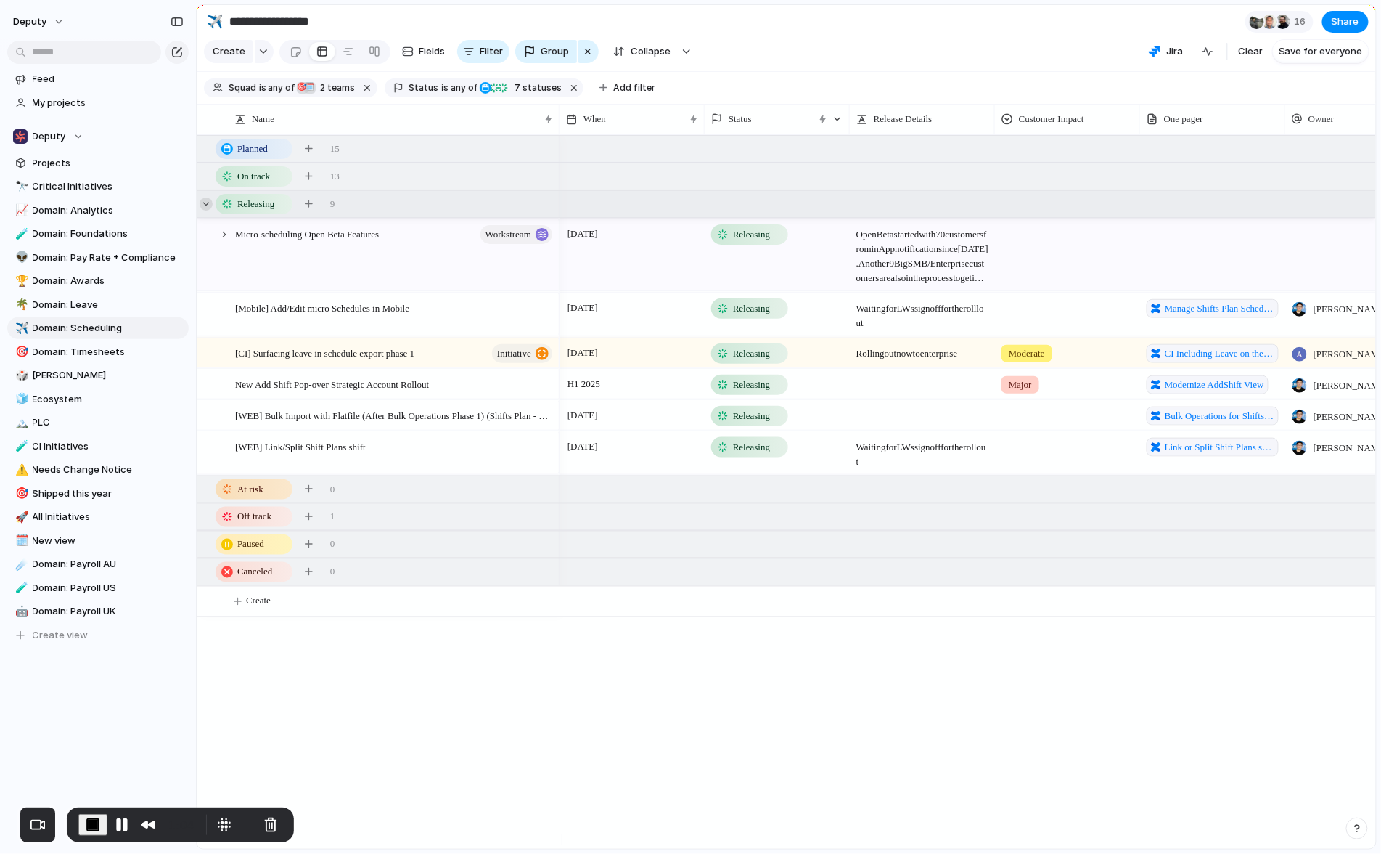
click at [205, 211] on div at bounding box center [206, 203] width 13 height 13
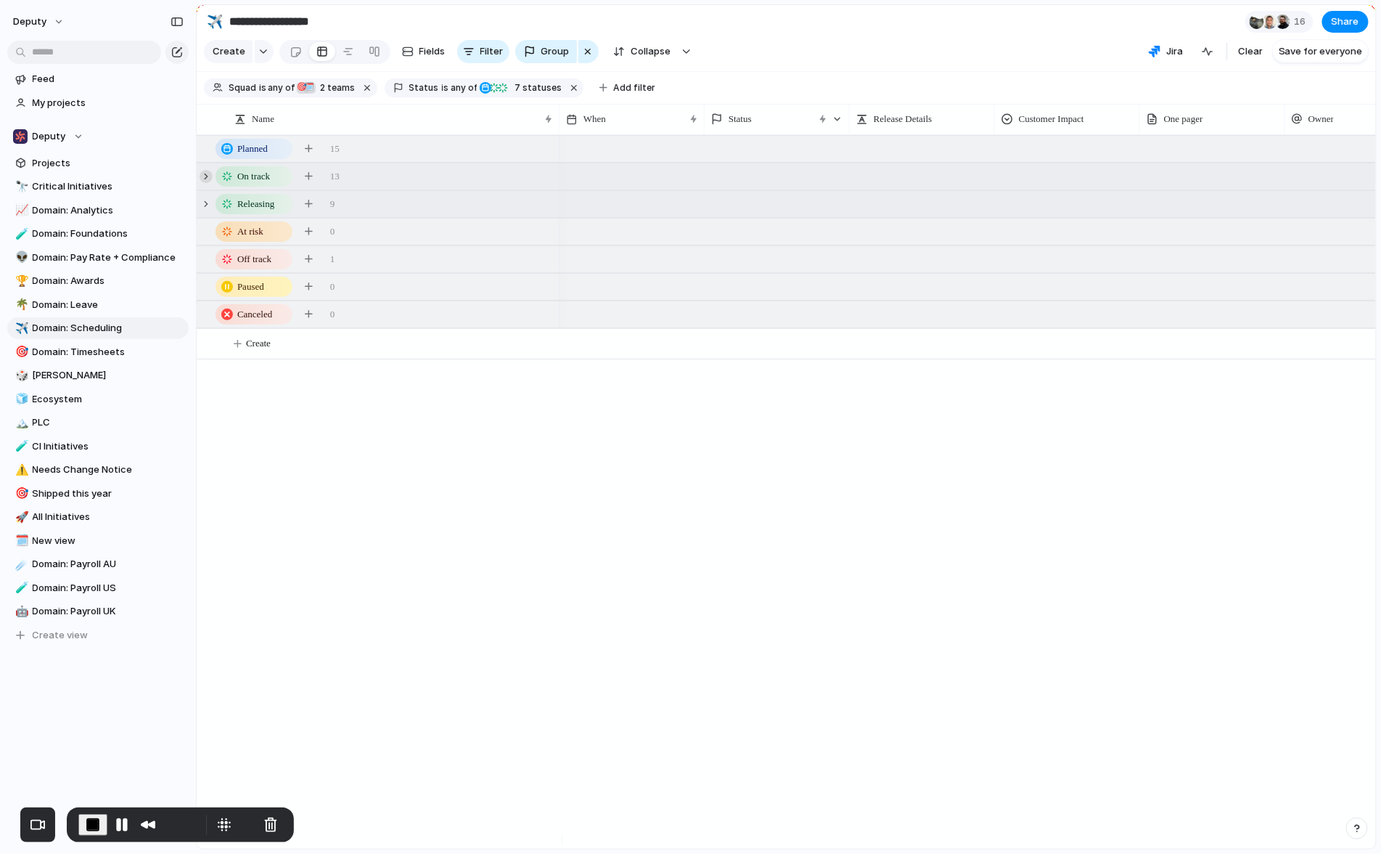
click at [203, 182] on div at bounding box center [206, 176] width 13 height 13
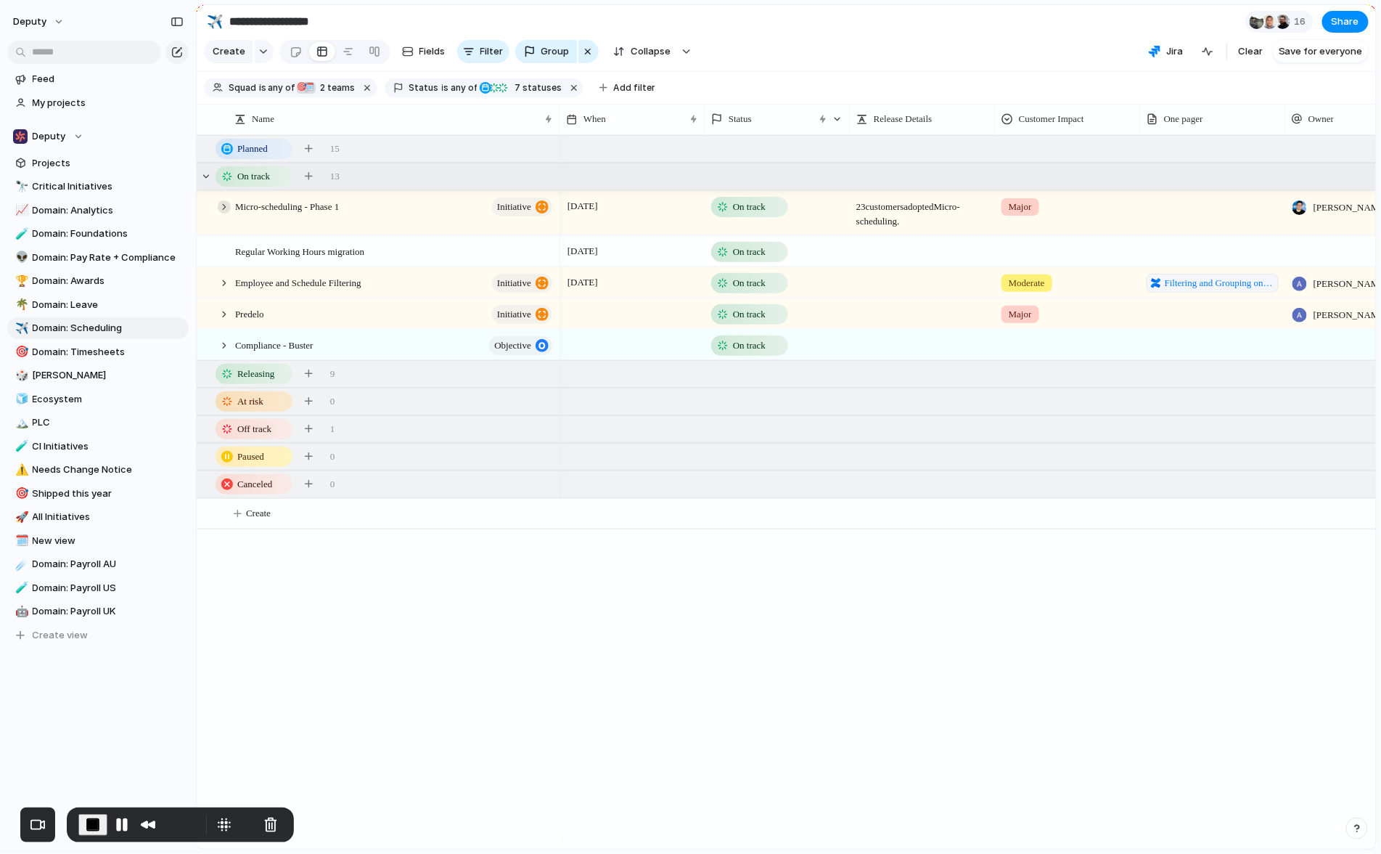
click at [224, 213] on div at bounding box center [224, 206] width 13 height 13
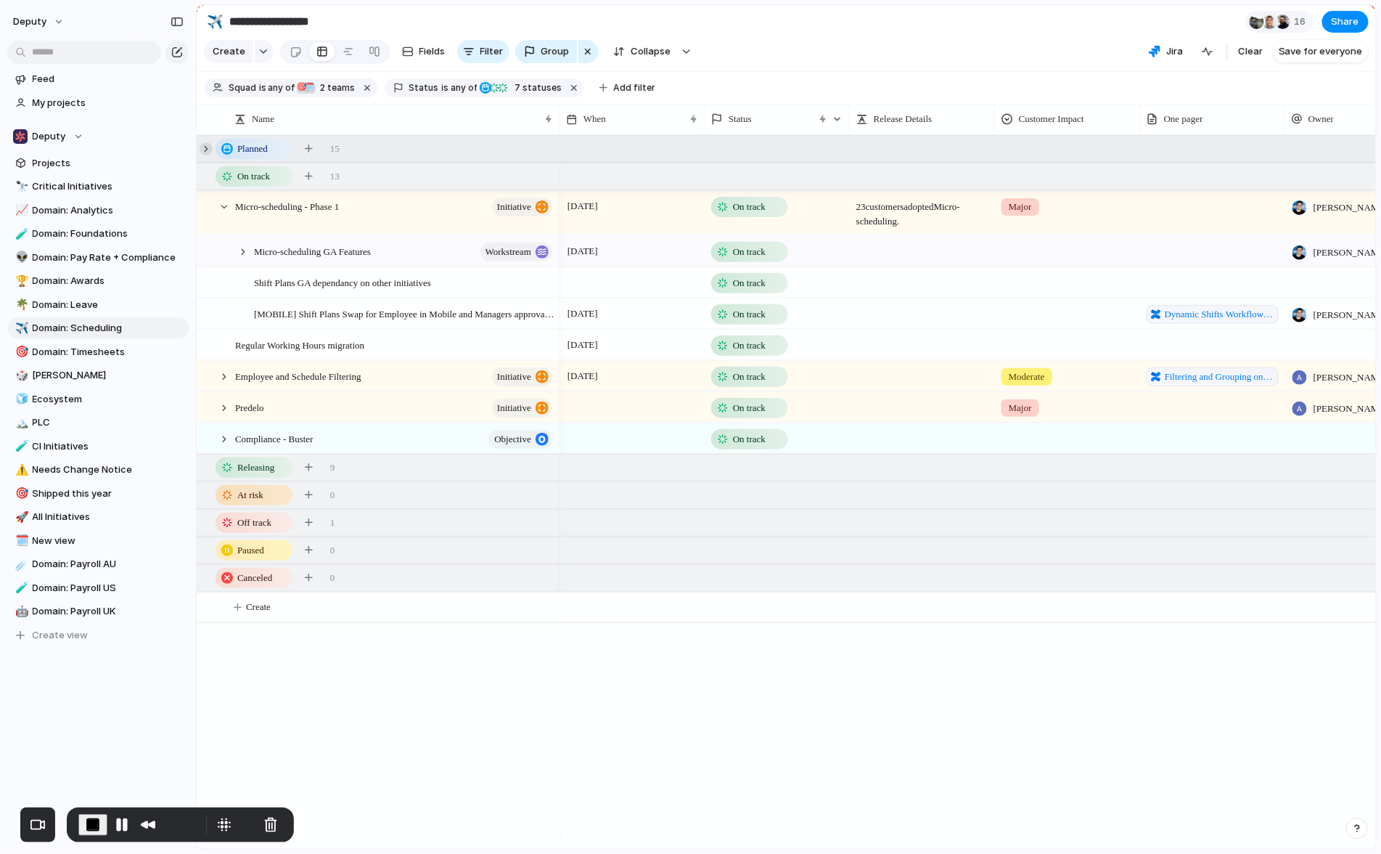
click at [208, 155] on div at bounding box center [206, 148] width 13 height 13
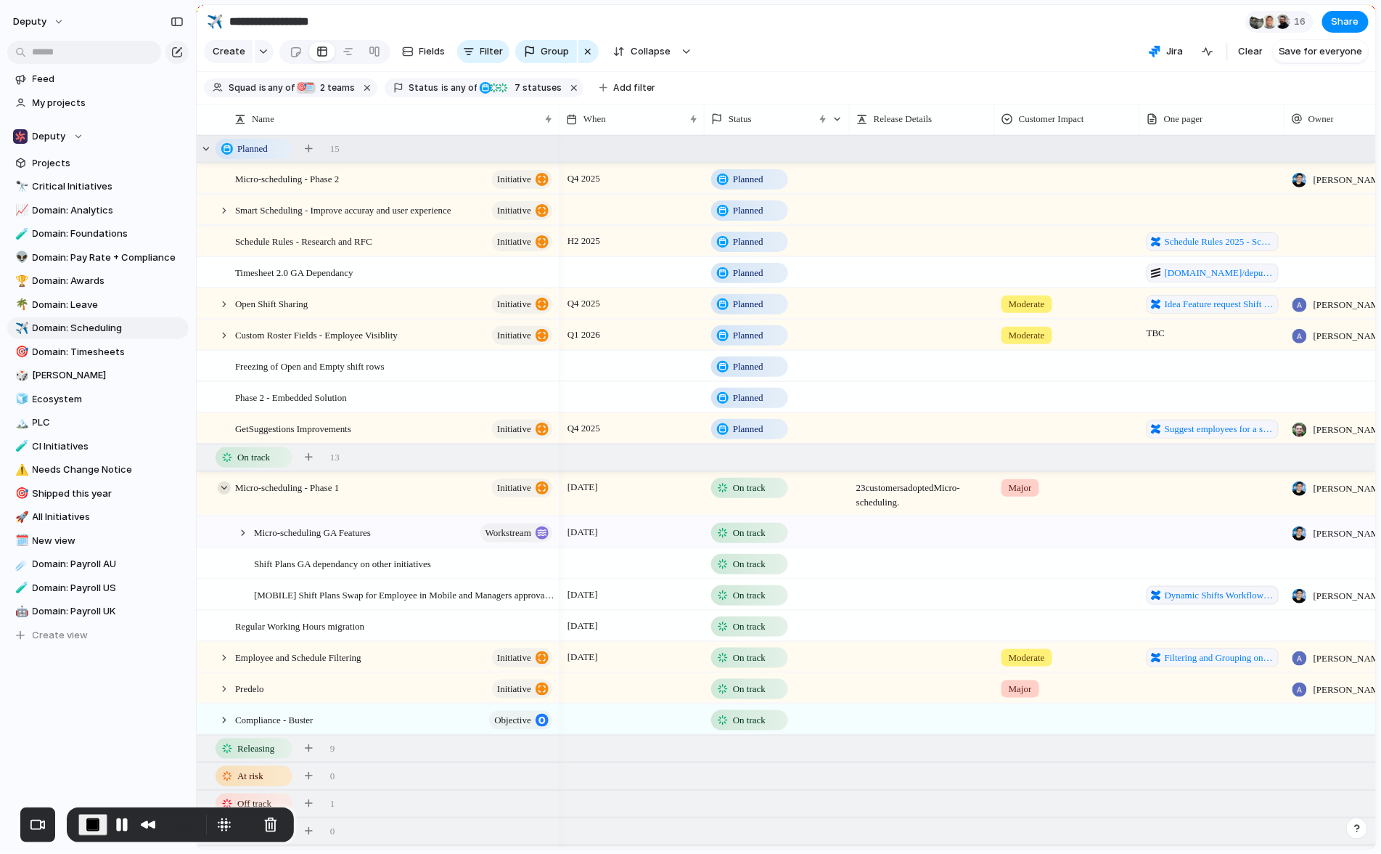
click at [221, 494] on div at bounding box center [224, 487] width 13 height 13
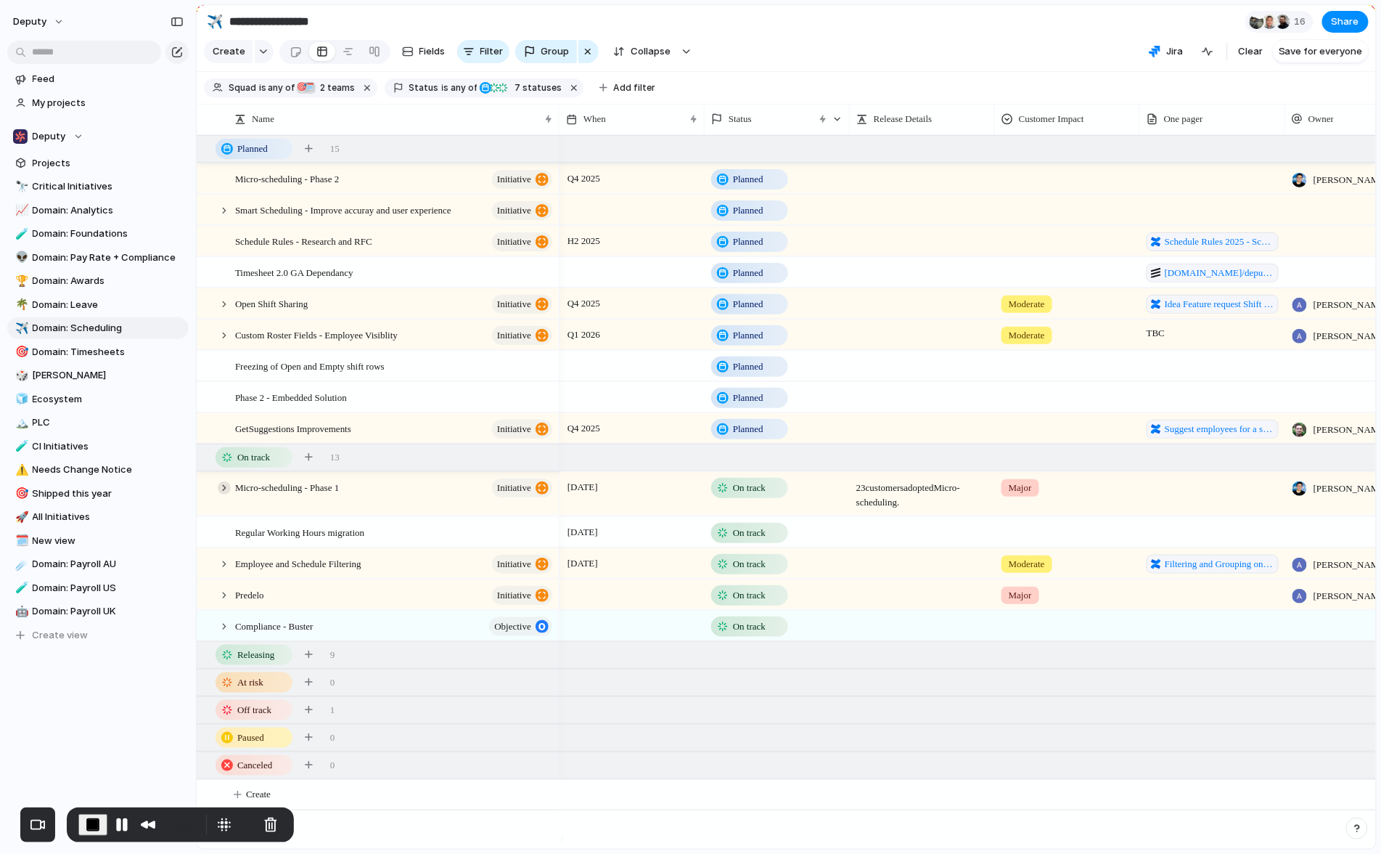
click at [221, 494] on div at bounding box center [224, 487] width 13 height 13
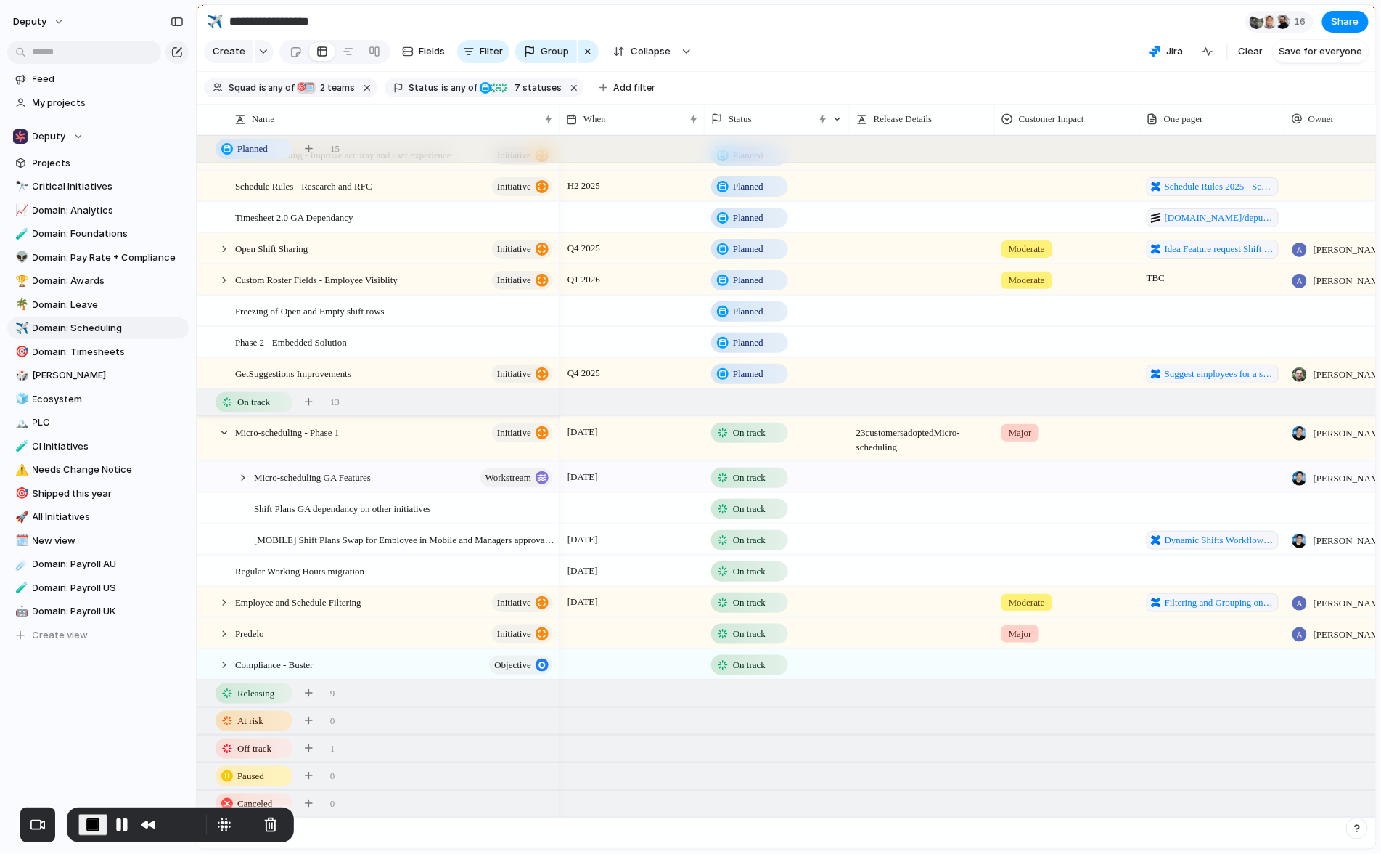
scroll to position [65, 0]
click at [305, 428] on span "Micro-scheduling - Phase 1" at bounding box center [287, 431] width 104 height 17
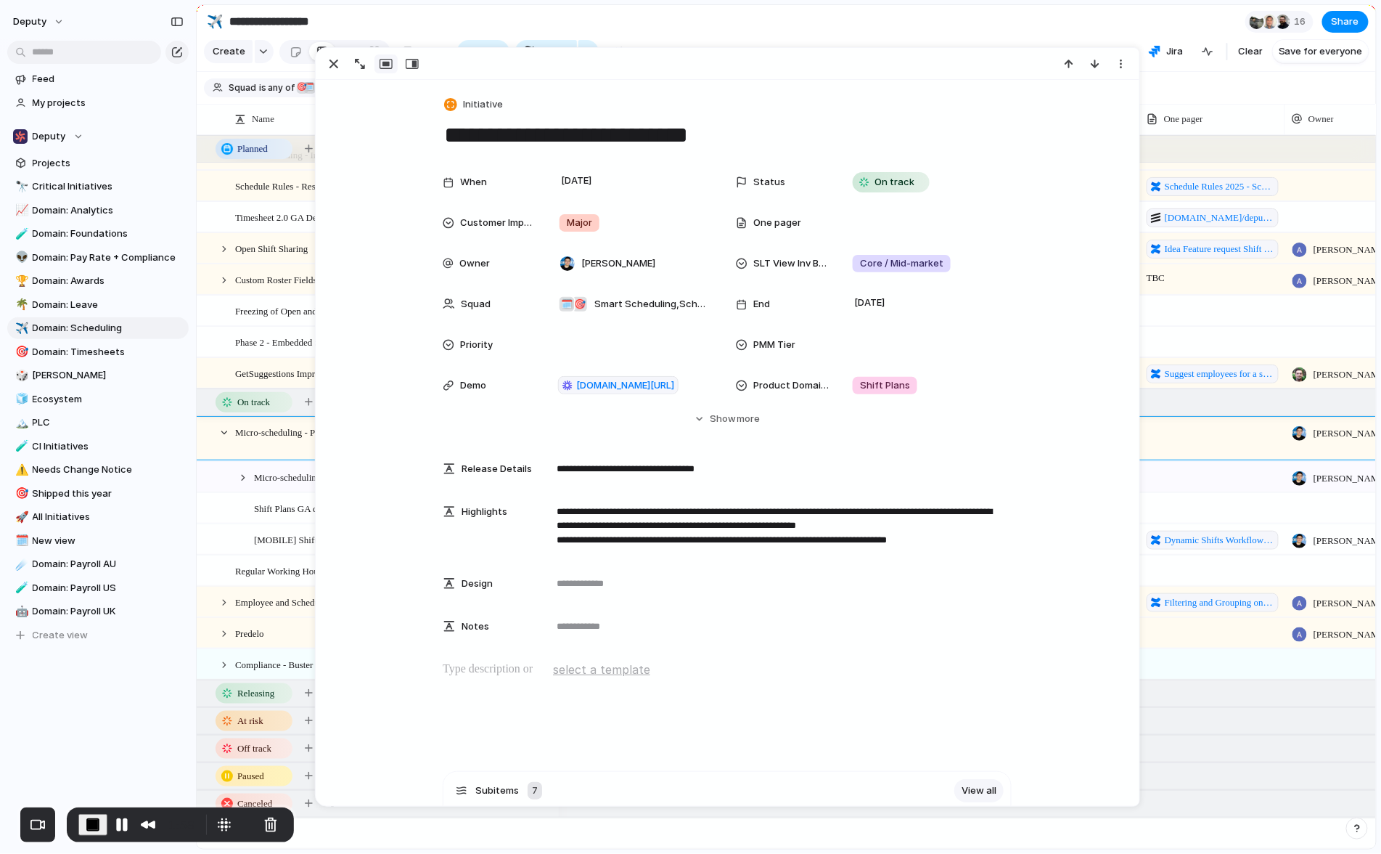
click at [486, 102] on span "Initiative" at bounding box center [483, 104] width 40 height 15
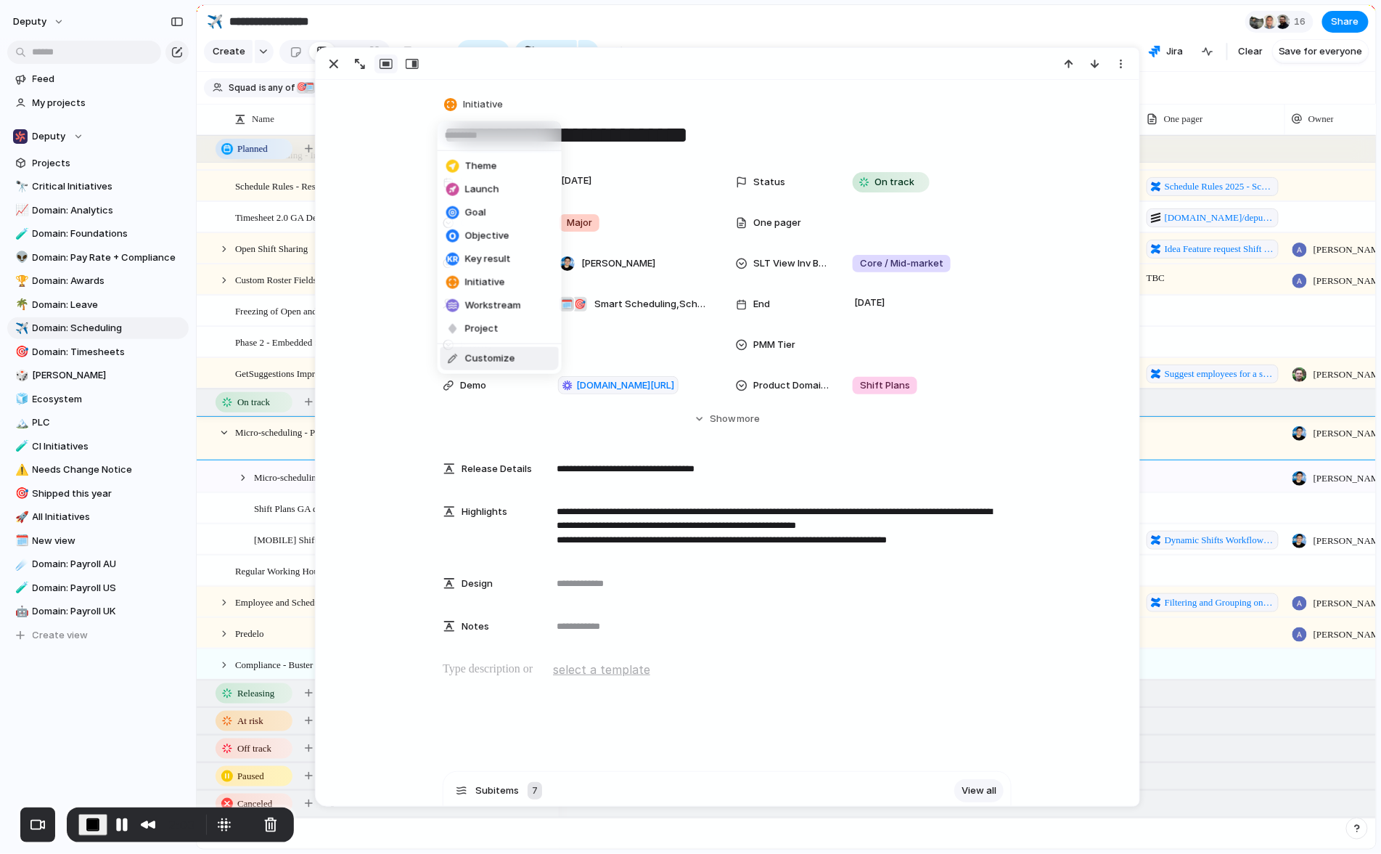
click at [499, 356] on span "Customize" at bounding box center [490, 358] width 50 height 15
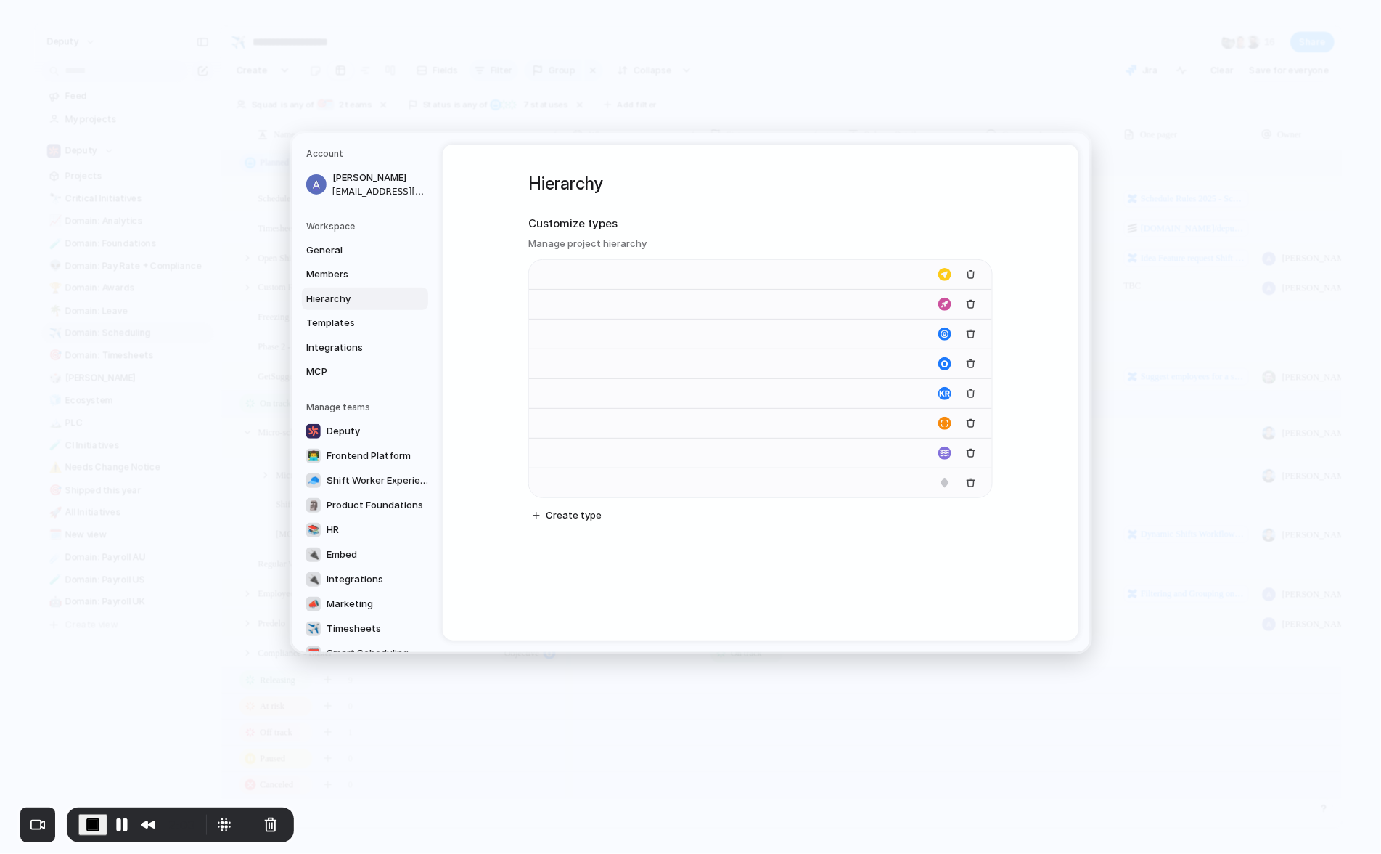
type input "*****"
type input "******"
type input "****"
type input "*********"
type input "**********"
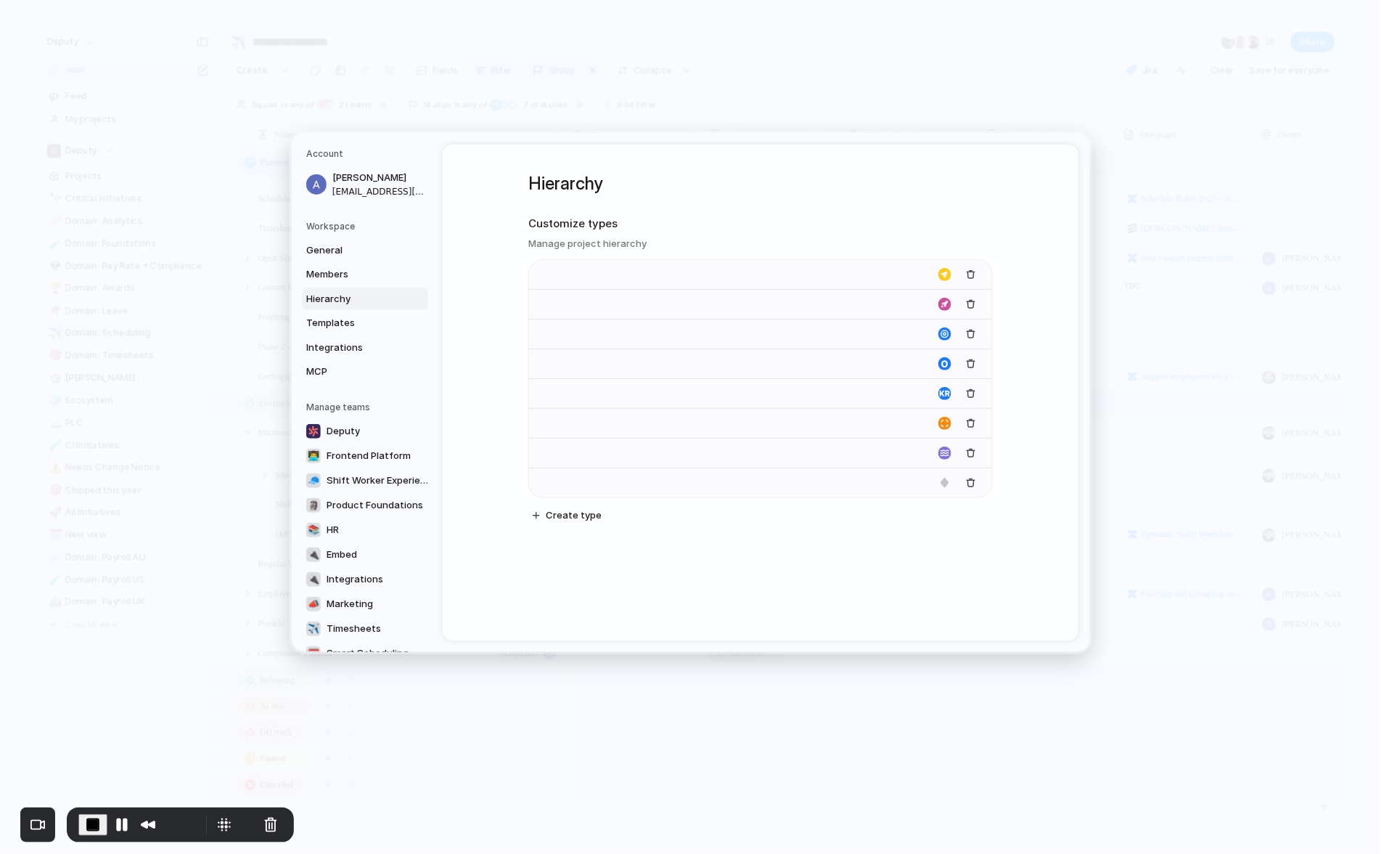
type input "**********"
type input "*******"
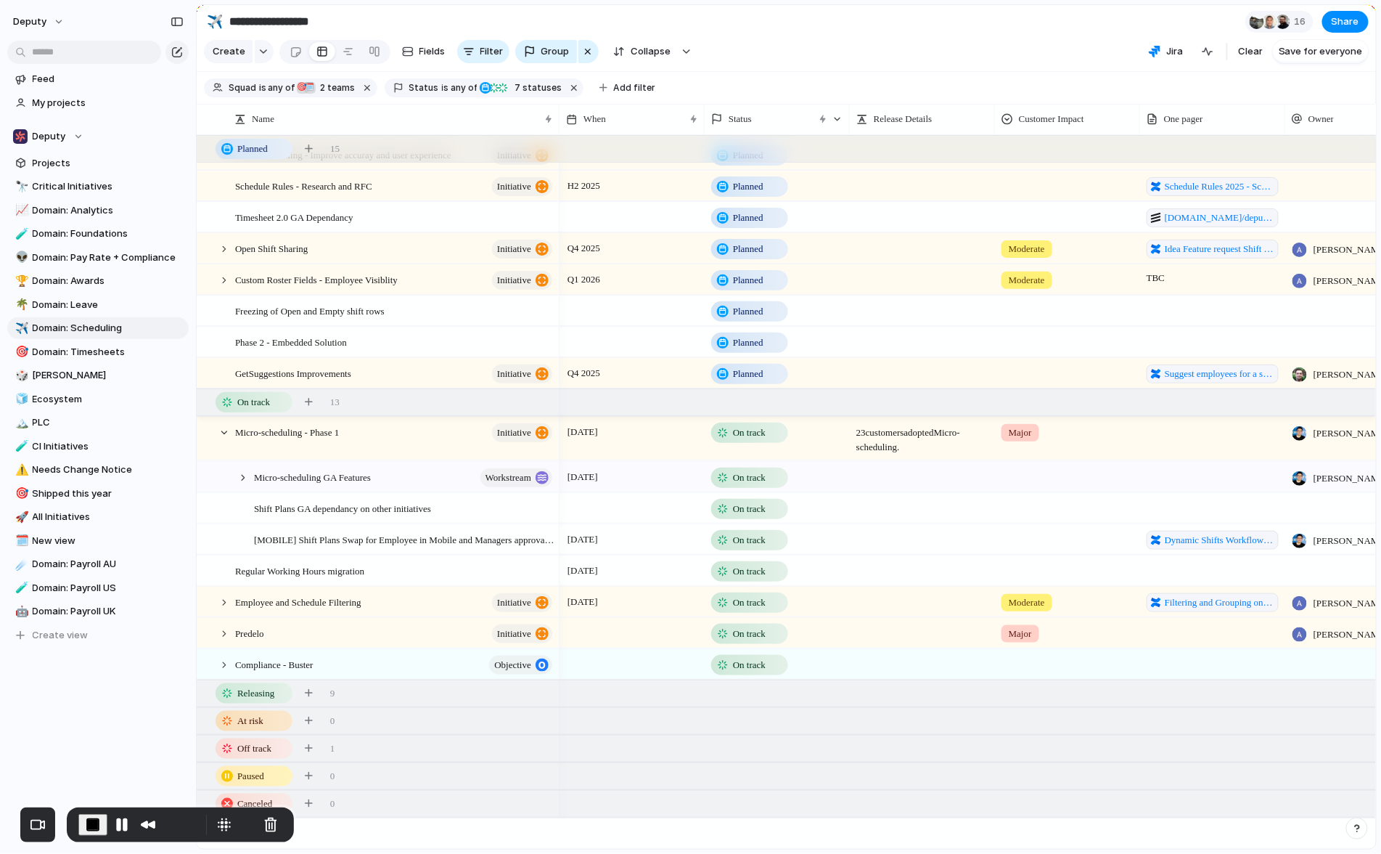
click at [86, 822] on span "End Recording" at bounding box center [92, 824] width 17 height 17
click at [208, 155] on div at bounding box center [206, 148] width 13 height 13
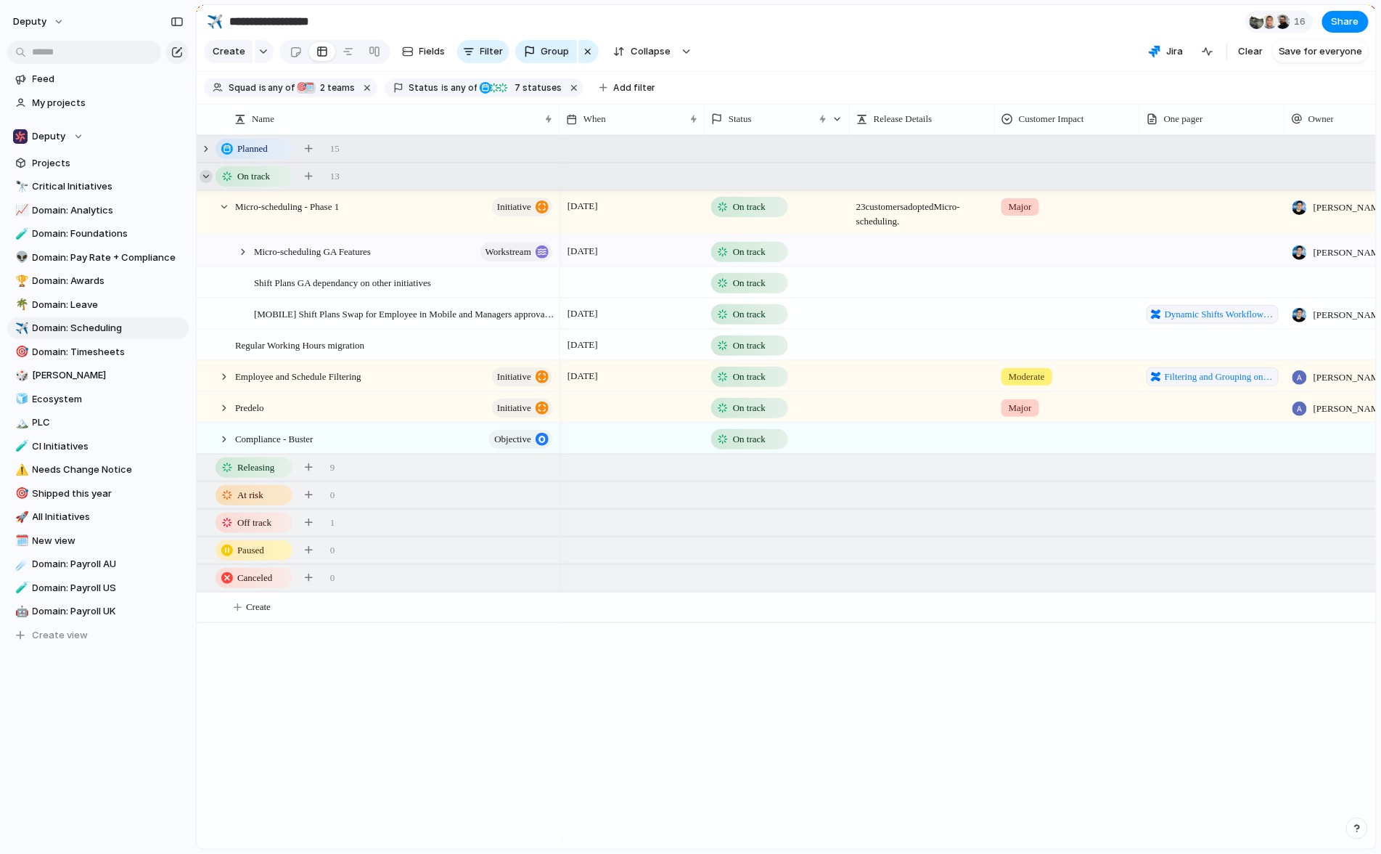
click at [205, 183] on div at bounding box center [206, 176] width 13 height 13
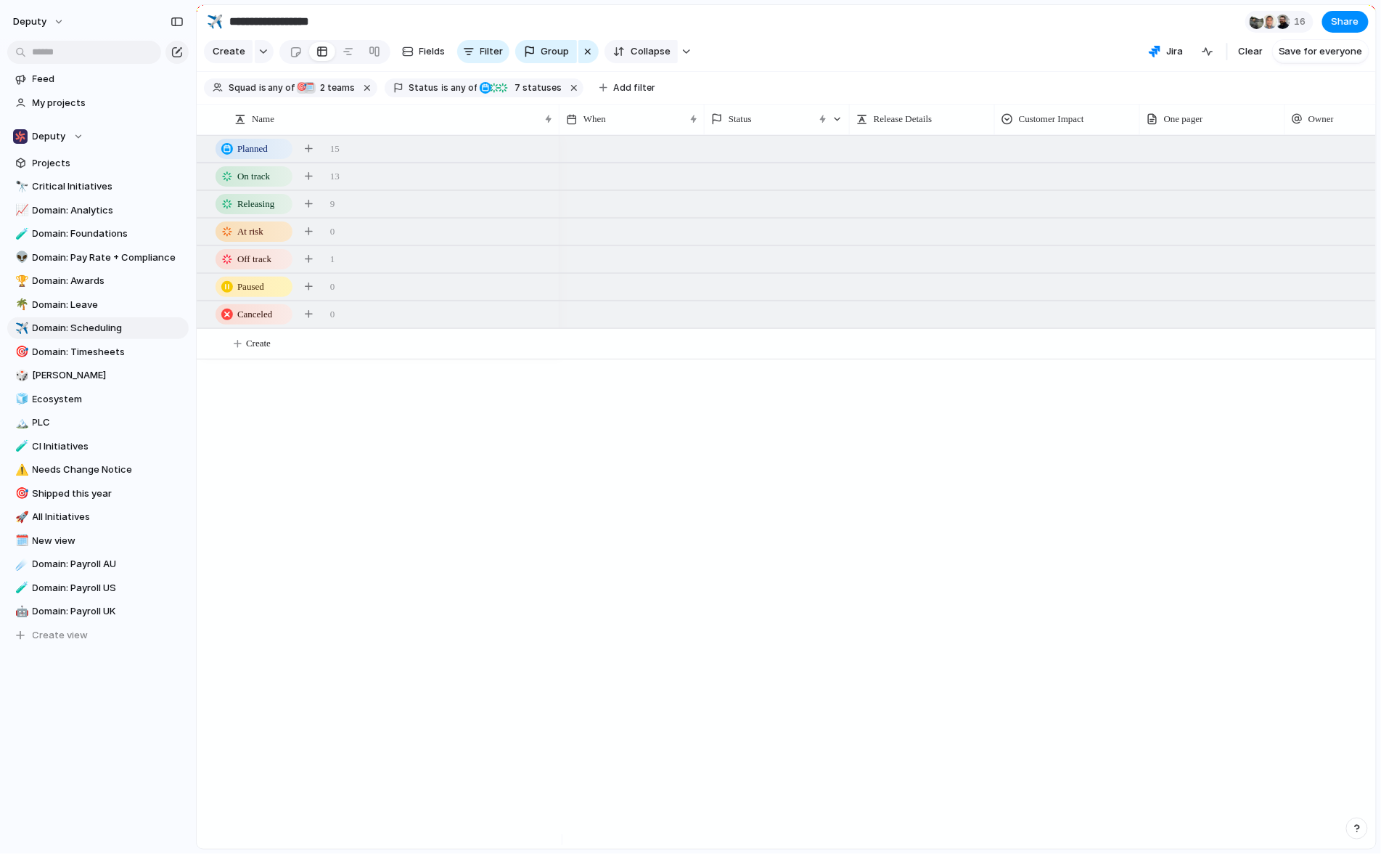
click at [582, 57] on div "button" at bounding box center [588, 51] width 12 height 17
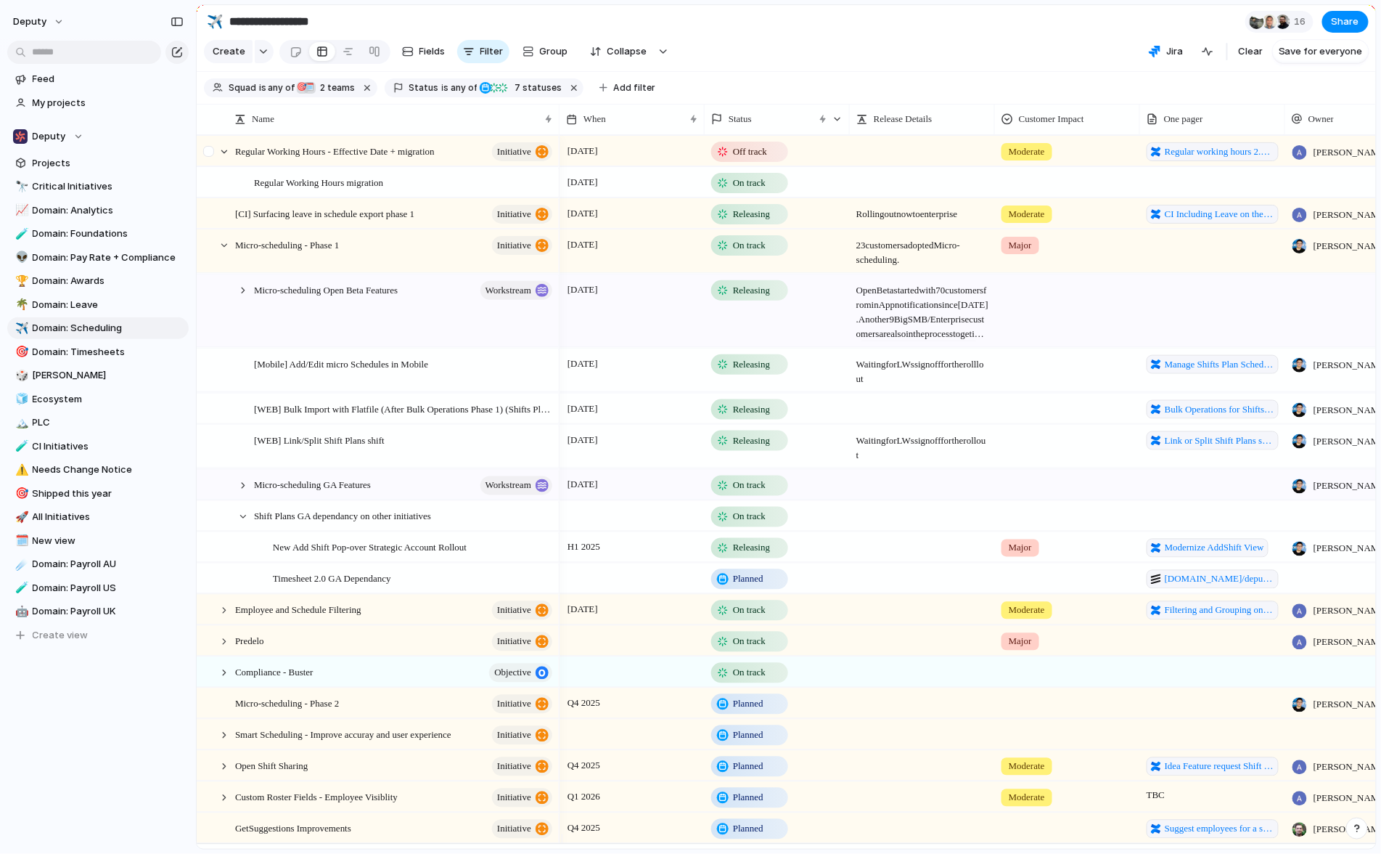
click at [216, 162] on div at bounding box center [210, 155] width 26 height 39
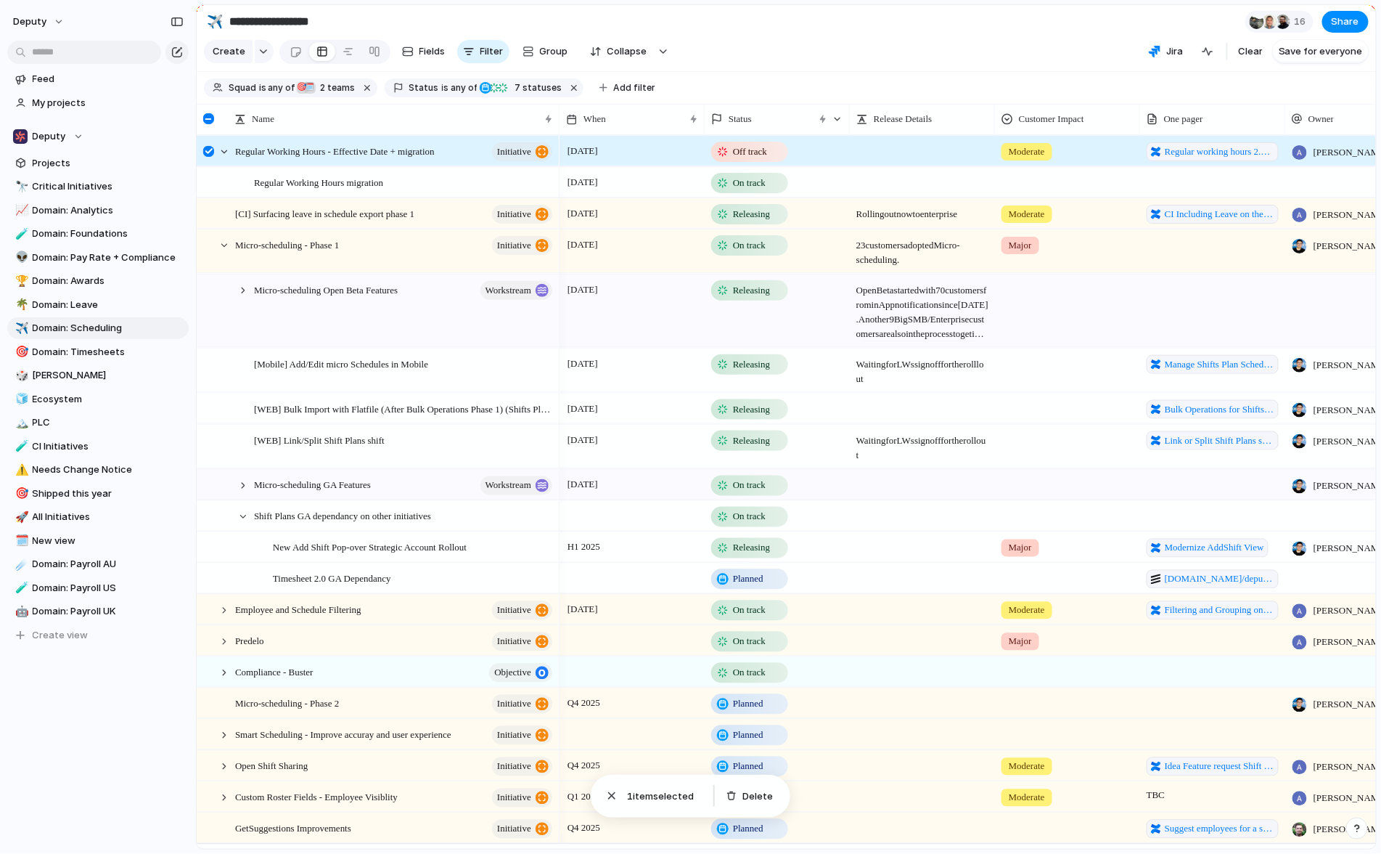
click at [208, 157] on div at bounding box center [208, 151] width 11 height 11
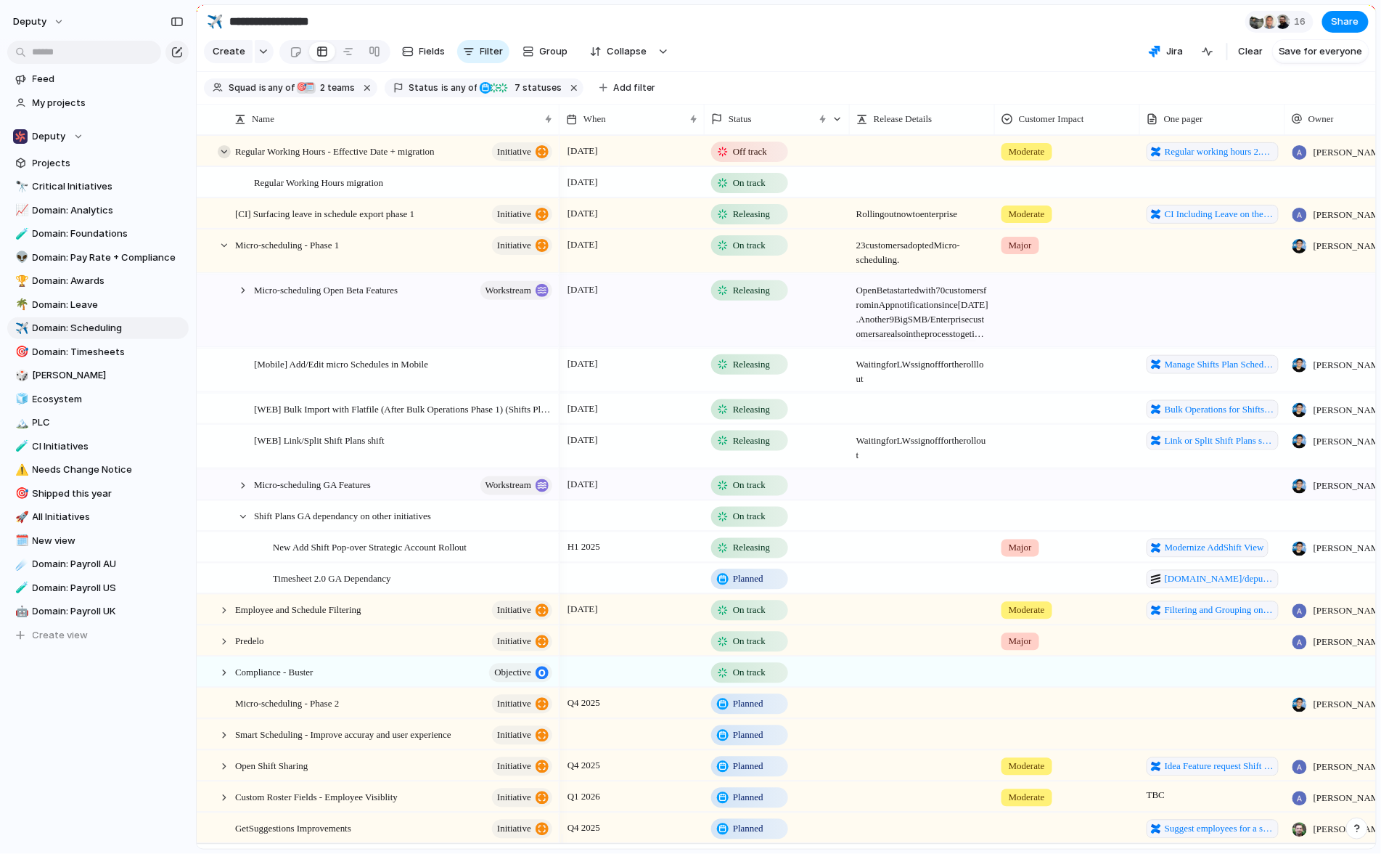
click at [220, 158] on div at bounding box center [224, 151] width 13 height 13
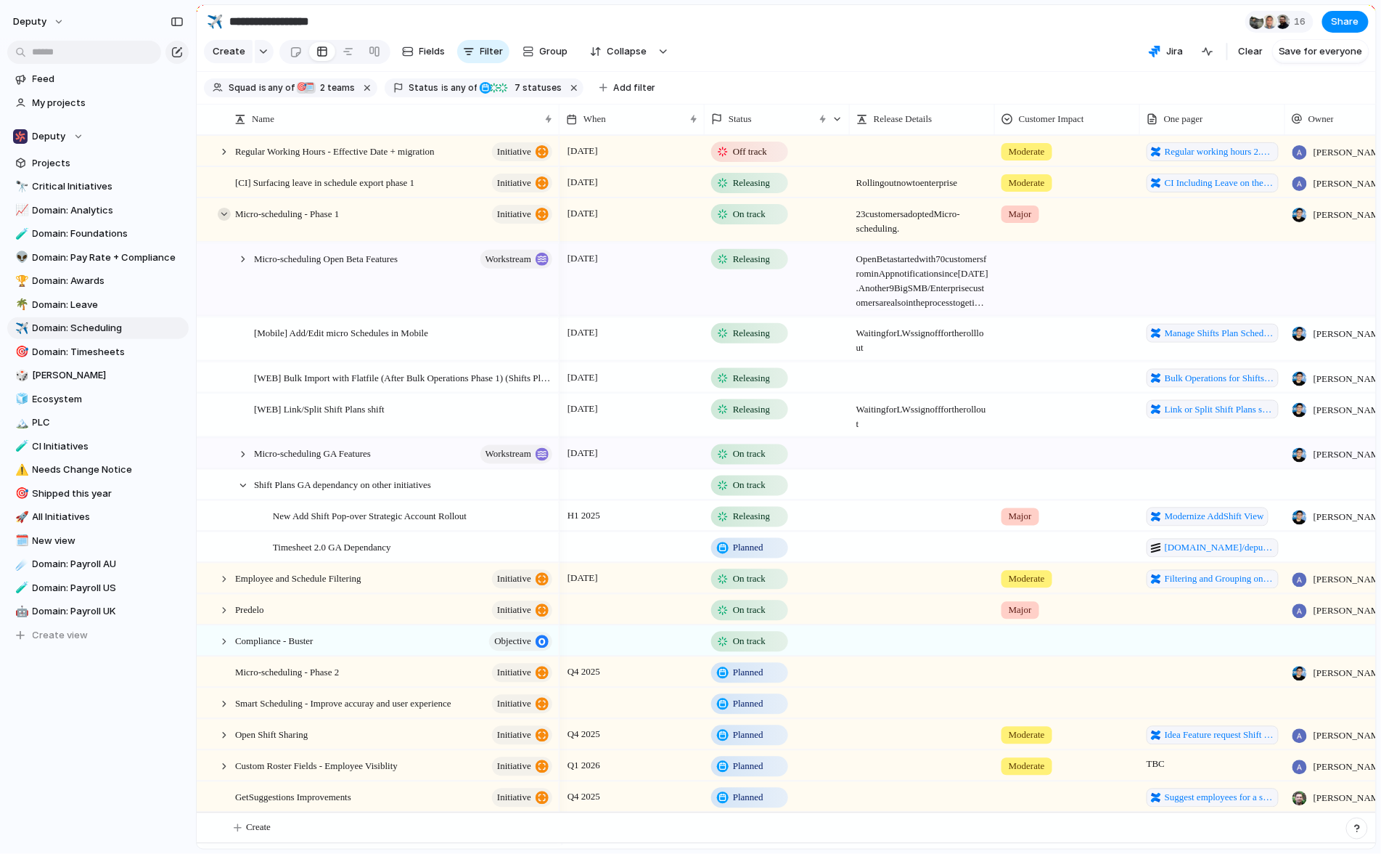
click at [221, 221] on div at bounding box center [224, 214] width 13 height 13
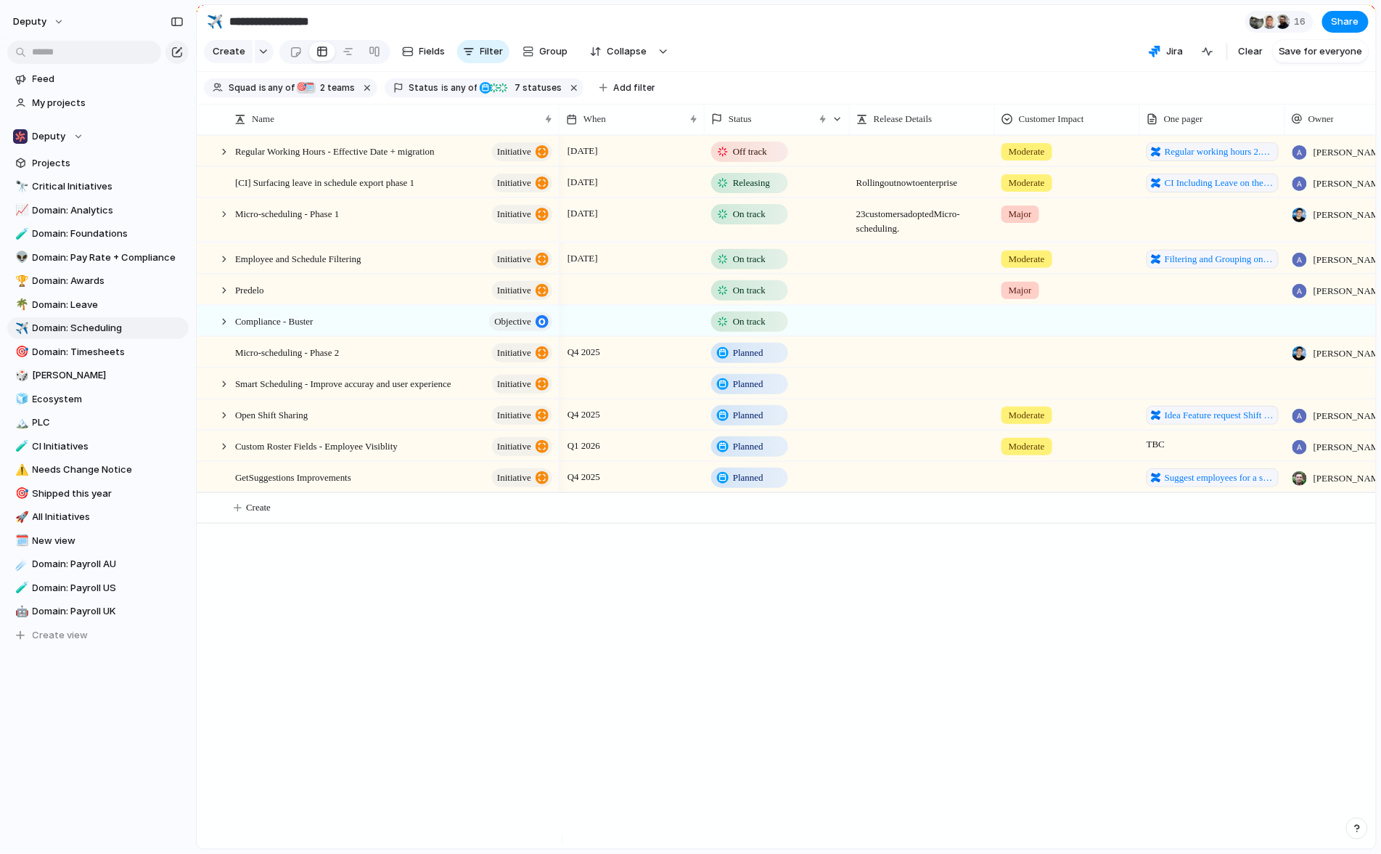
click at [1111, 650] on div "[DATE] Off track Moderate Regular working hours 2.0 pre-migration improvements …" at bounding box center [968, 492] width 817 height 714
drag, startPoint x: 1024, startPoint y: 75, endPoint x: 1104, endPoint y: 46, distance: 85.6
click at [1024, 72] on section "Create Fields Filter Group Zoom Collapse Jira Clear Save for everyone" at bounding box center [787, 54] width 1180 height 35
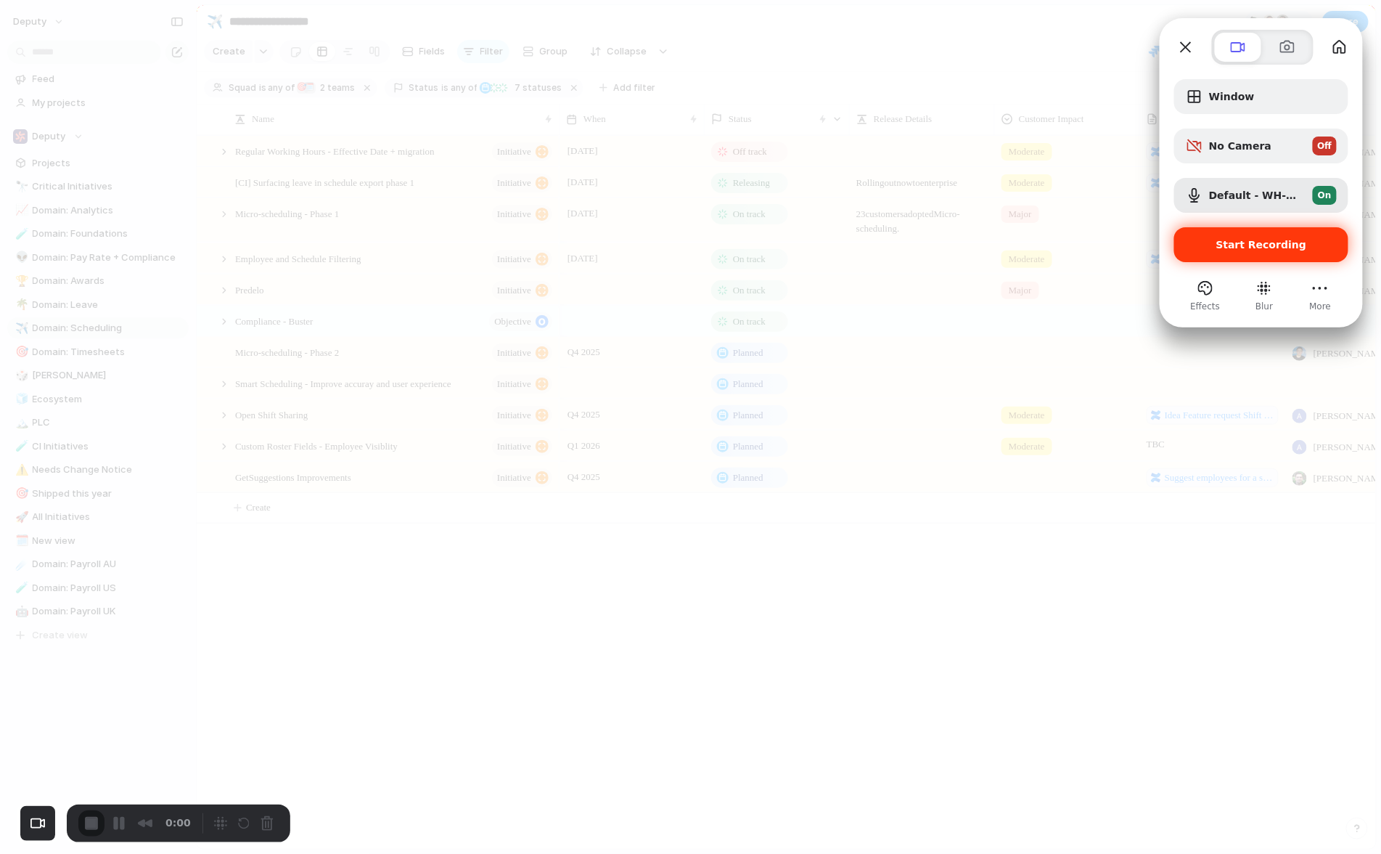
click at [1301, 252] on div "Start Recording" at bounding box center [1262, 244] width 174 height 35
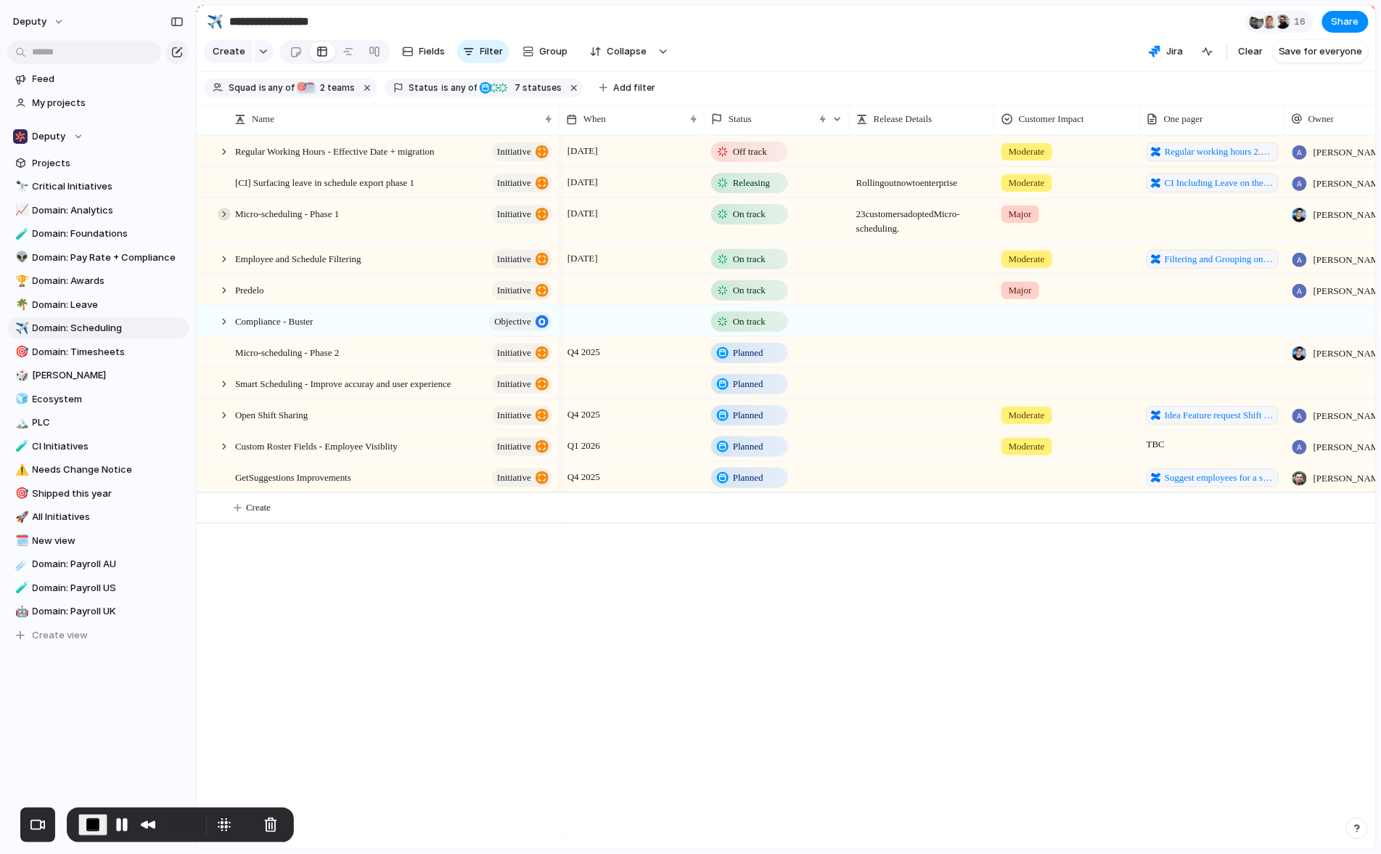
click at [224, 221] on div at bounding box center [224, 214] width 13 height 13
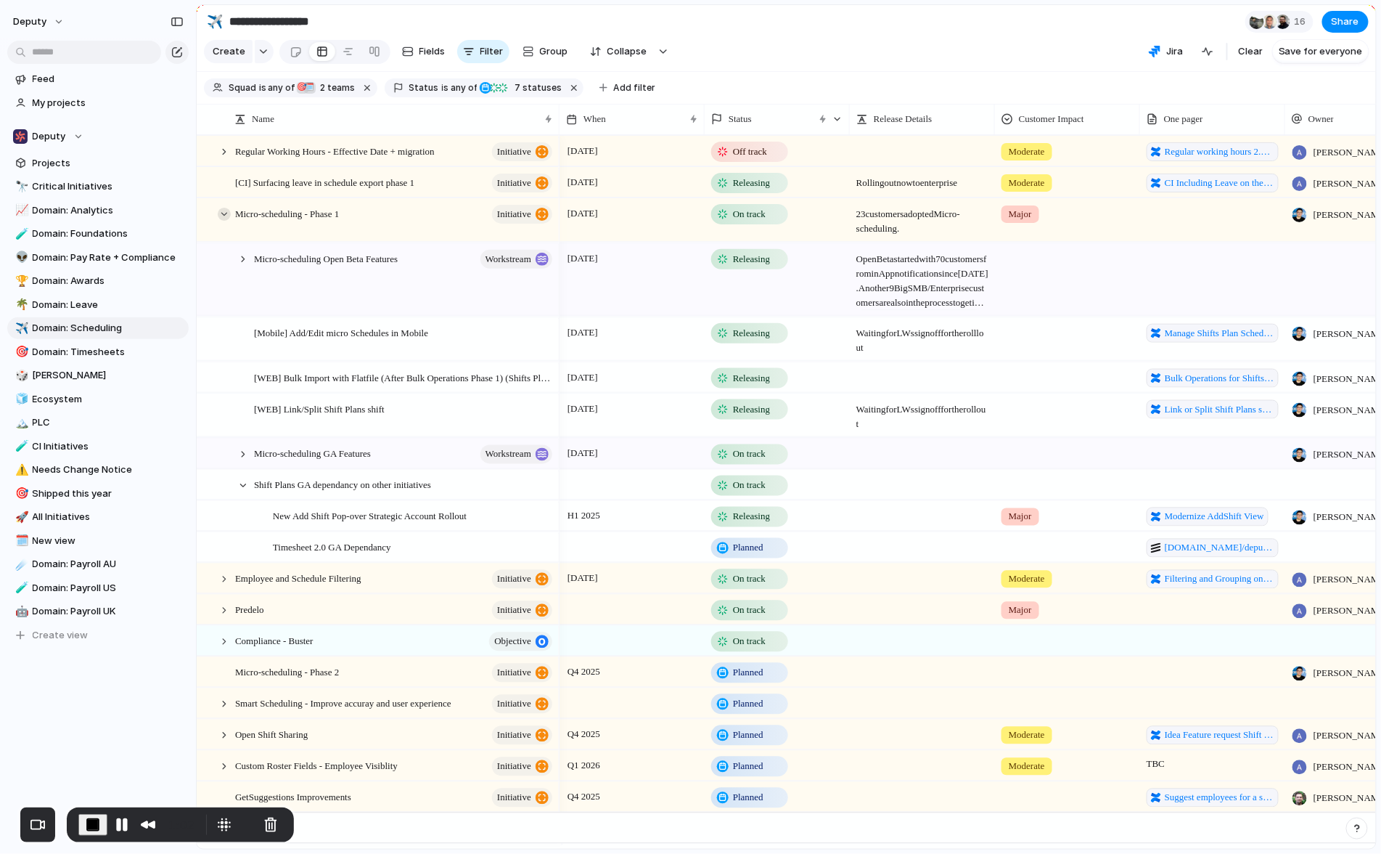
click at [224, 221] on div at bounding box center [224, 214] width 13 height 13
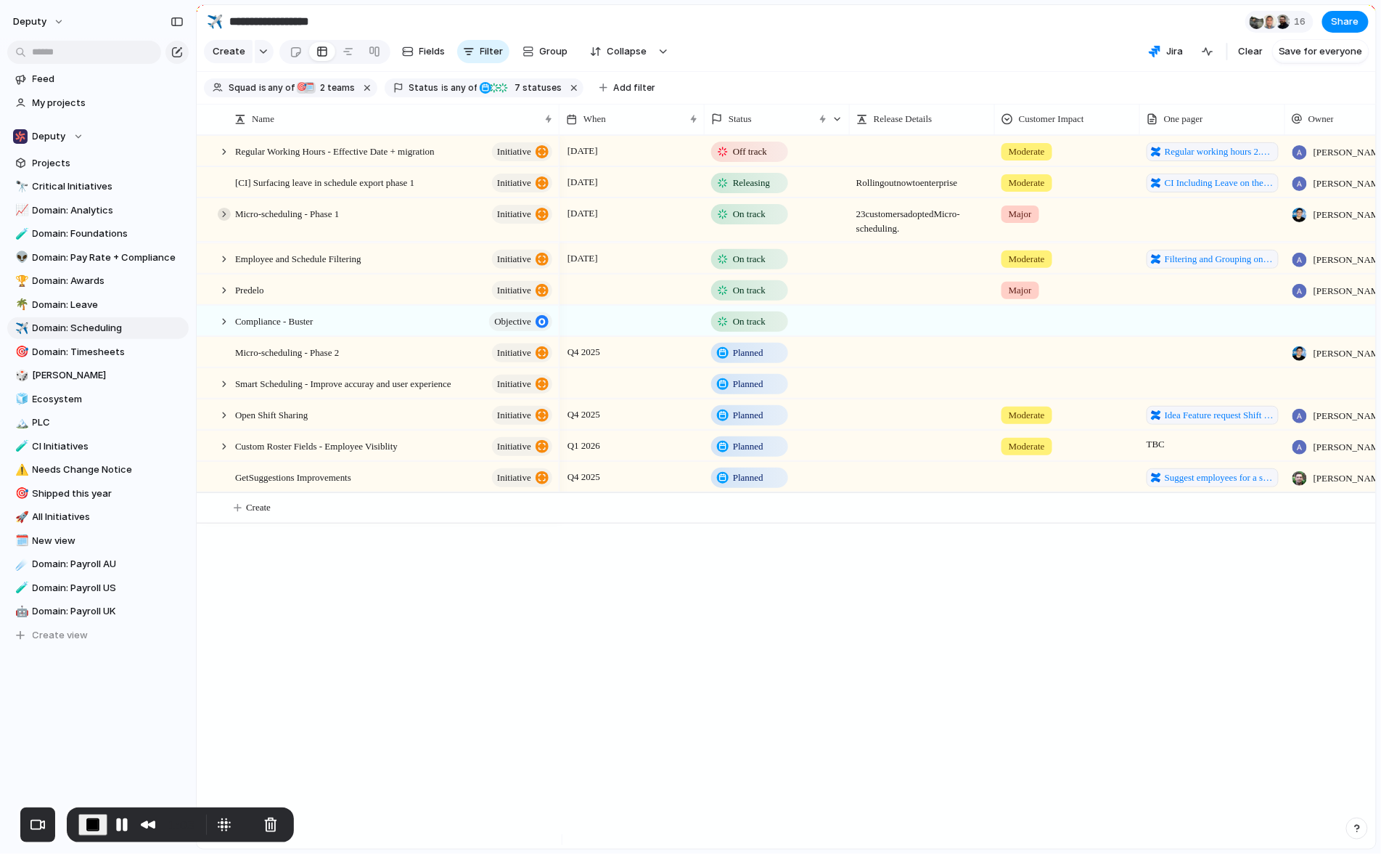
click at [222, 221] on div at bounding box center [224, 214] width 13 height 13
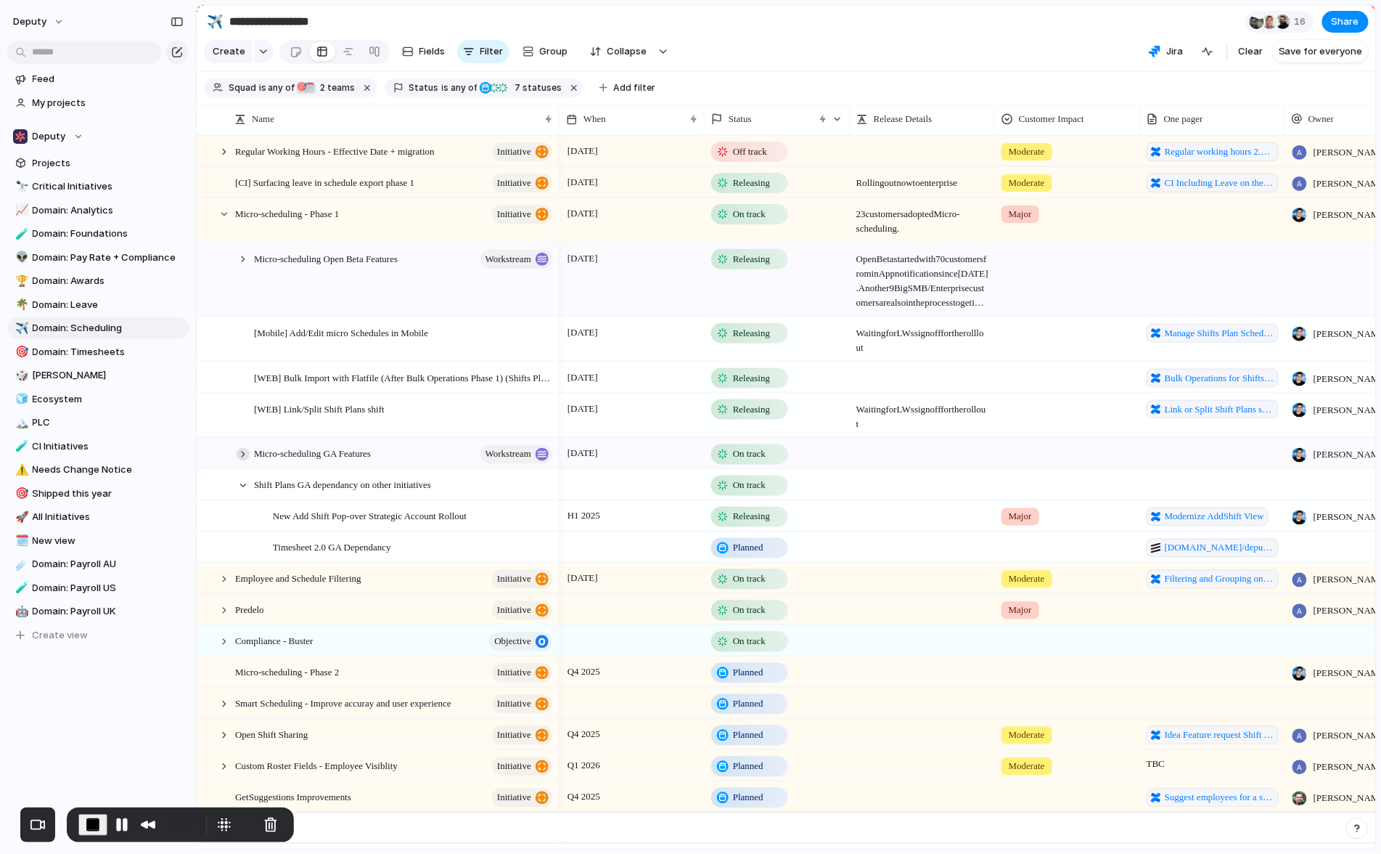
click at [245, 460] on div at bounding box center [243, 453] width 13 height 13
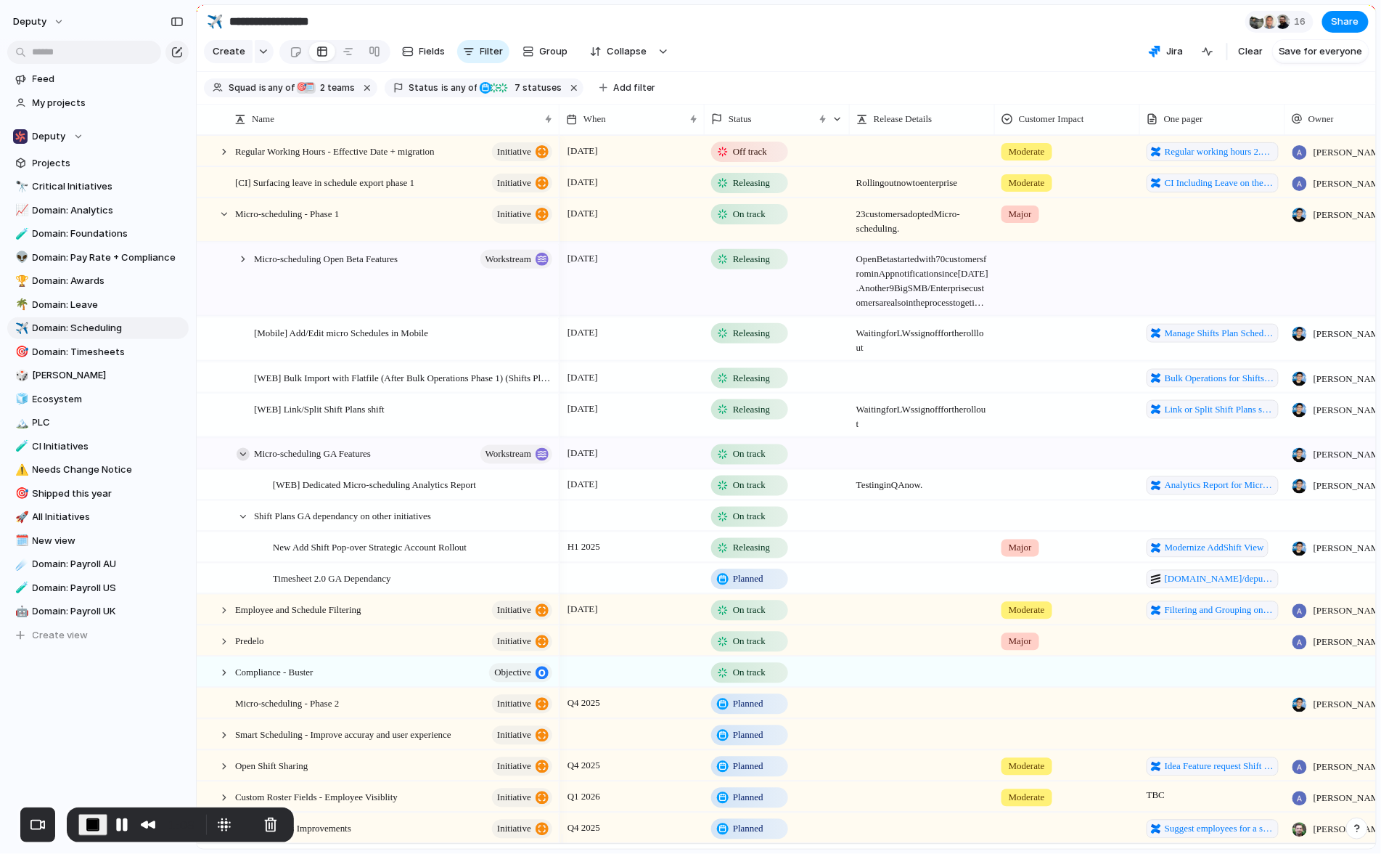
click at [245, 460] on div at bounding box center [243, 453] width 13 height 13
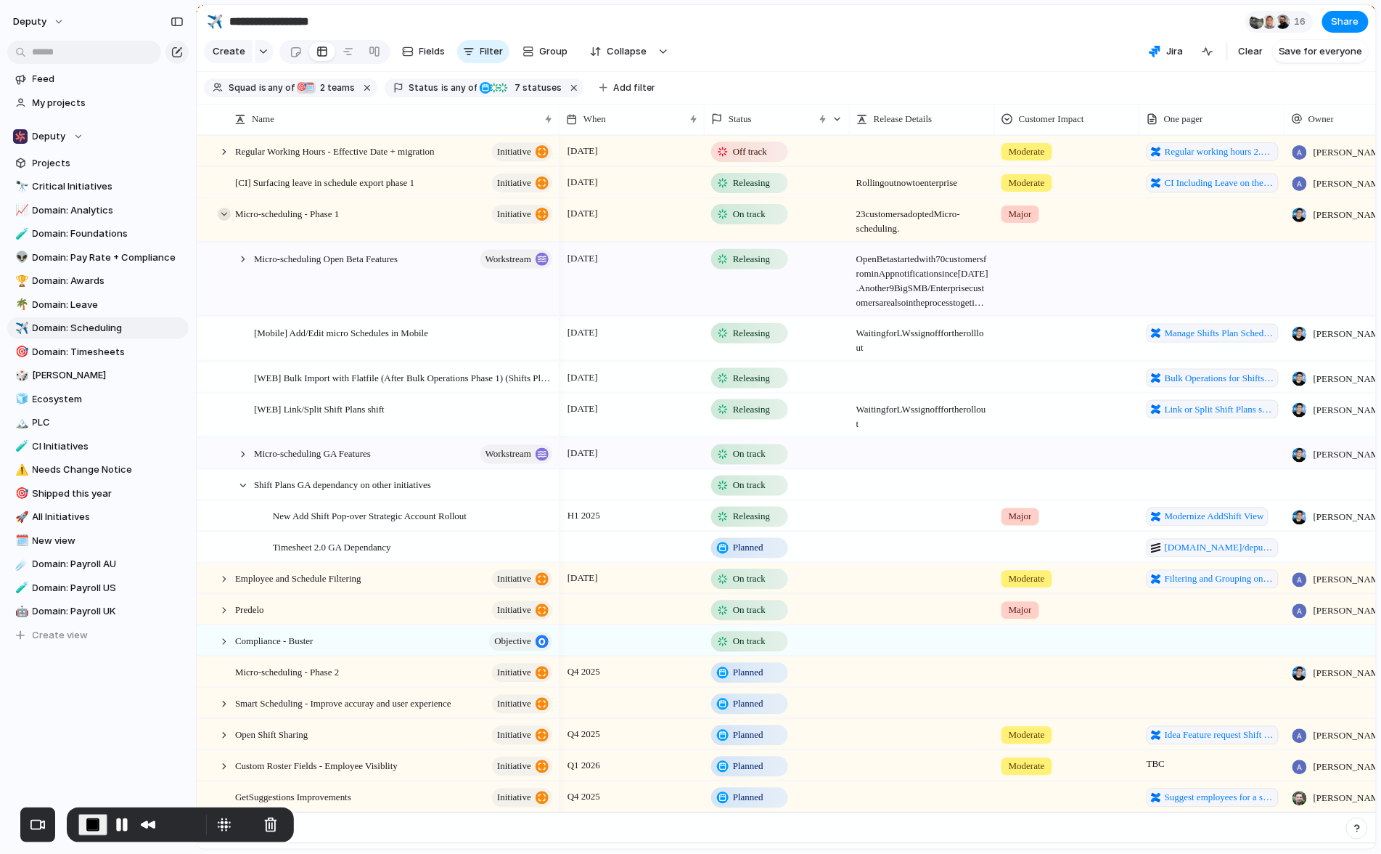
click at [220, 221] on div at bounding box center [224, 214] width 13 height 13
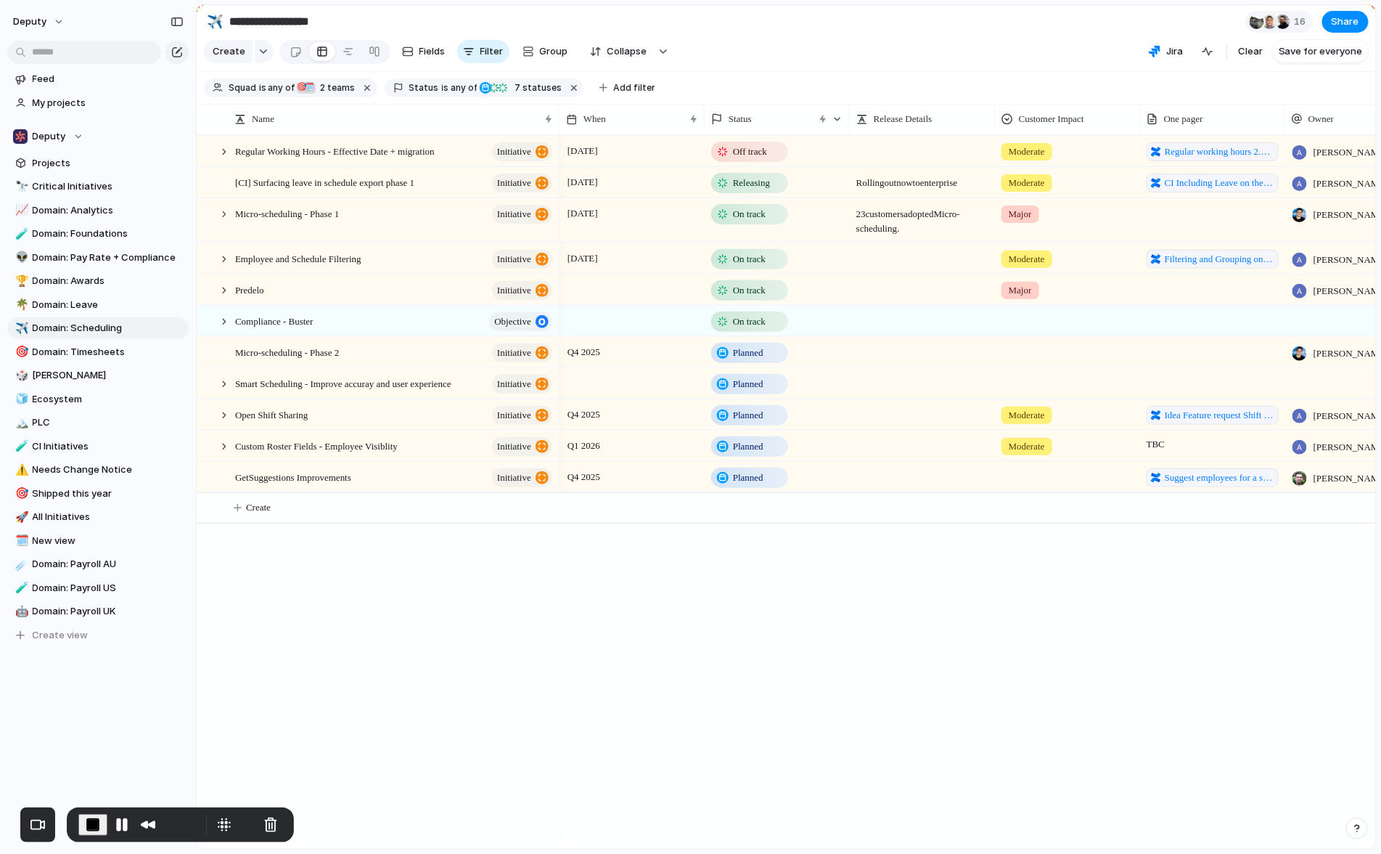
click at [783, 50] on section "Create Fields Filter Group Zoom Collapse Jira Clear Save for everyone" at bounding box center [787, 54] width 1180 height 35
click at [540, 53] on span "Group" at bounding box center [554, 51] width 28 height 15
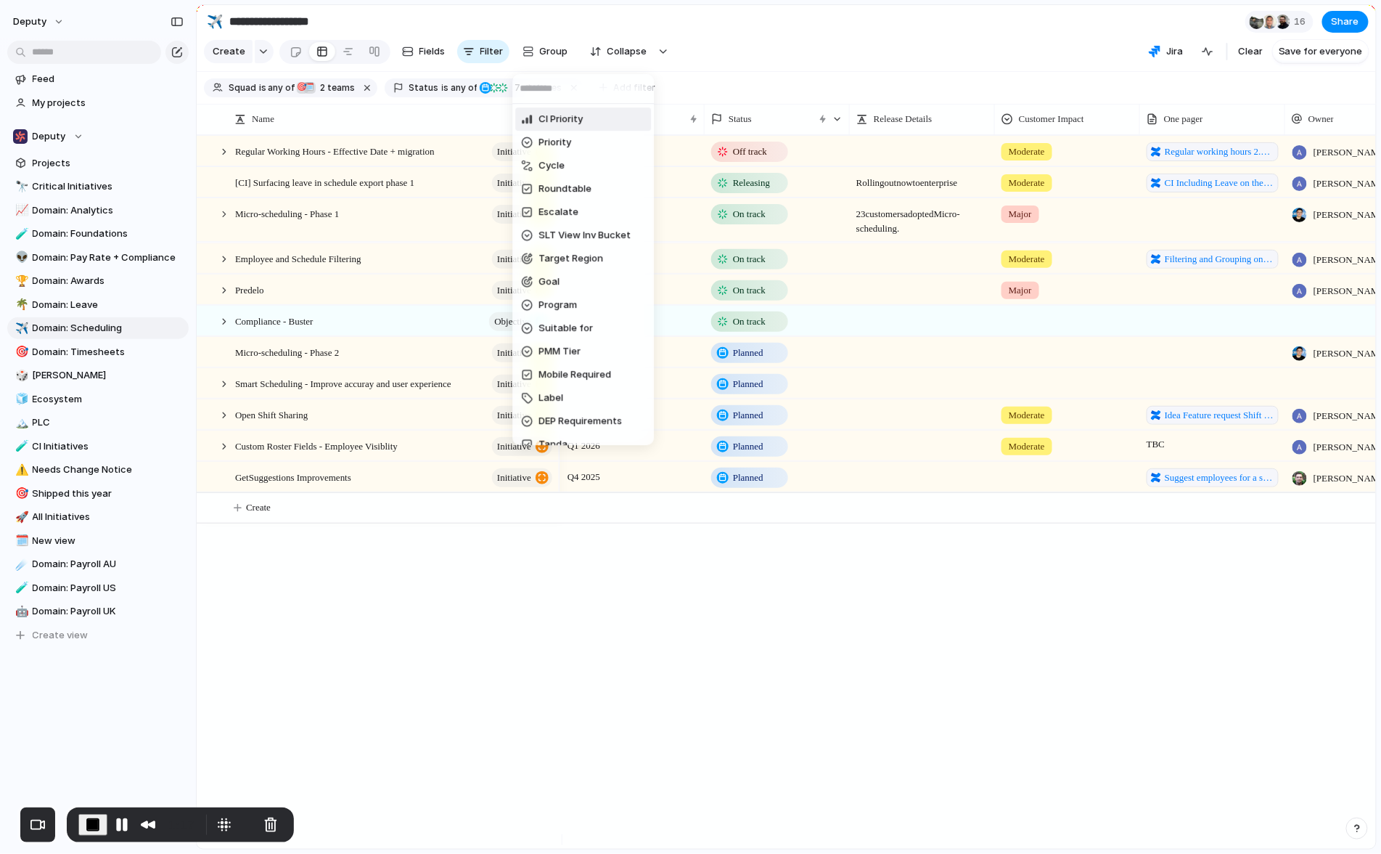
click at [581, 89] on input "text" at bounding box center [583, 88] width 142 height 29
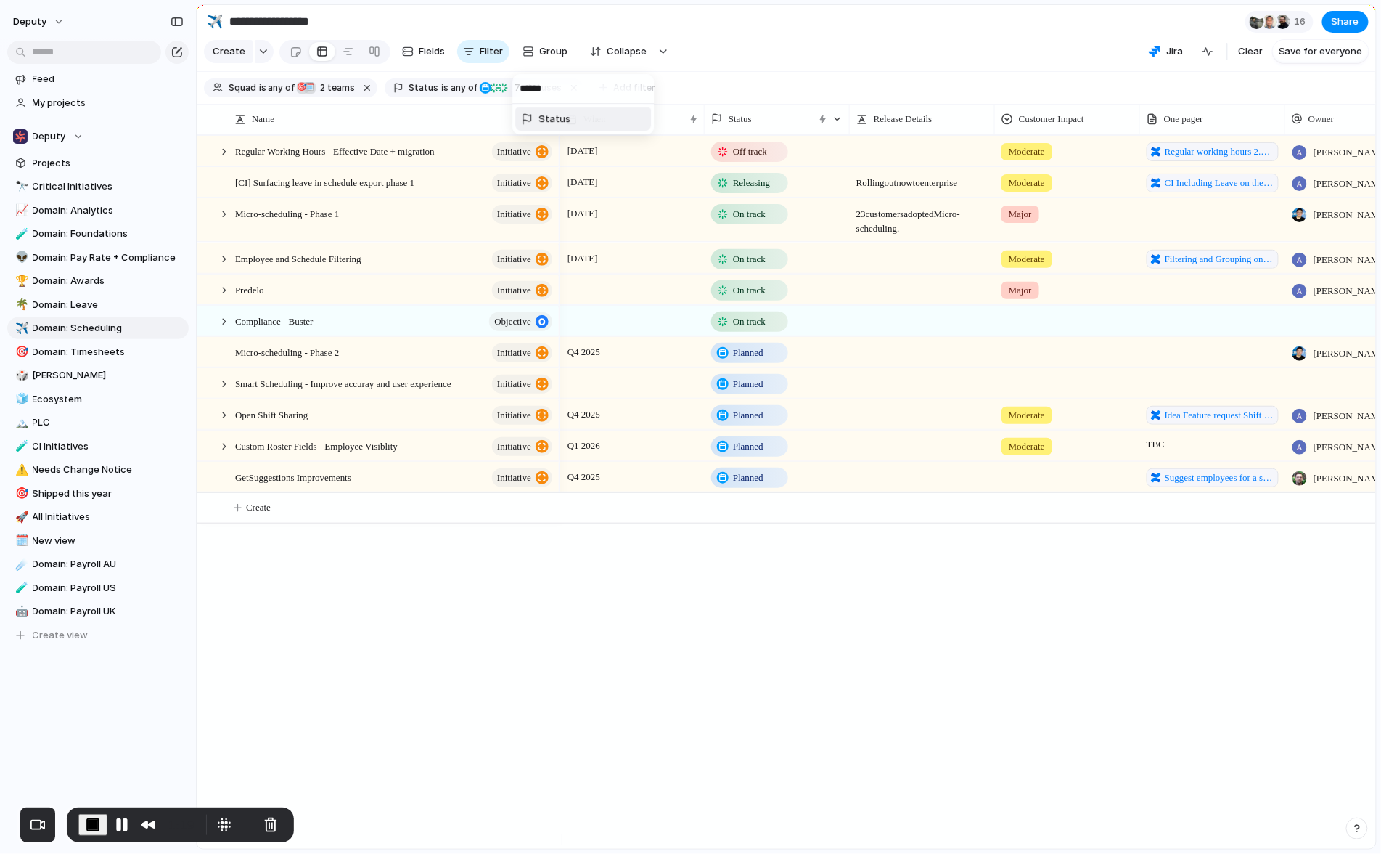
type input "******"
click at [561, 122] on span "Status" at bounding box center [555, 119] width 32 height 15
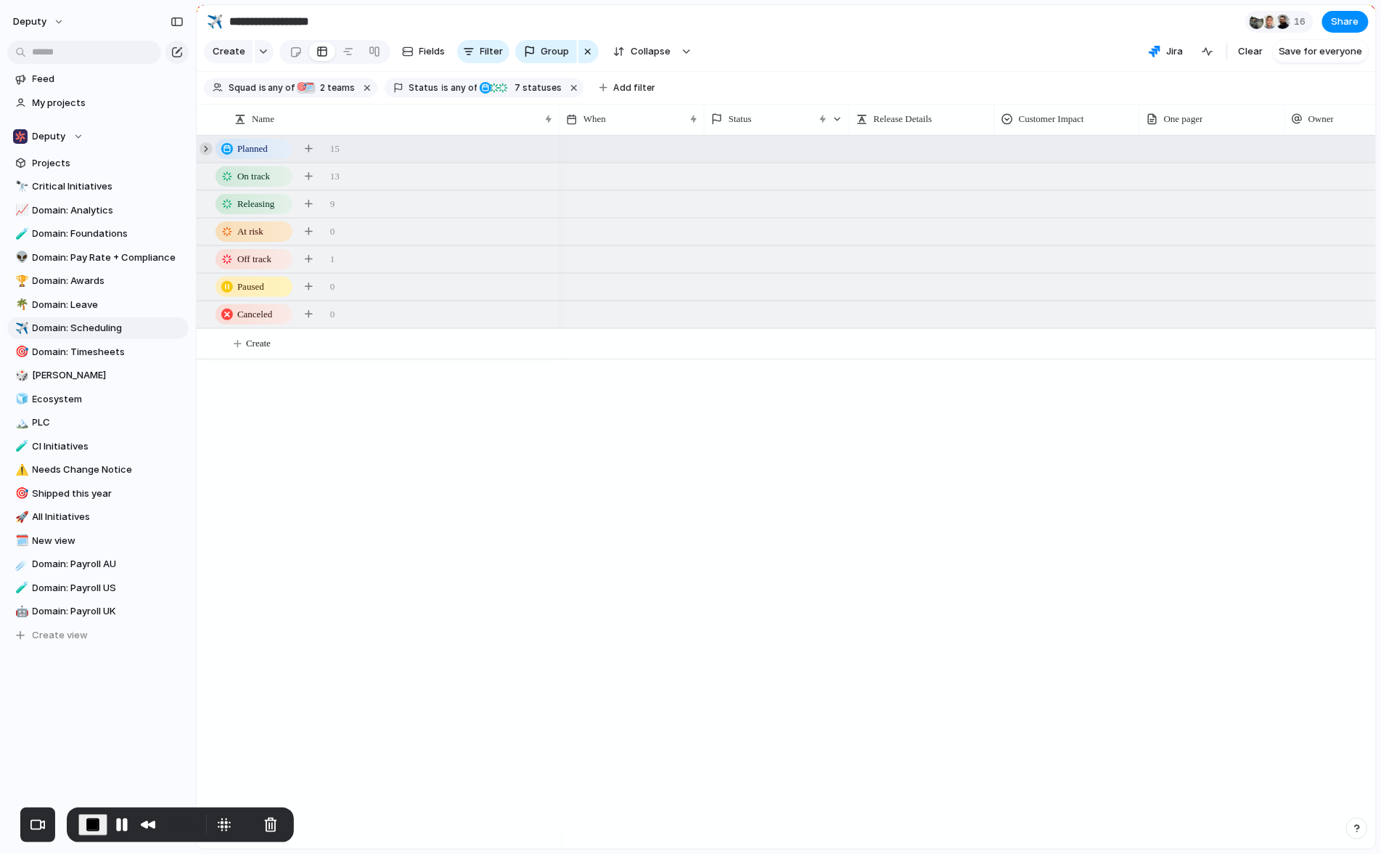
click at [205, 155] on div at bounding box center [206, 148] width 13 height 13
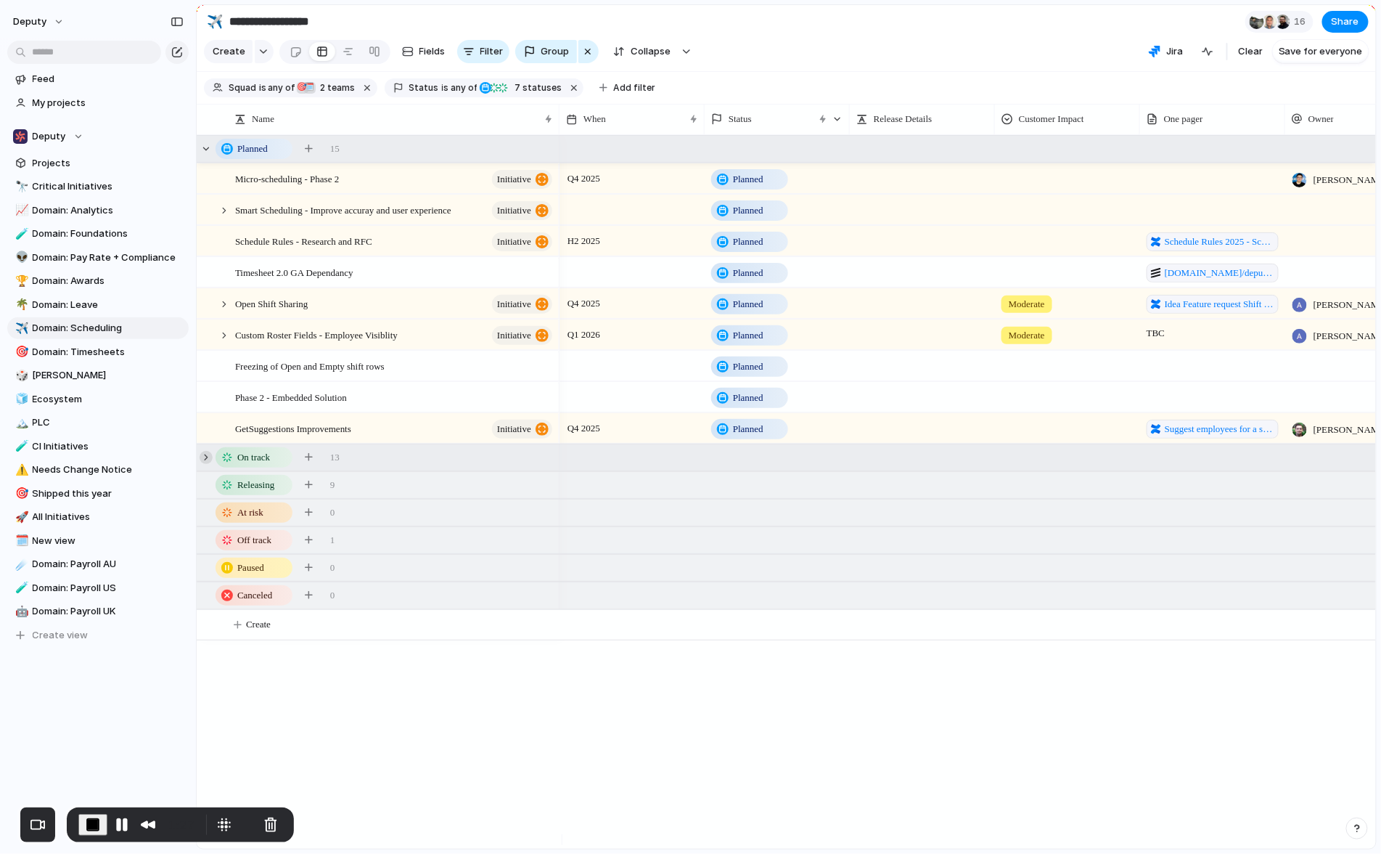
click at [209, 464] on div at bounding box center [206, 457] width 13 height 13
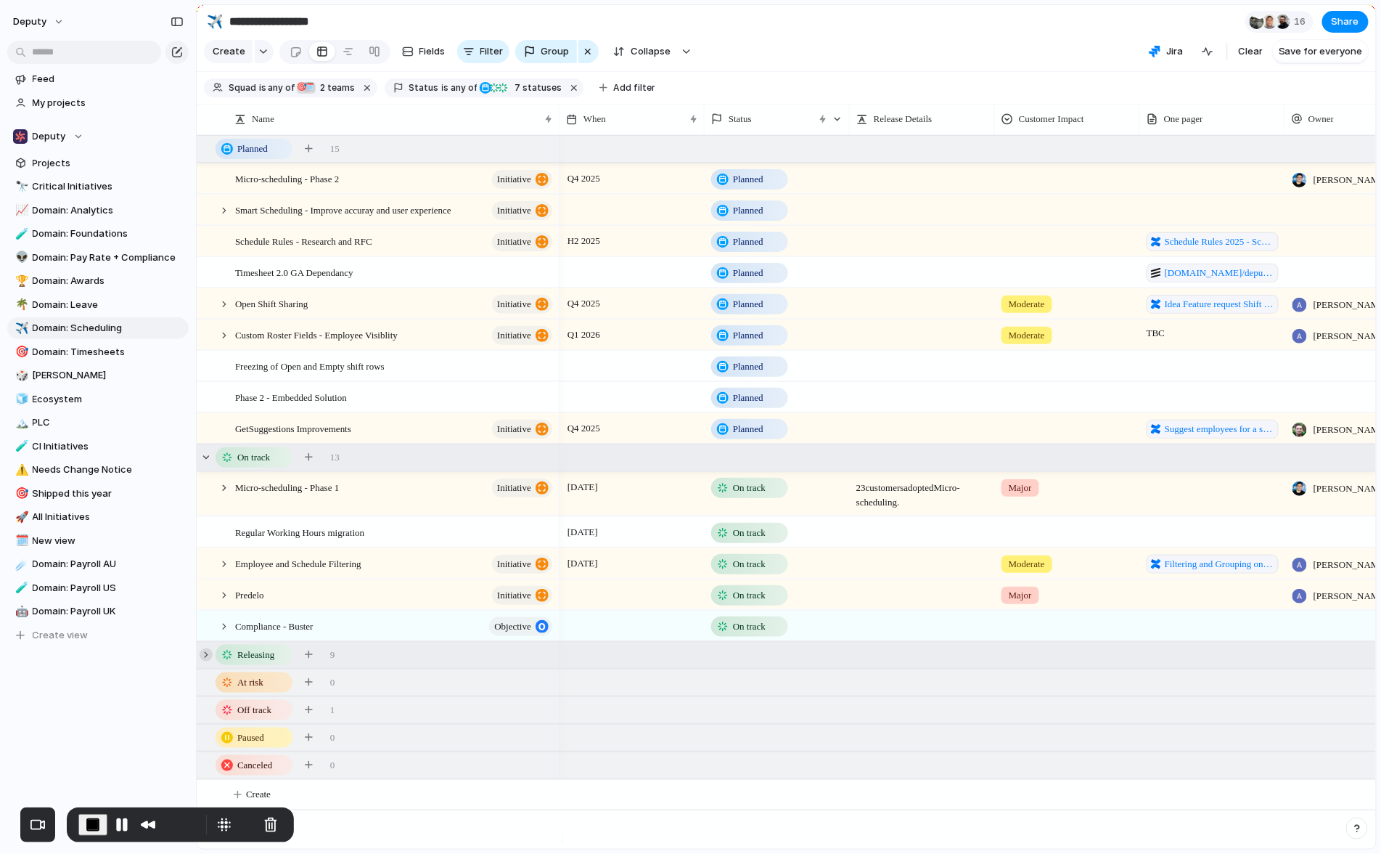
click at [209, 661] on div at bounding box center [206, 654] width 13 height 13
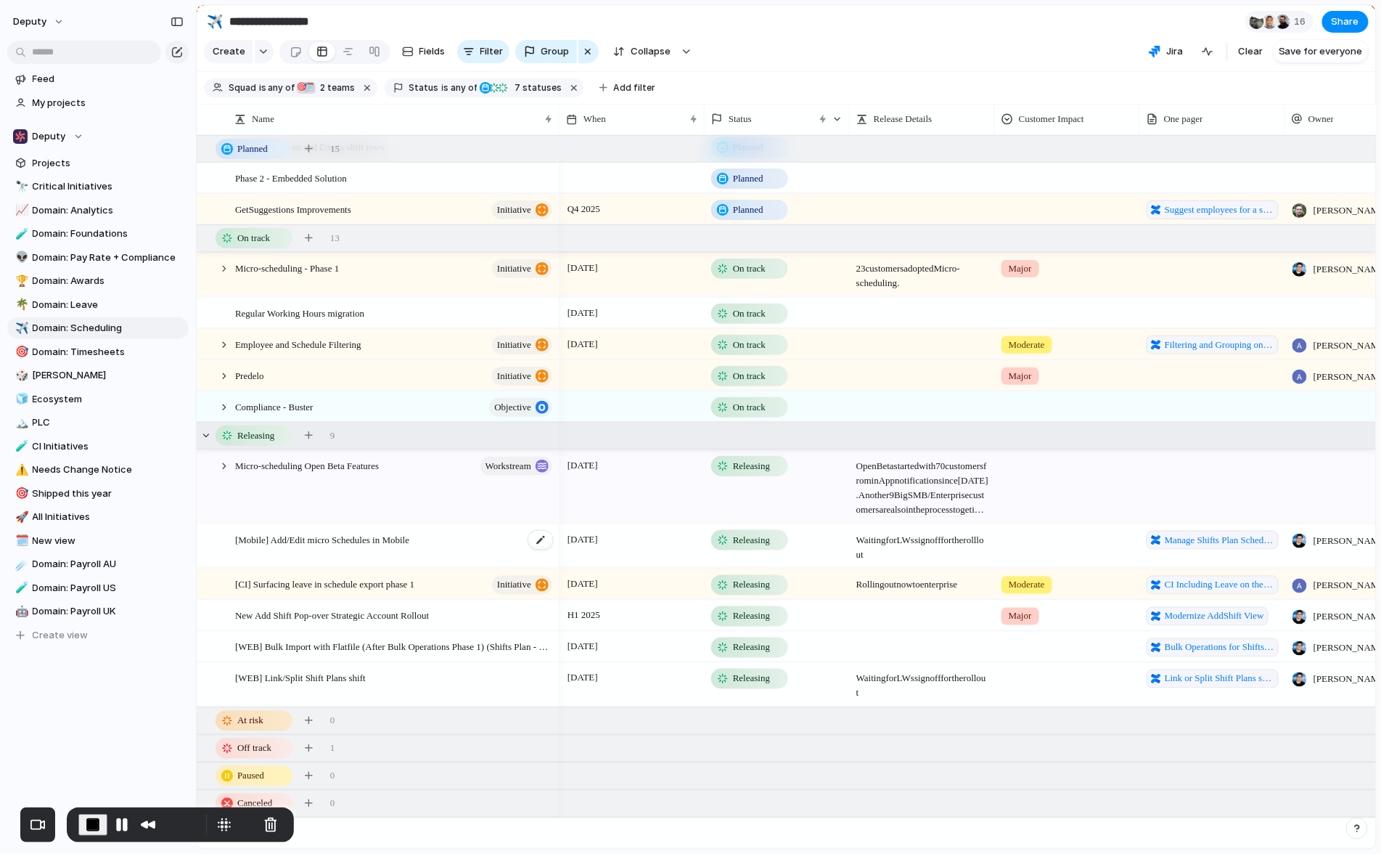
scroll to position [229, 0]
click at [225, 267] on div at bounding box center [224, 268] width 13 height 13
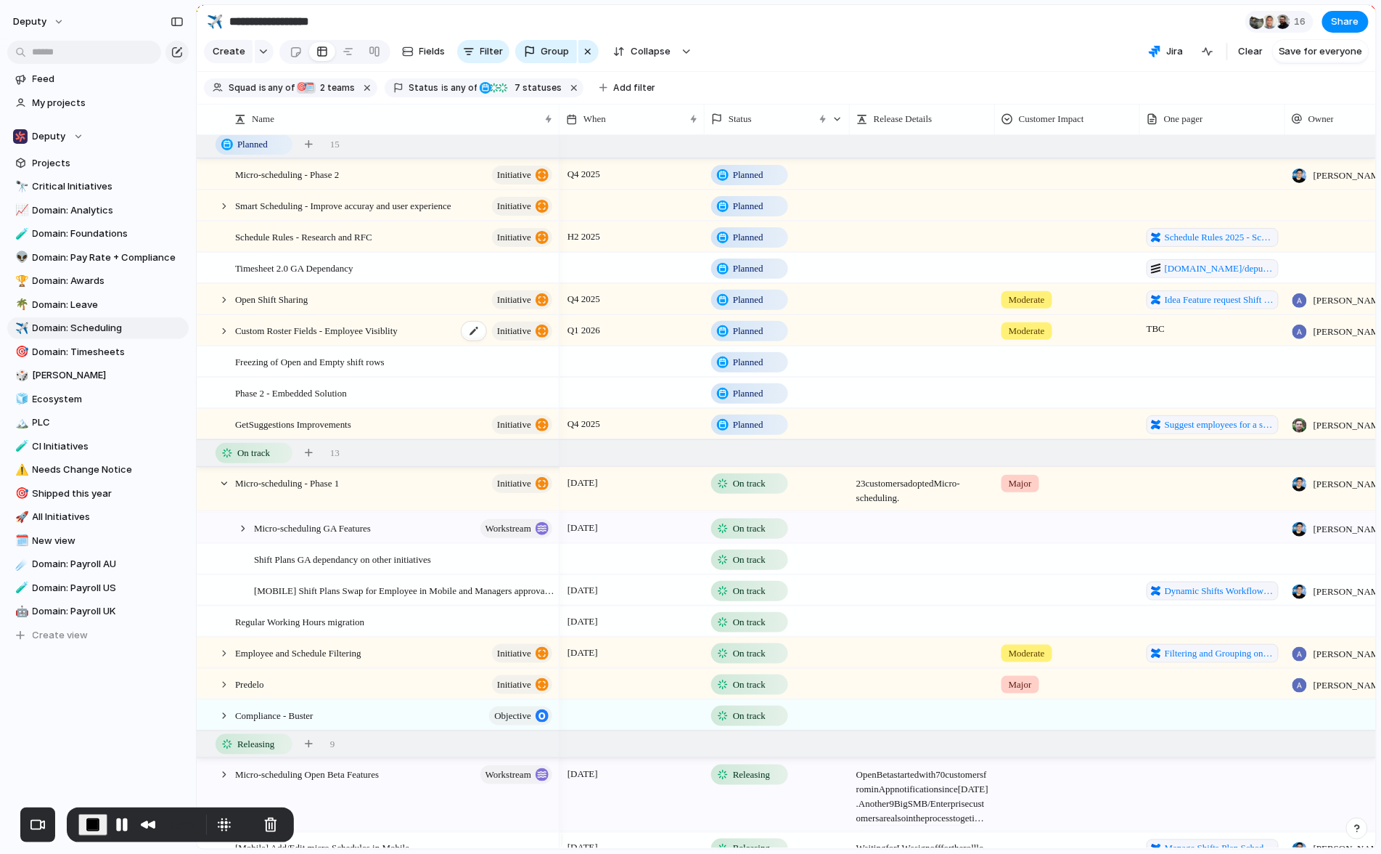
scroll to position [0, 0]
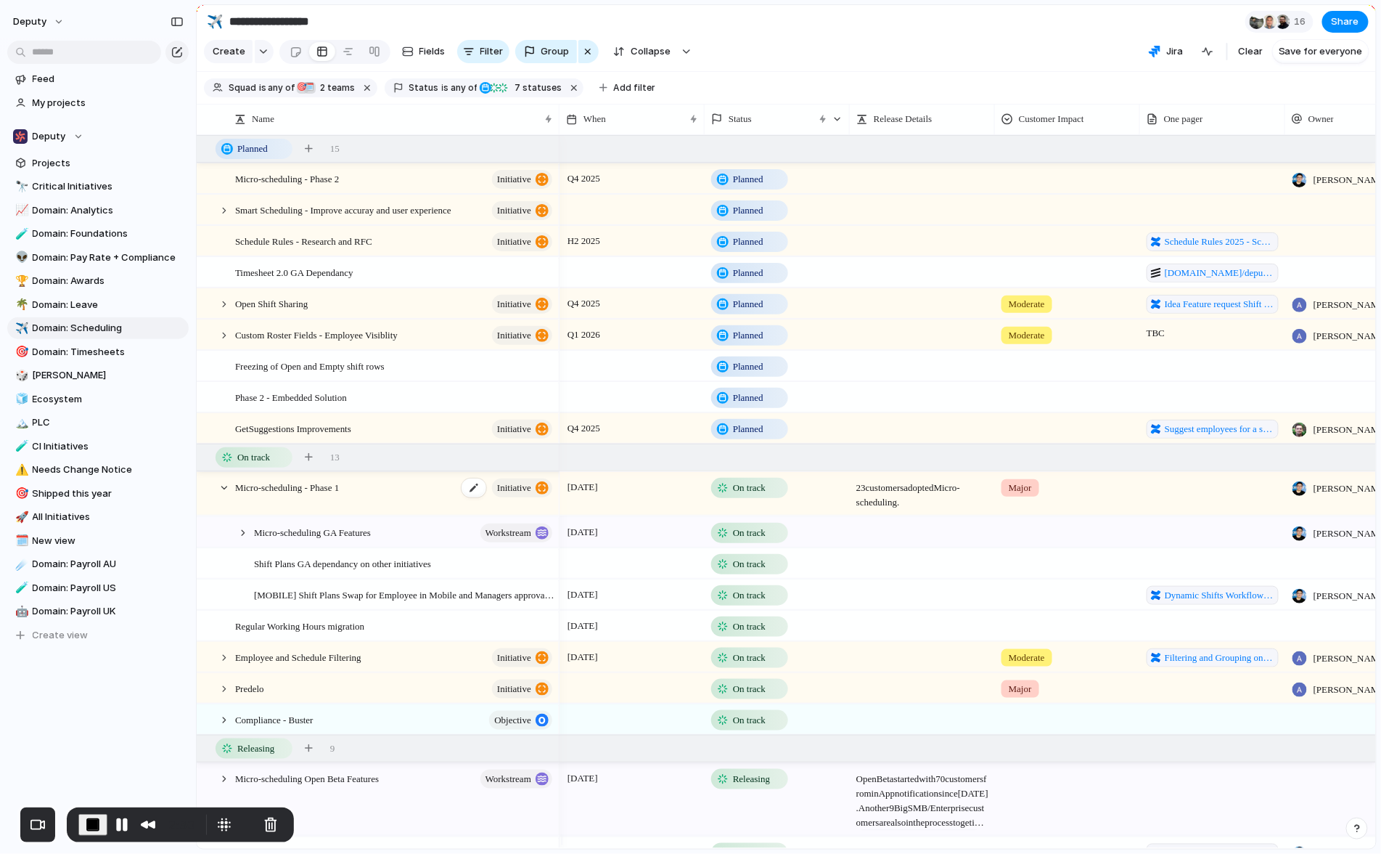
click at [324, 495] on span "Micro-scheduling - Phase 1" at bounding box center [287, 486] width 104 height 17
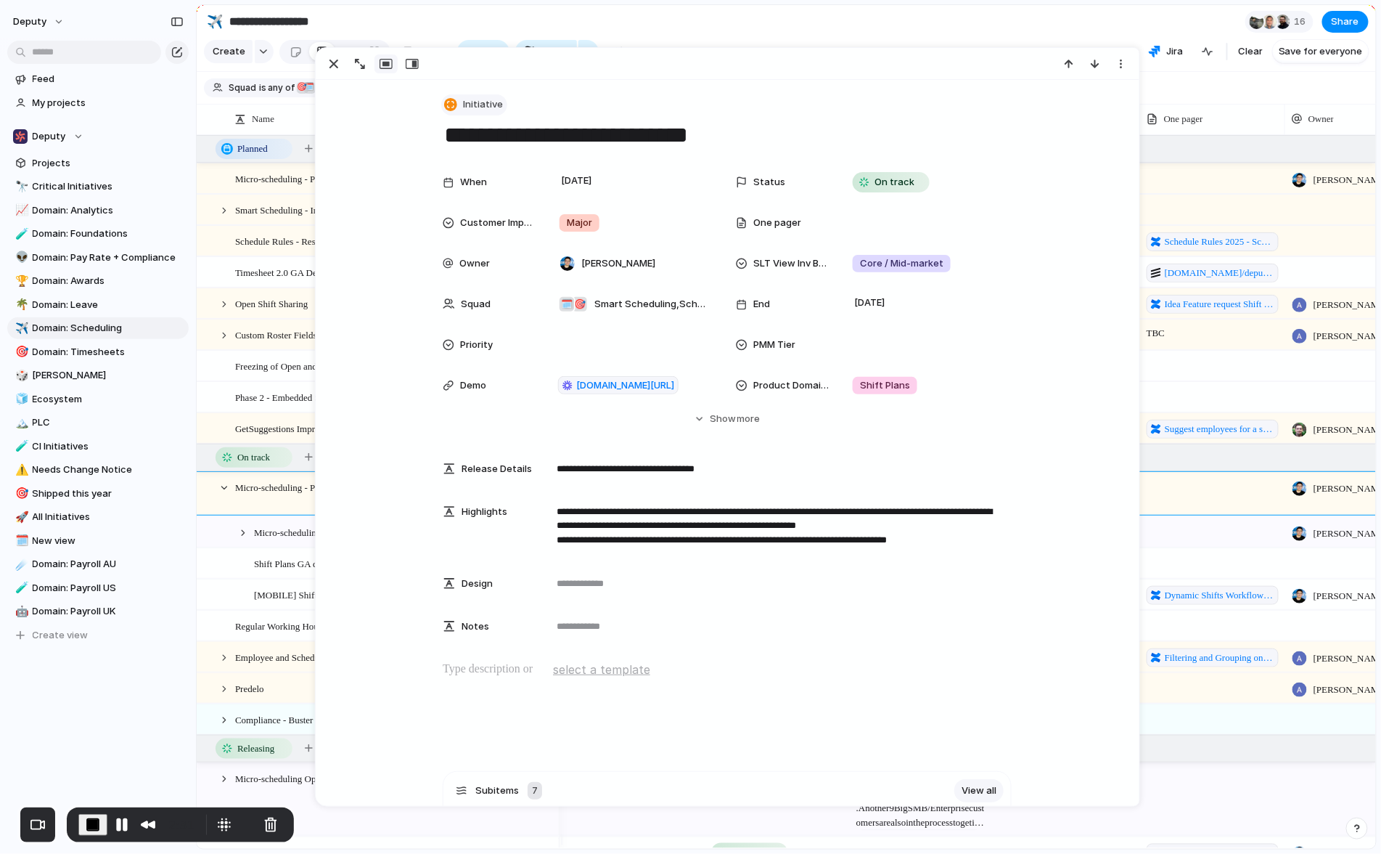
click at [474, 101] on span "Initiative" at bounding box center [483, 104] width 40 height 15
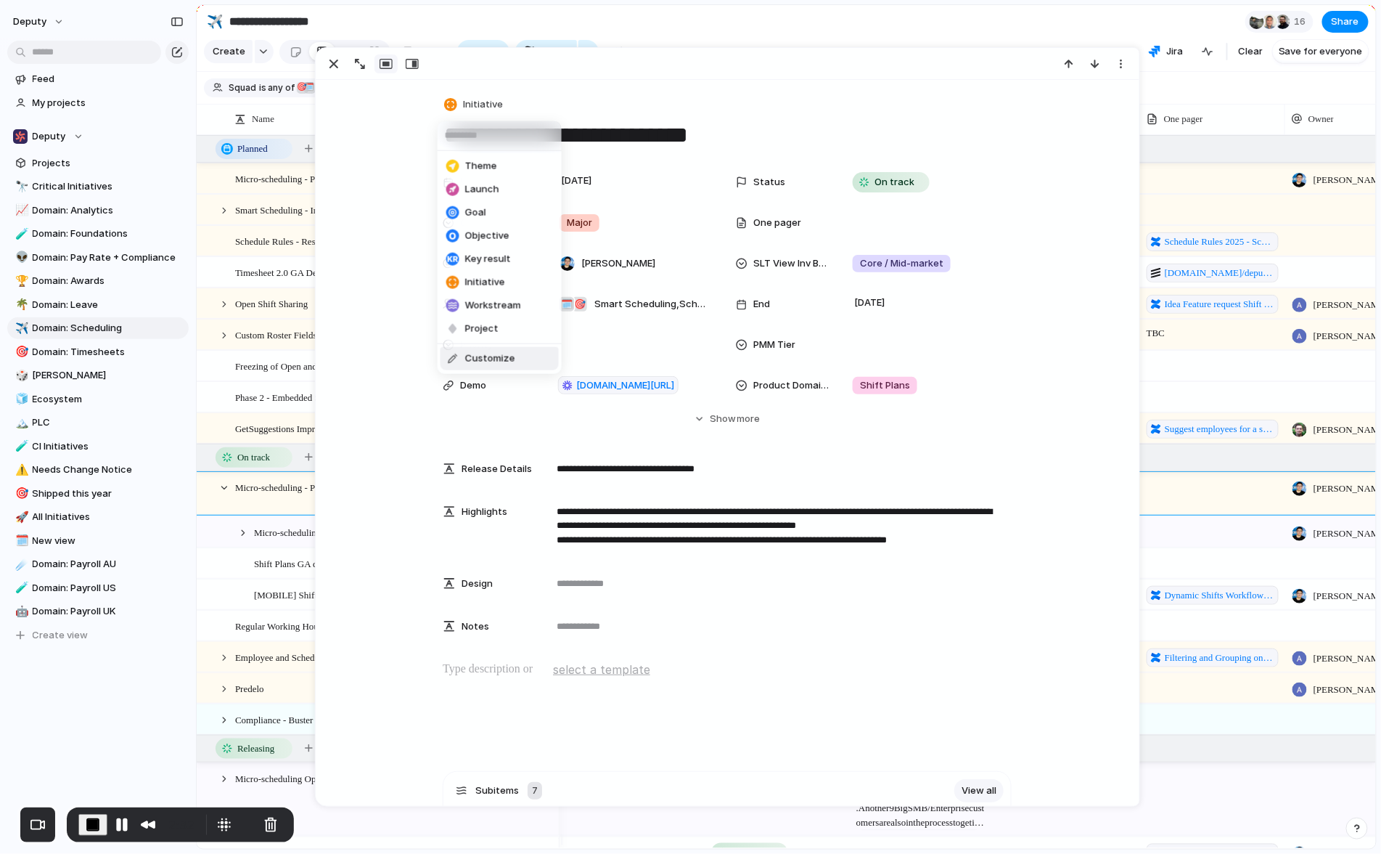
click at [497, 357] on span "Customize" at bounding box center [490, 358] width 50 height 15
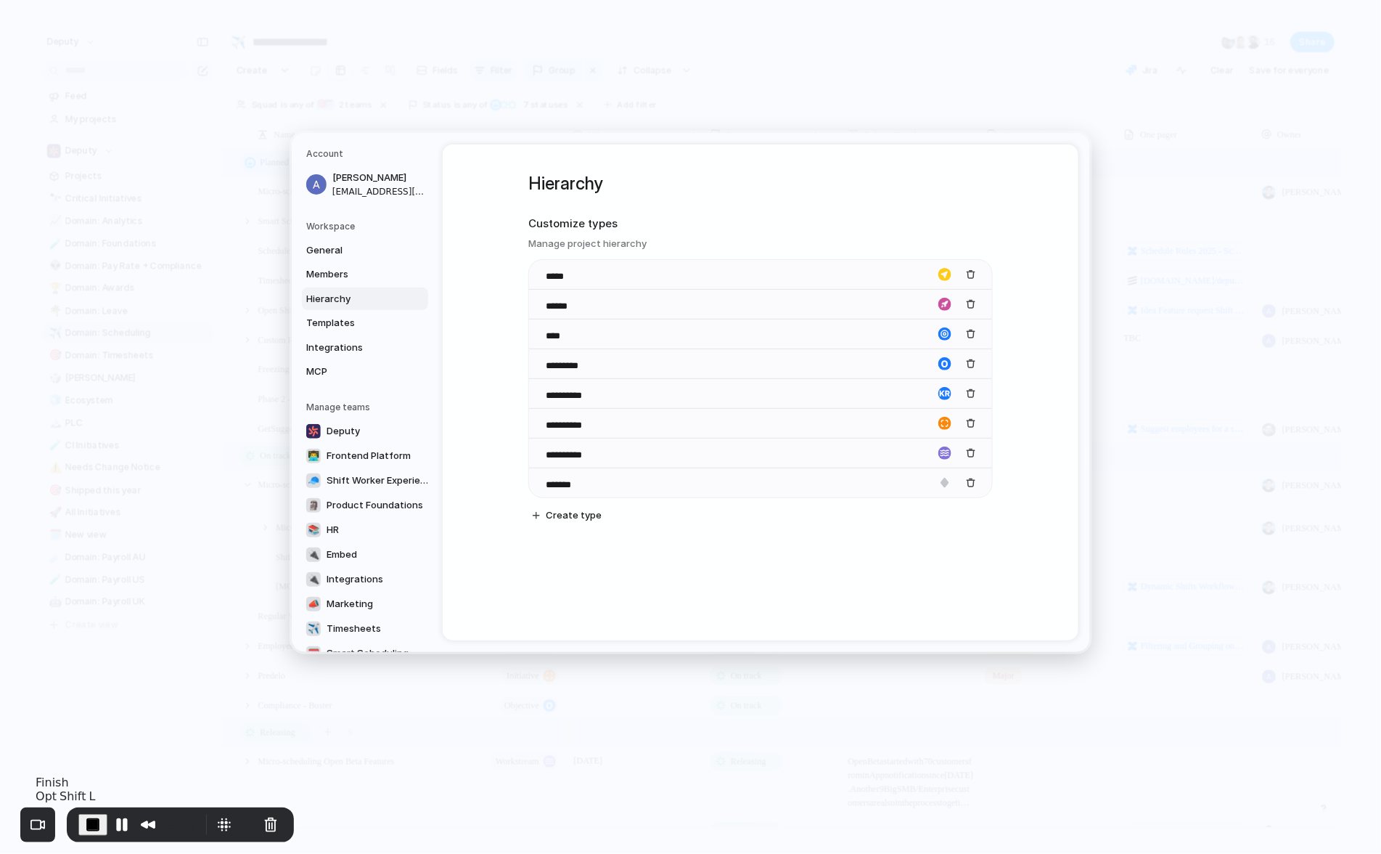
click at [92, 826] on span "End Recording" at bounding box center [92, 824] width 17 height 17
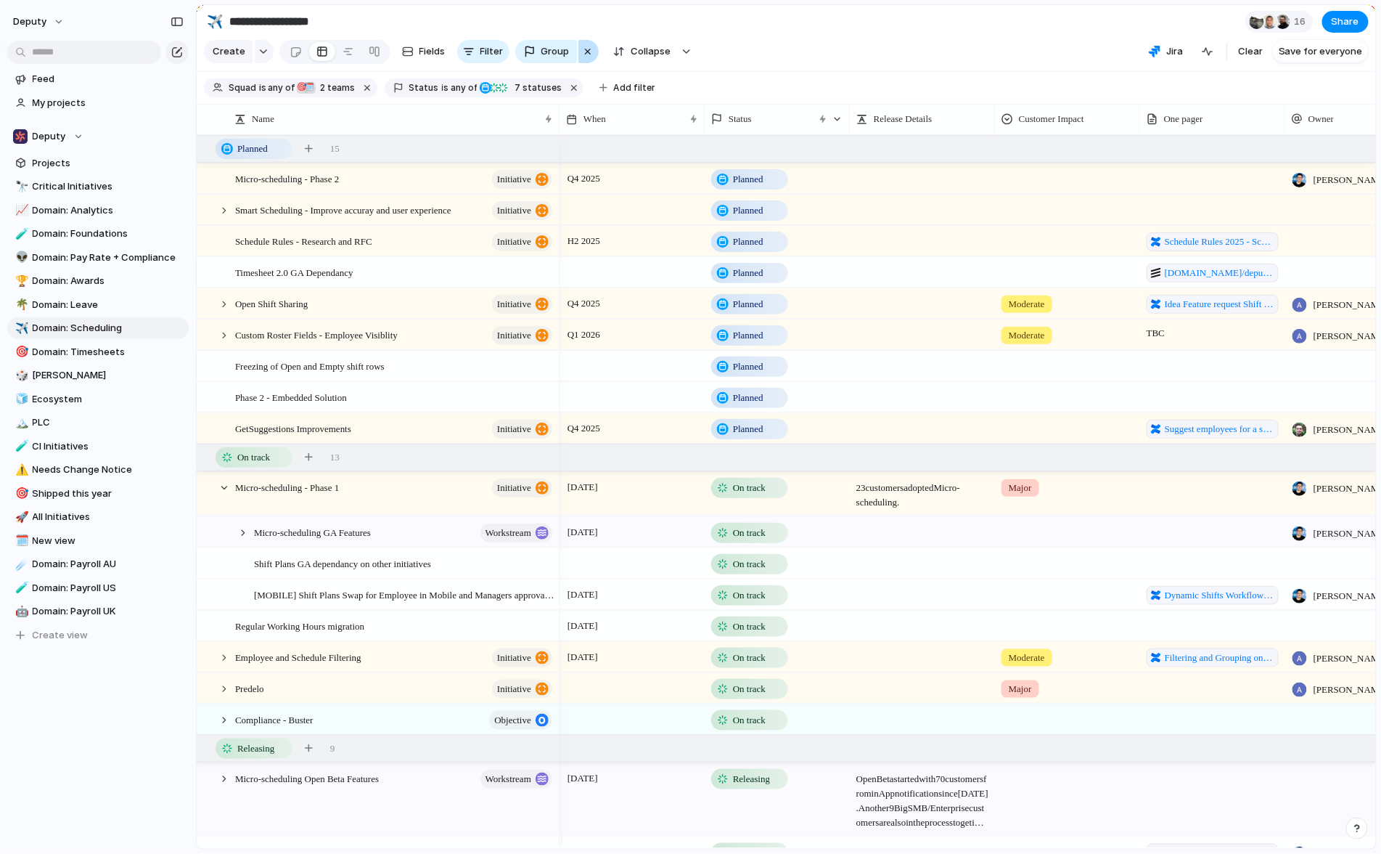
click at [589, 59] on div "button" at bounding box center [588, 51] width 12 height 17
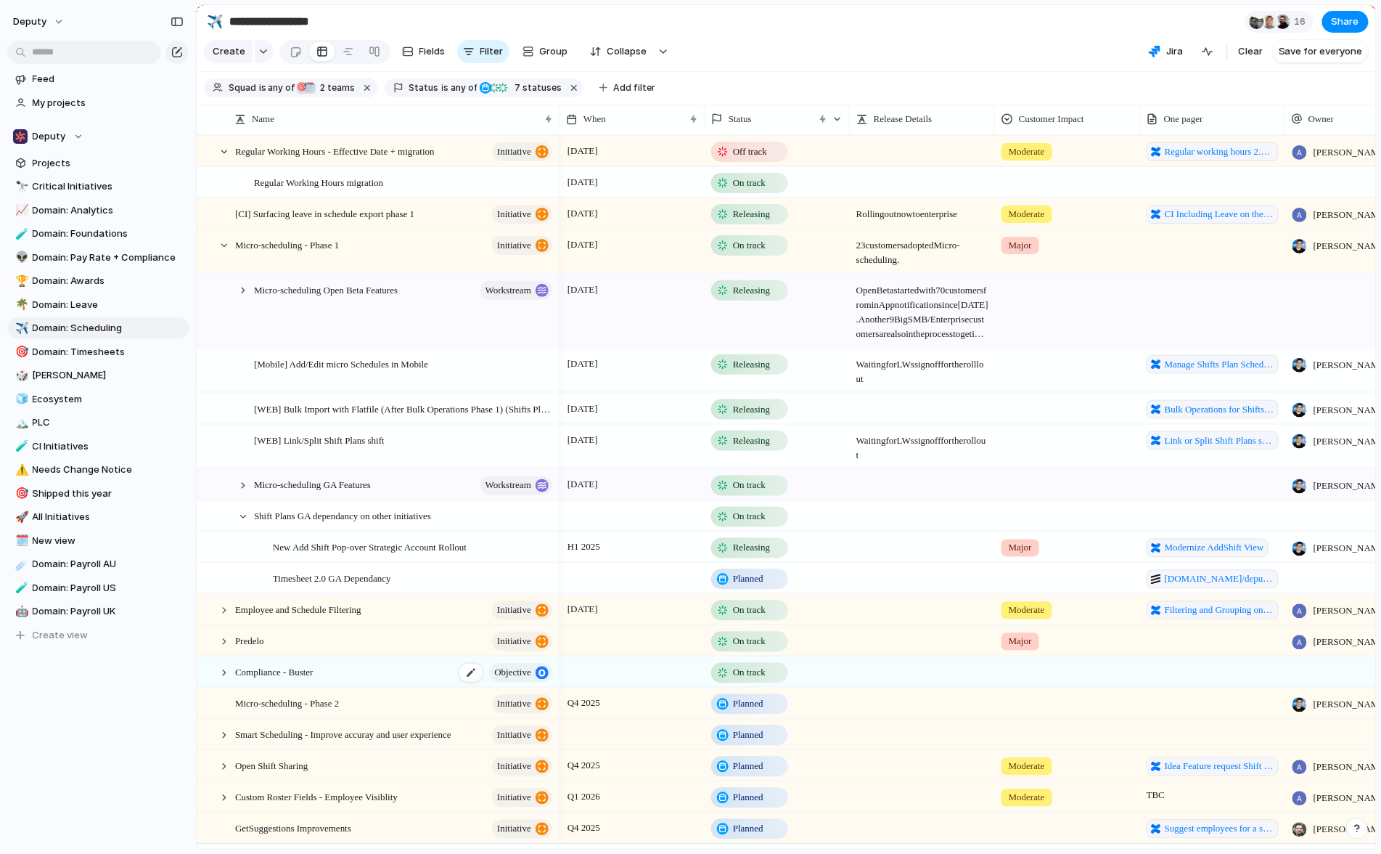
click at [306, 679] on span "Compliance - Buster" at bounding box center [274, 671] width 78 height 17
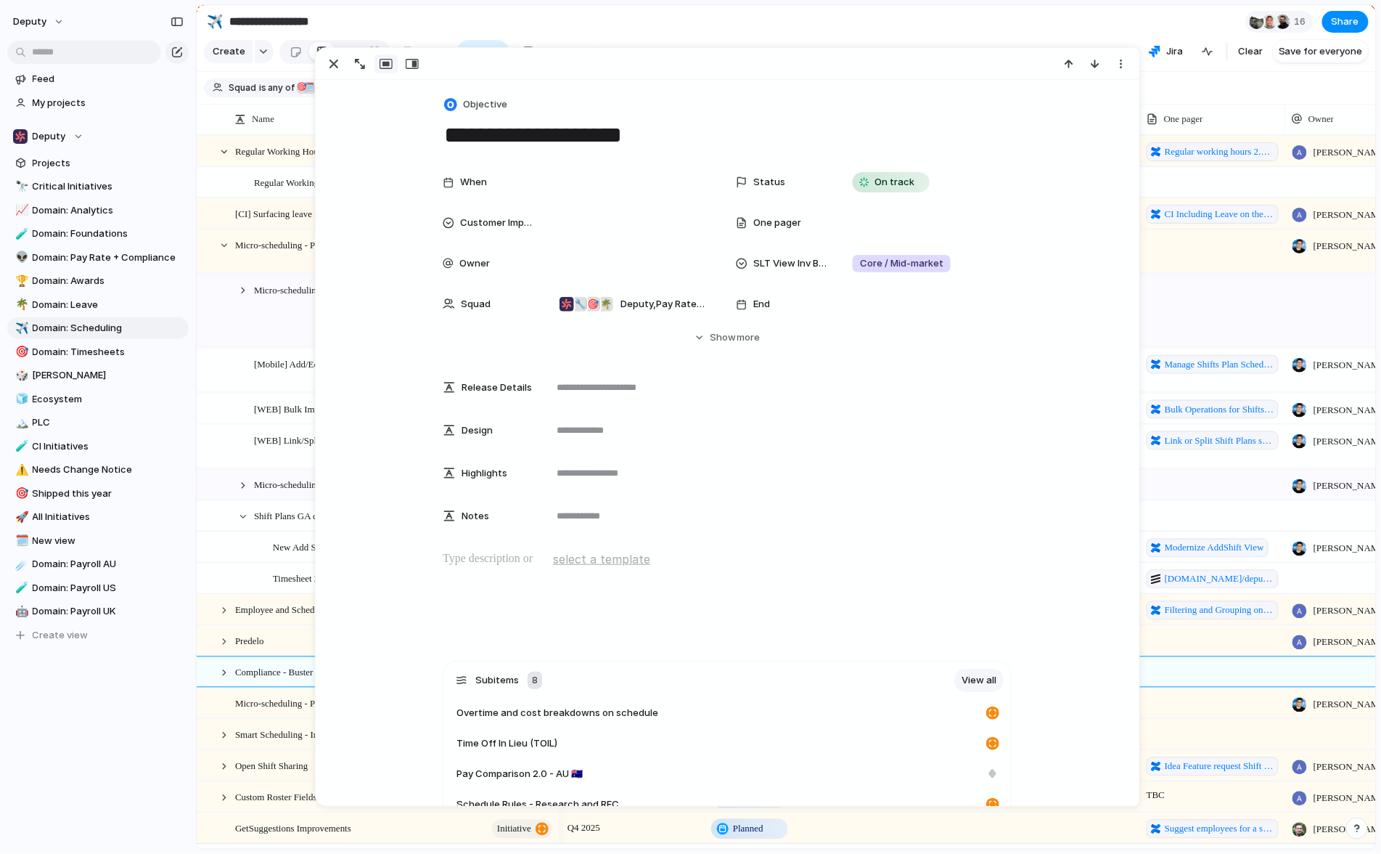
click at [576, 128] on textarea "**********" at bounding box center [727, 135] width 569 height 30
type textarea "**********"
click at [822, 16] on section "**********" at bounding box center [787, 21] width 1180 height 33
